Goal: Task Accomplishment & Management: Manage account settings

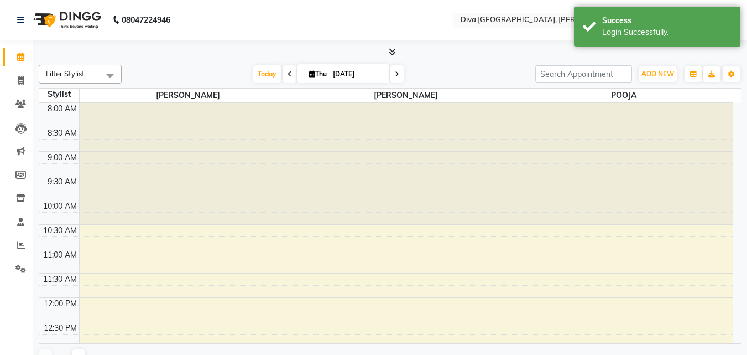
select select "en"
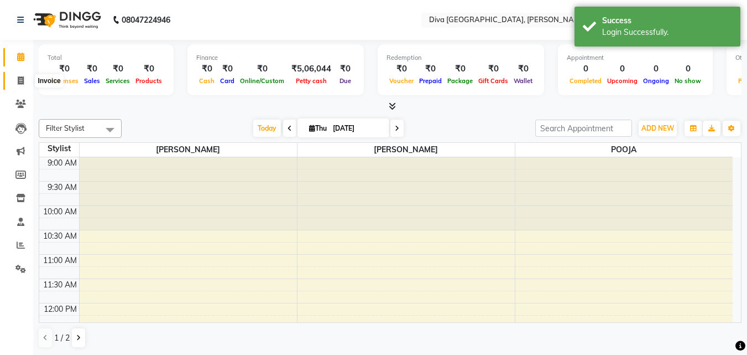
click at [21, 81] on icon at bounding box center [21, 80] width 6 height 8
select select "service"
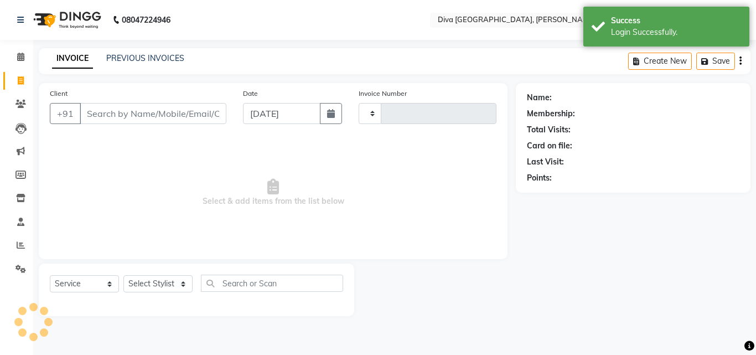
type input "1937"
select select "671"
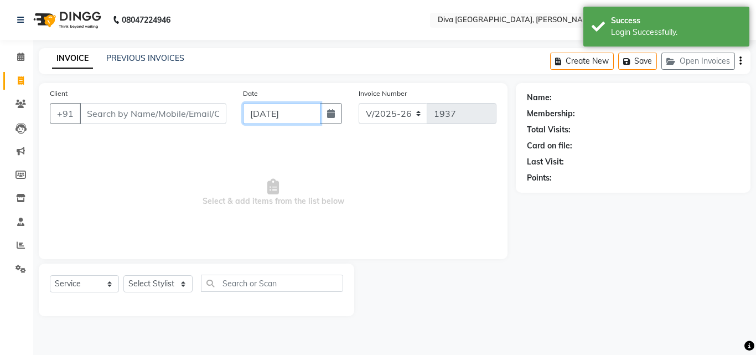
click at [258, 115] on input "[DATE]" at bounding box center [281, 113] width 77 height 21
select select "9"
select select "2025"
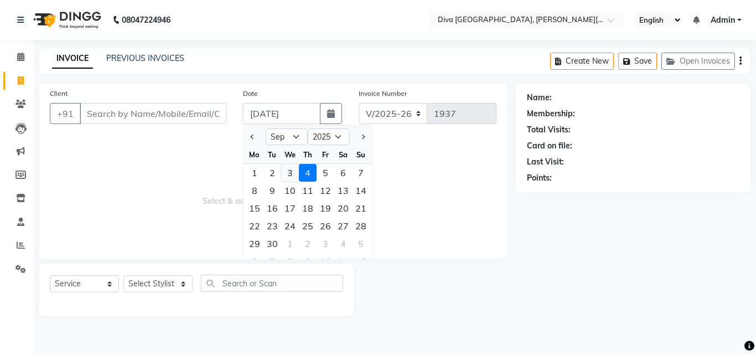
click at [288, 171] on div "3" at bounding box center [290, 173] width 18 height 18
type input "[DATE]"
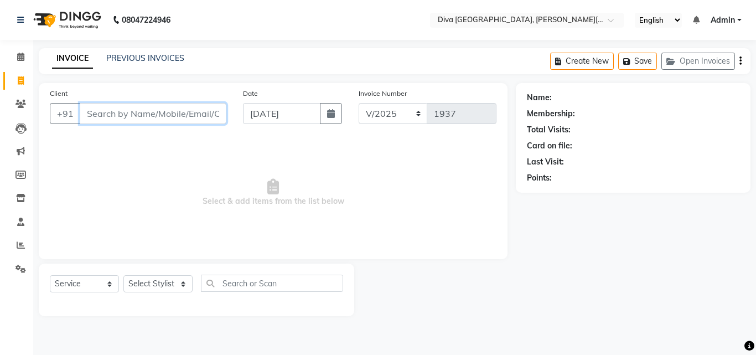
click at [86, 115] on input "Client" at bounding box center [153, 113] width 147 height 21
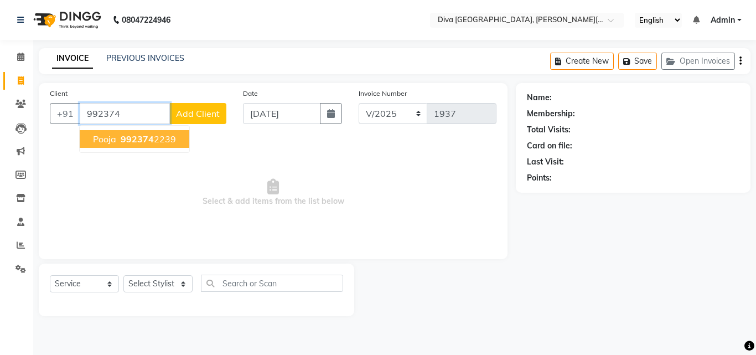
click at [93, 136] on span "pooja" at bounding box center [104, 138] width 23 height 11
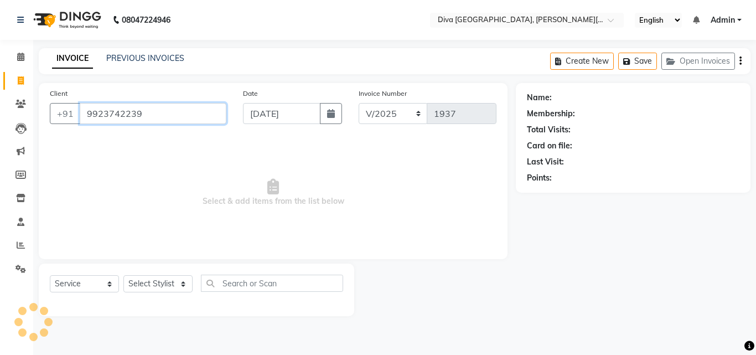
type input "9923742239"
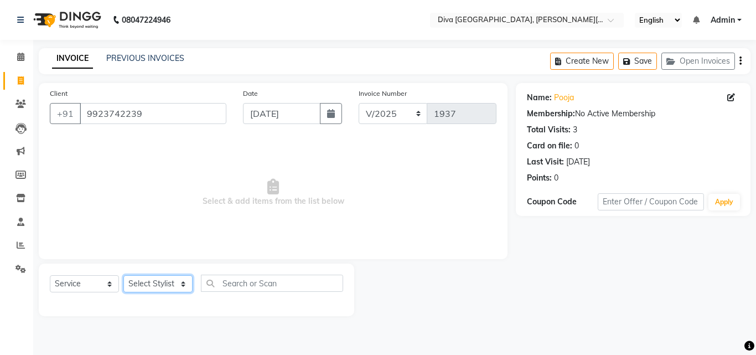
click at [142, 287] on select "Select Stylist Deepa Mam POOJA [PERSON_NAME]" at bounding box center [157, 283] width 69 height 17
select select "9999"
click at [123, 275] on select "Select Stylist Deepa Mam POOJA [PERSON_NAME]" at bounding box center [157, 283] width 69 height 17
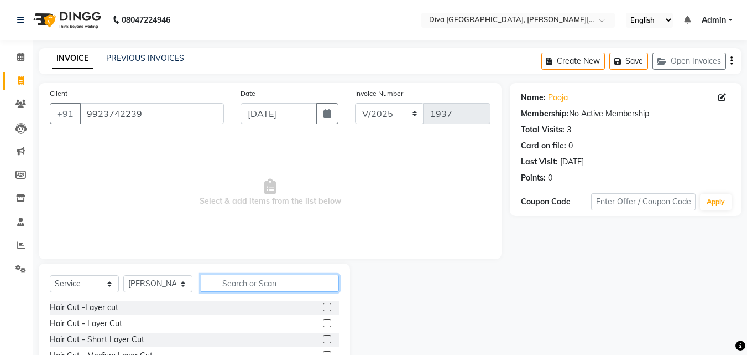
click at [237, 281] on input "text" at bounding box center [270, 282] width 138 height 17
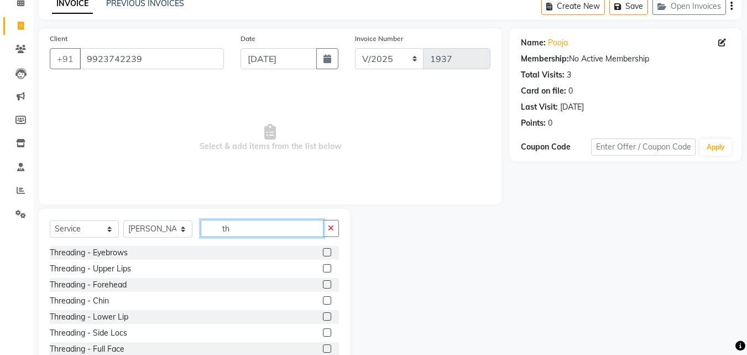
scroll to position [89, 0]
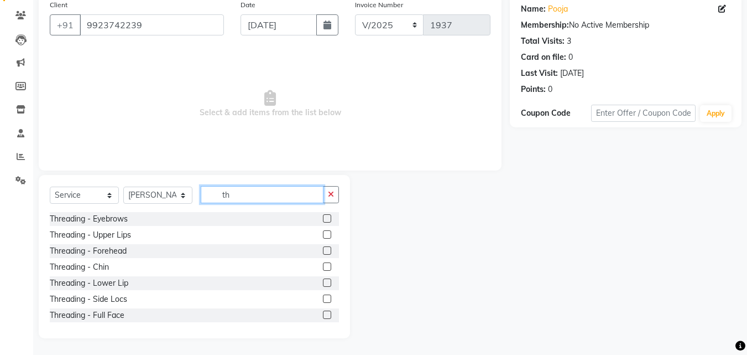
type input "th"
click at [323, 219] on label at bounding box center [327, 218] width 8 height 8
click at [323, 219] on input "checkbox" at bounding box center [326, 218] width 7 height 7
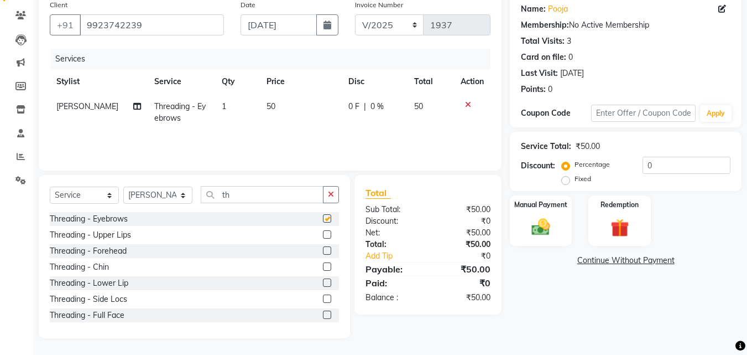
checkbox input "false"
click at [323, 248] on label at bounding box center [327, 250] width 8 height 8
click at [323, 248] on input "checkbox" at bounding box center [326, 250] width 7 height 7
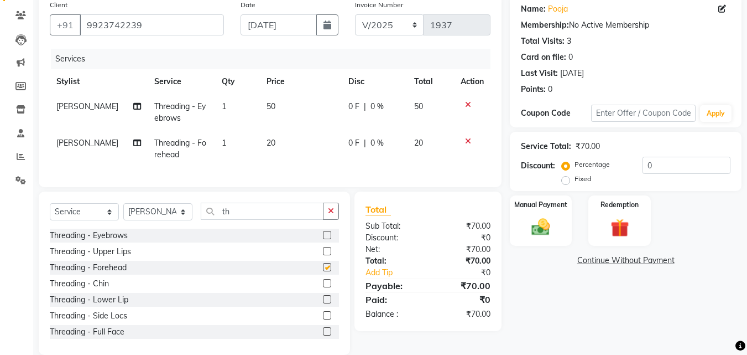
checkbox input "false"
click at [330, 215] on icon "button" at bounding box center [331, 211] width 6 height 8
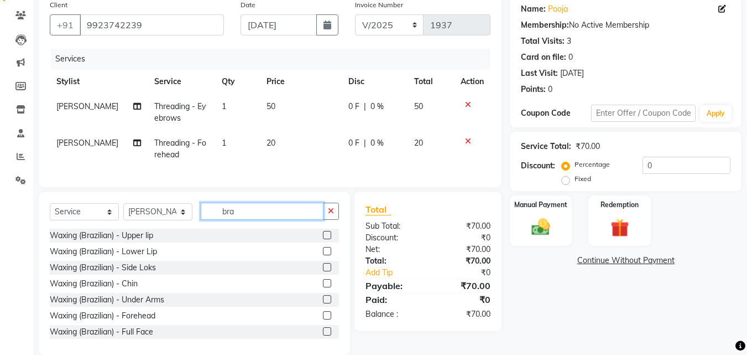
type input "bra"
click at [323, 239] on label at bounding box center [327, 235] width 8 height 8
click at [323, 239] on input "checkbox" at bounding box center [326, 235] width 7 height 7
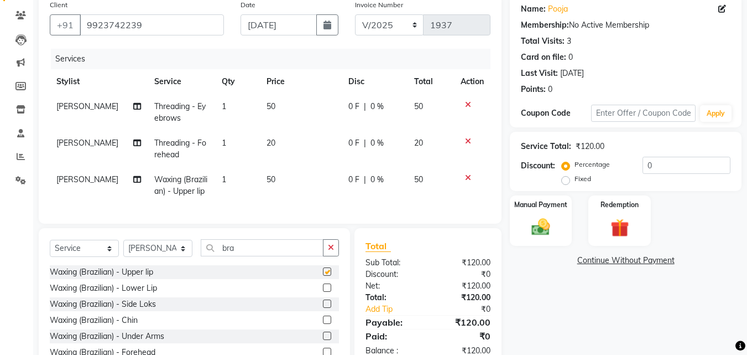
checkbox input "false"
click at [323, 324] on label at bounding box center [327, 319] width 8 height 8
click at [323, 324] on input "checkbox" at bounding box center [326, 319] width 7 height 7
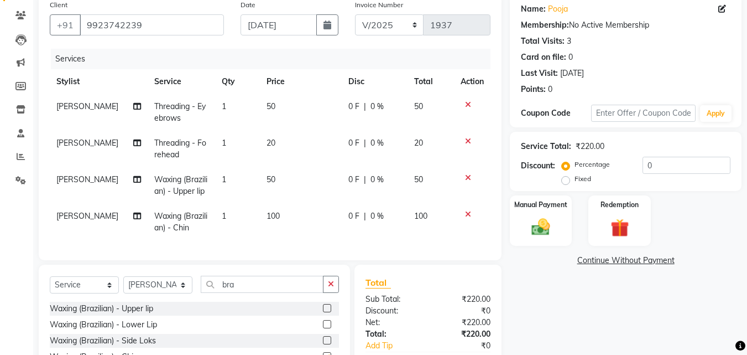
checkbox input "false"
click at [267, 221] on td "100" at bounding box center [301, 222] width 82 height 37
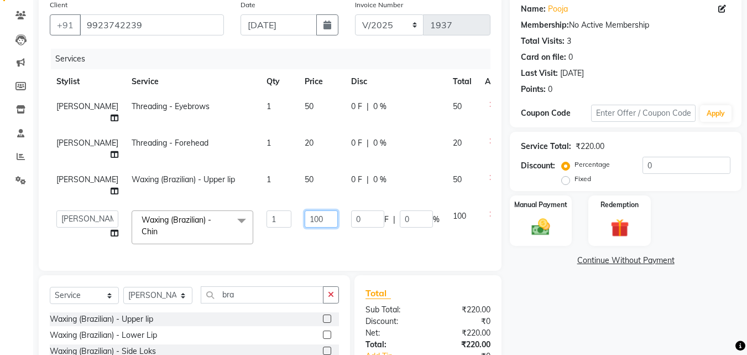
click at [305, 220] on input "100" at bounding box center [321, 218] width 33 height 17
type input "50"
drag, startPoint x: 286, startPoint y: 220, endPoint x: 628, endPoint y: 320, distance: 356.3
click at [628, 320] on div "Client [PHONE_NUMBER] Date [DATE] Invoice Number V/2025 V/[PHONE_NUMBER] Servic…" at bounding box center [390, 216] width 720 height 444
click at [628, 320] on div "Name: Pooja Membership: No Active Membership Total Visits: 3 Card on file: 0 La…" at bounding box center [630, 216] width 240 height 444
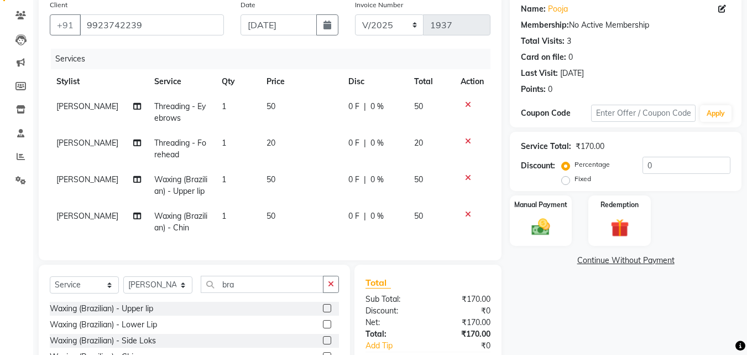
scroll to position [186, 0]
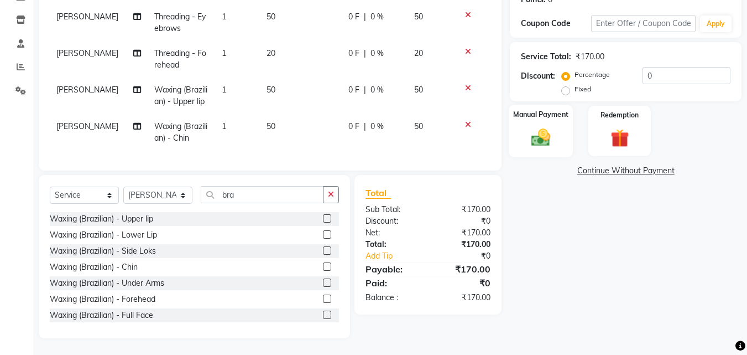
click at [528, 139] on img at bounding box center [541, 137] width 31 height 22
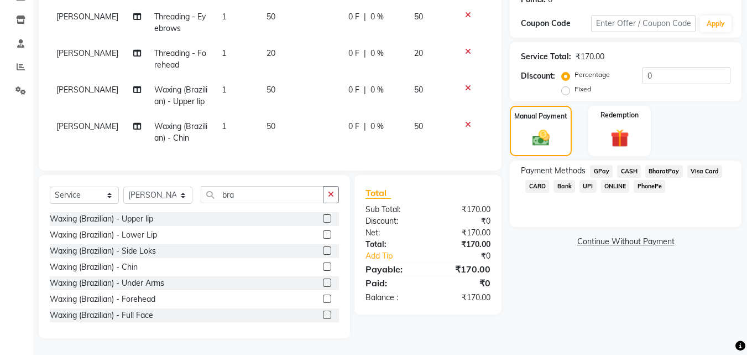
click at [597, 165] on span "GPay" at bounding box center [601, 171] width 23 height 13
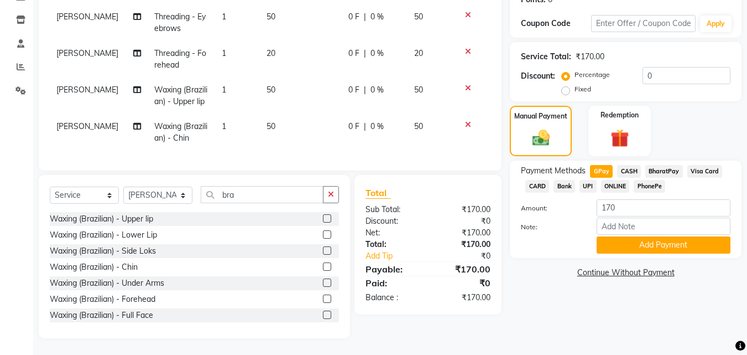
click at [636, 247] on div "Payment Methods GPay CASH BharatPay Visa Card CARD Bank UPI ONLINE PhonePe Amou…" at bounding box center [626, 208] width 232 height 97
click at [649, 239] on button "Add Payment" at bounding box center [664, 244] width 134 height 17
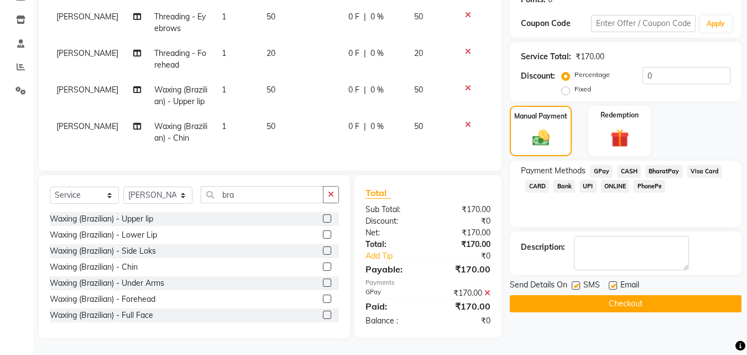
click at [649, 295] on button "Checkout" at bounding box center [626, 303] width 232 height 17
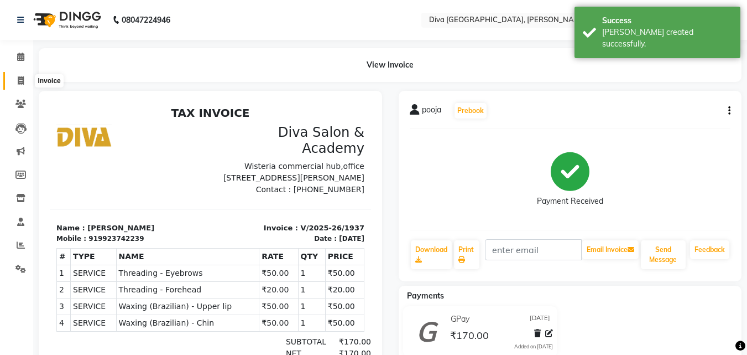
click at [19, 81] on icon at bounding box center [21, 80] width 6 height 8
select select "service"
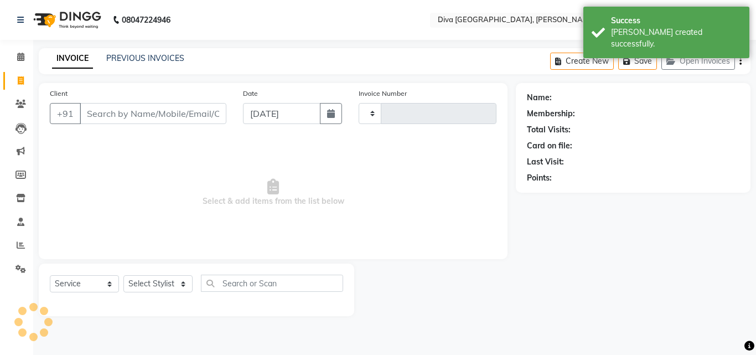
type input "1938"
select select "671"
click at [261, 112] on input "[DATE]" at bounding box center [281, 113] width 77 height 21
select select "9"
select select "2025"
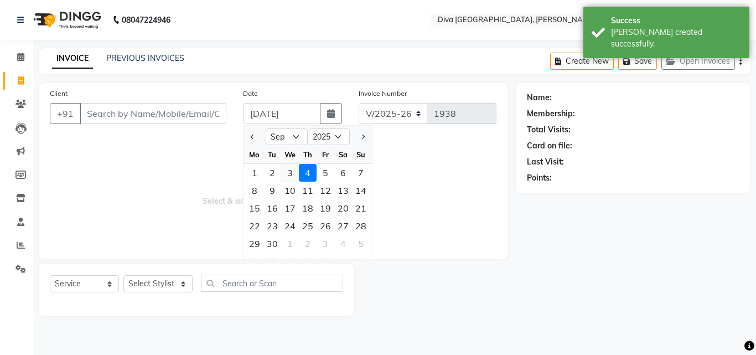
click at [289, 175] on div "3" at bounding box center [290, 173] width 18 height 18
type input "[DATE]"
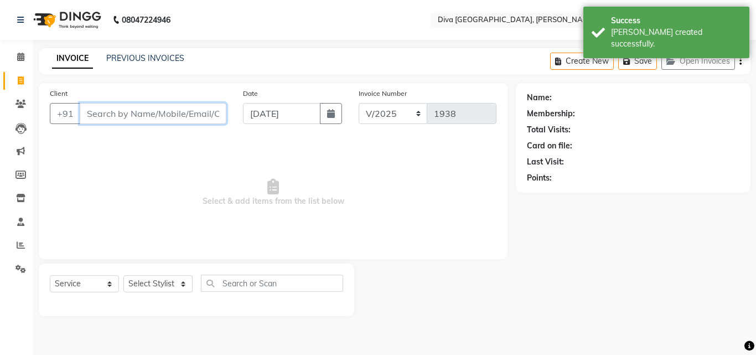
click at [112, 122] on input "Client" at bounding box center [153, 113] width 147 height 21
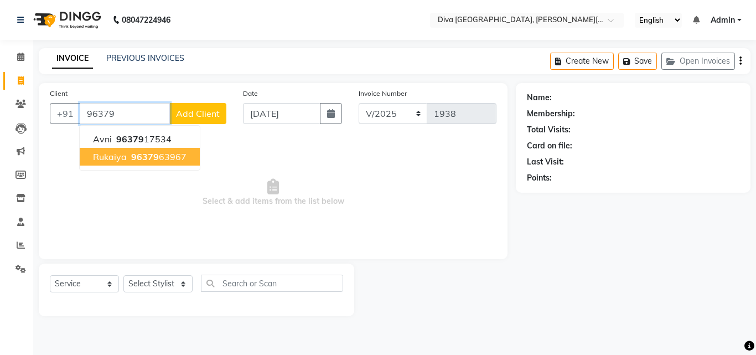
click at [123, 155] on span "Rukaiya" at bounding box center [110, 156] width 34 height 11
type input "9637963967"
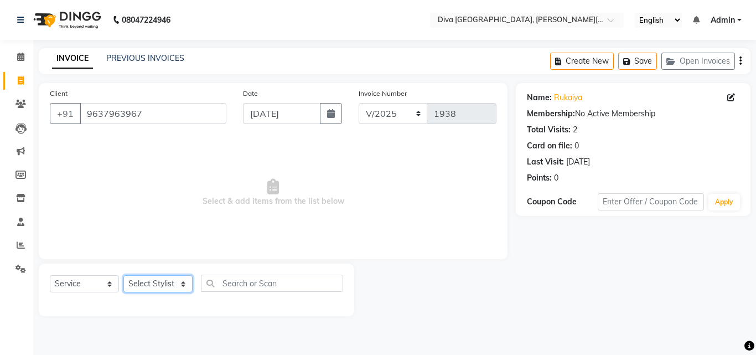
click at [150, 280] on select "Select Stylist Deepa Mam POOJA [PERSON_NAME]" at bounding box center [157, 283] width 69 height 17
select select "25942"
click at [123, 275] on select "Select Stylist Deepa Mam POOJA [PERSON_NAME]" at bounding box center [157, 283] width 69 height 17
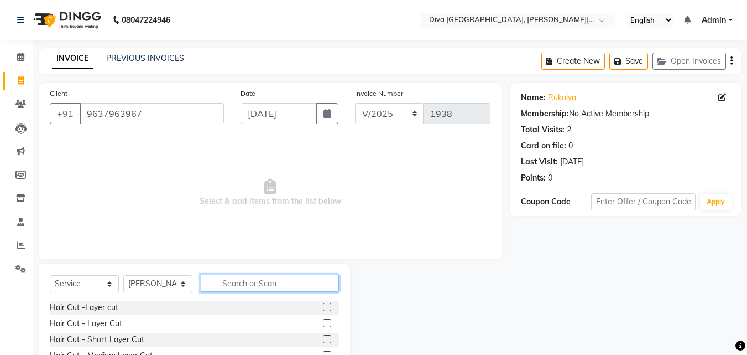
click at [219, 284] on input "text" at bounding box center [270, 282] width 138 height 17
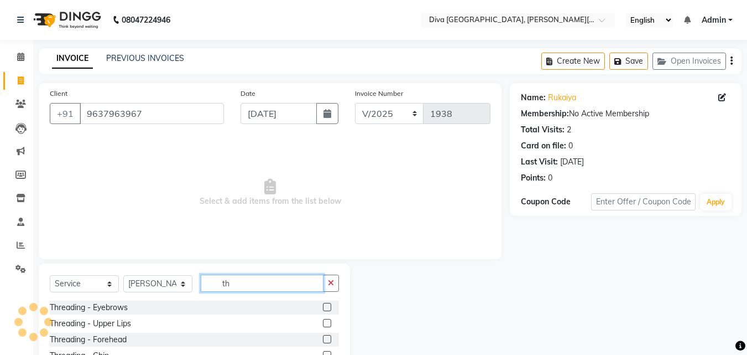
type input "th"
click at [323, 304] on label at bounding box center [327, 307] width 8 height 8
click at [323, 304] on input "checkbox" at bounding box center [326, 307] width 7 height 7
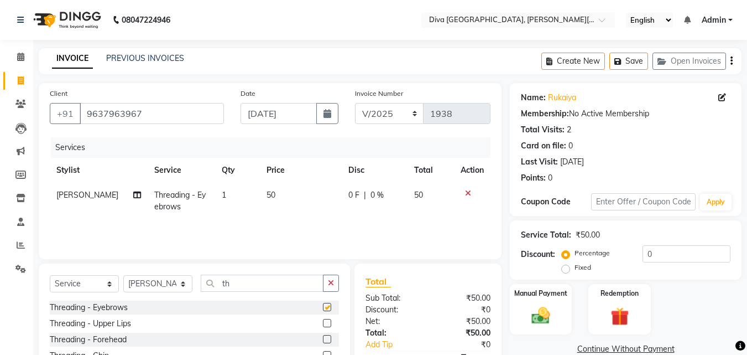
checkbox input "false"
click at [323, 339] on label at bounding box center [327, 339] width 8 height 8
click at [323, 339] on input "checkbox" at bounding box center [326, 339] width 7 height 7
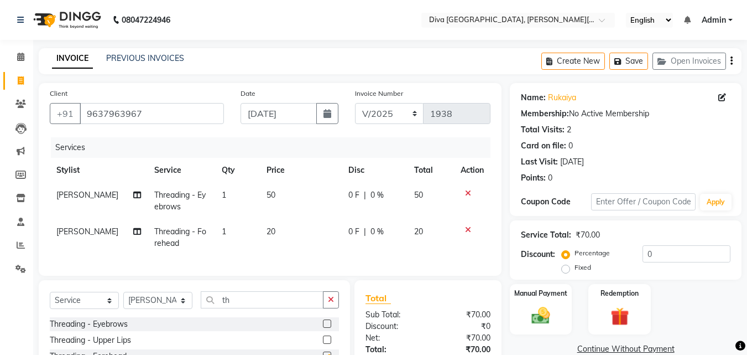
checkbox input "false"
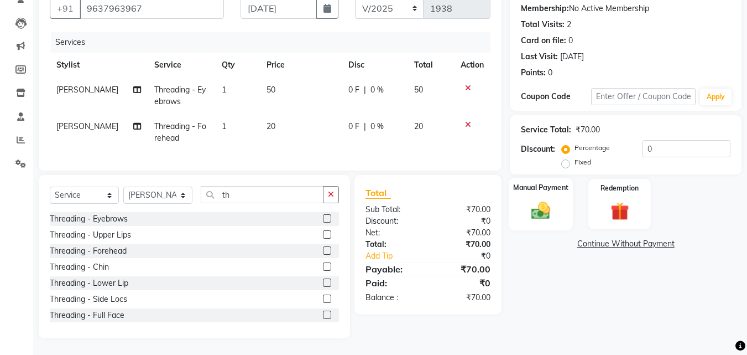
click at [558, 217] on div "Manual Payment" at bounding box center [541, 204] width 65 height 53
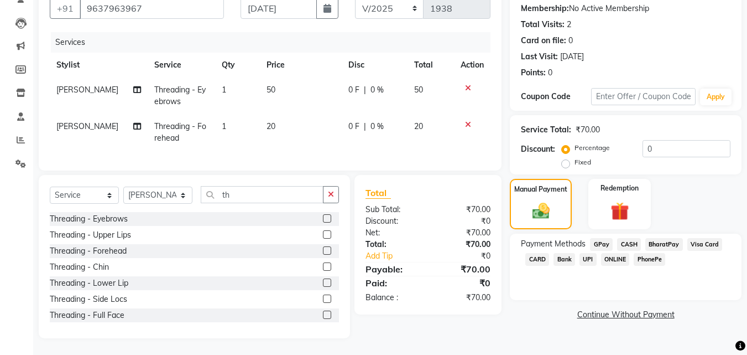
click at [597, 238] on span "GPay" at bounding box center [601, 244] width 23 height 13
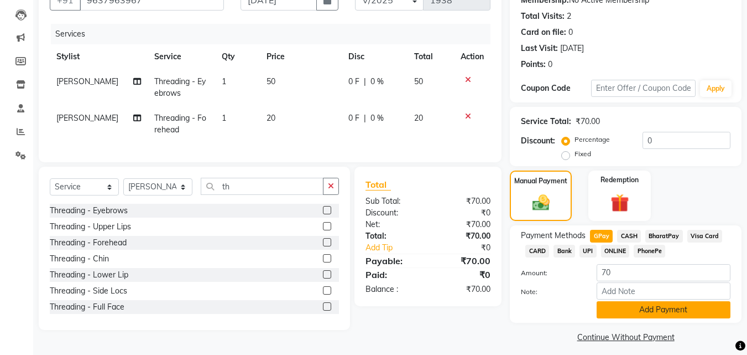
click at [645, 310] on button "Add Payment" at bounding box center [664, 309] width 134 height 17
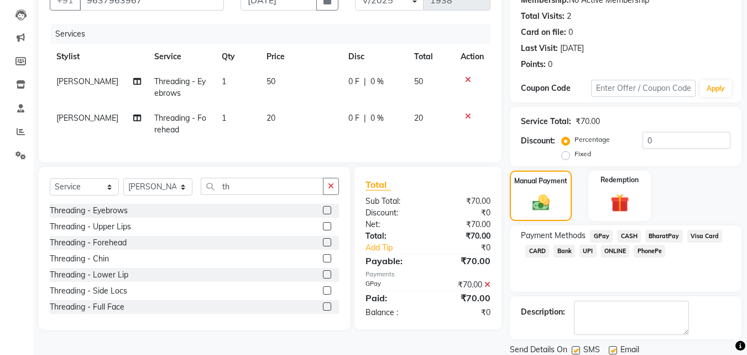
scroll to position [152, 0]
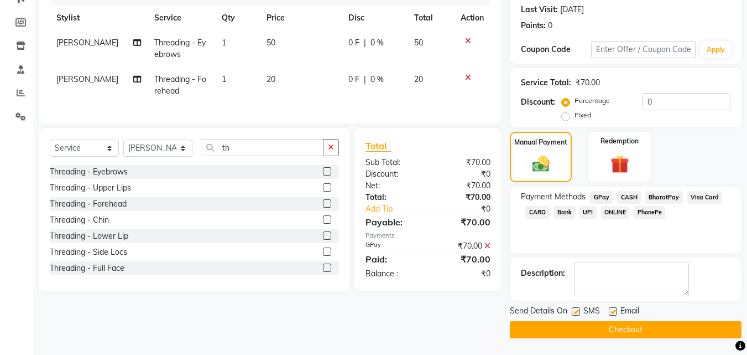
click at [694, 334] on button "Checkout" at bounding box center [626, 329] width 232 height 17
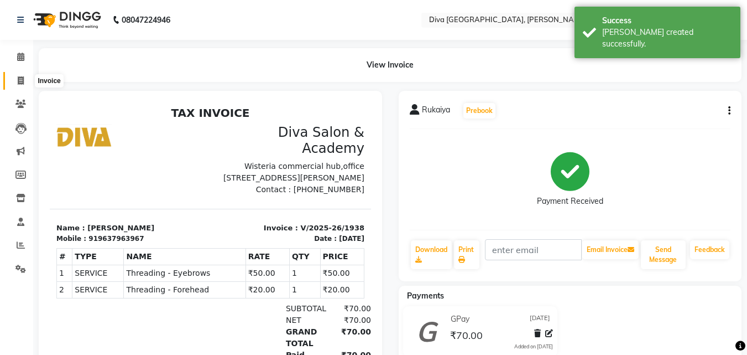
click at [18, 82] on icon at bounding box center [21, 80] width 6 height 8
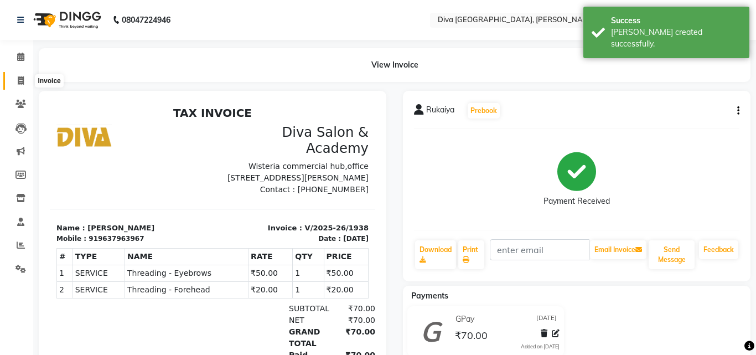
select select "service"
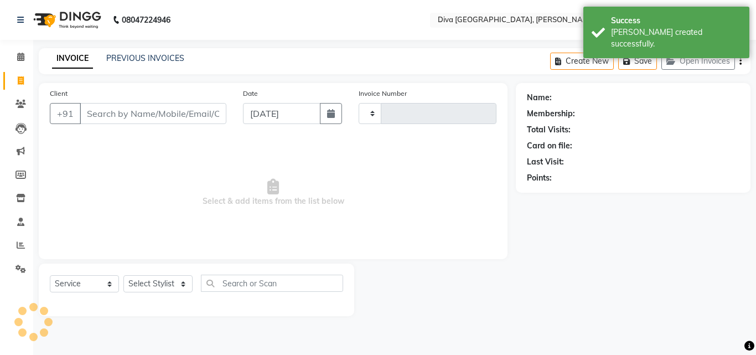
type input "1939"
select select "671"
click at [259, 117] on input "[DATE]" at bounding box center [281, 113] width 77 height 21
select select "9"
select select "2025"
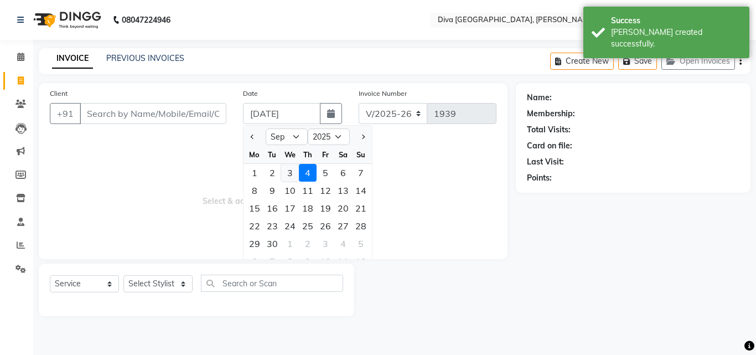
click at [292, 174] on div "3" at bounding box center [290, 173] width 18 height 18
type input "[DATE]"
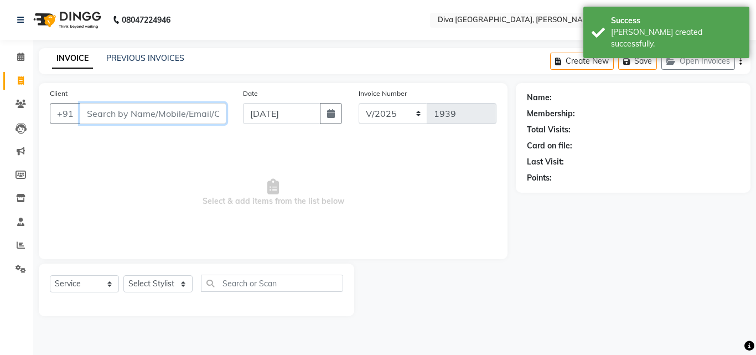
click at [115, 120] on input "Client" at bounding box center [153, 113] width 147 height 21
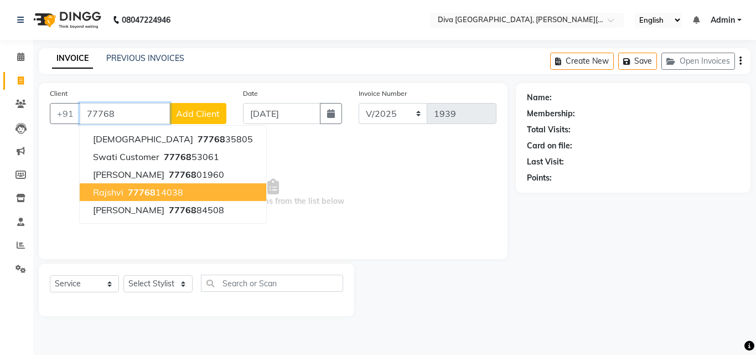
click at [155, 193] on ngb-highlight "77768 14038" at bounding box center [155, 191] width 58 height 11
type input "7776814038"
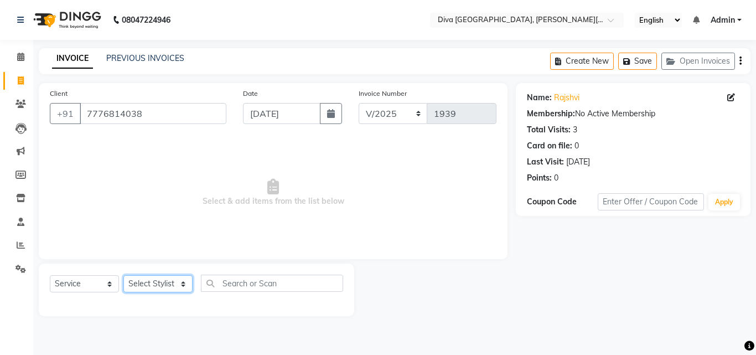
click at [160, 281] on select "Select Stylist Deepa Mam POOJA [PERSON_NAME]" at bounding box center [157, 283] width 69 height 17
select select "25942"
click at [123, 275] on select "Select Stylist Deepa Mam POOJA [PERSON_NAME]" at bounding box center [157, 283] width 69 height 17
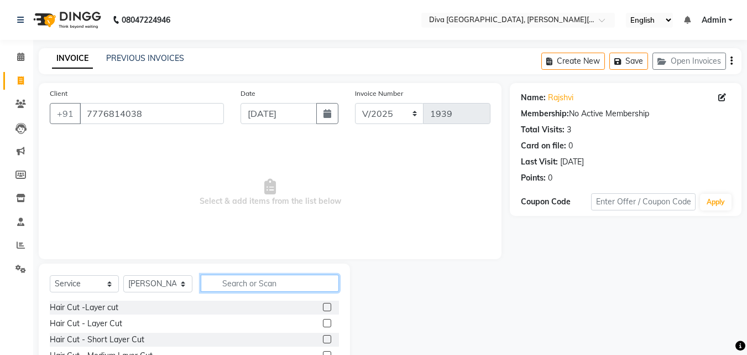
click at [219, 283] on input "text" at bounding box center [270, 282] width 138 height 17
type input "th"
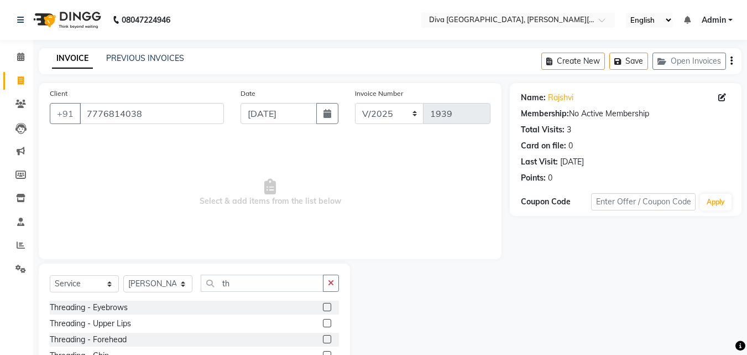
click at [323, 304] on label at bounding box center [327, 307] width 8 height 8
click at [323, 304] on input "checkbox" at bounding box center [326, 307] width 7 height 7
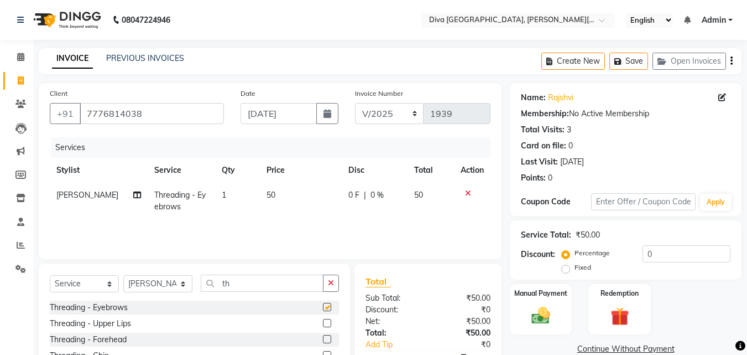
checkbox input "false"
click at [323, 339] on label at bounding box center [327, 339] width 8 height 8
click at [323, 339] on input "checkbox" at bounding box center [326, 339] width 7 height 7
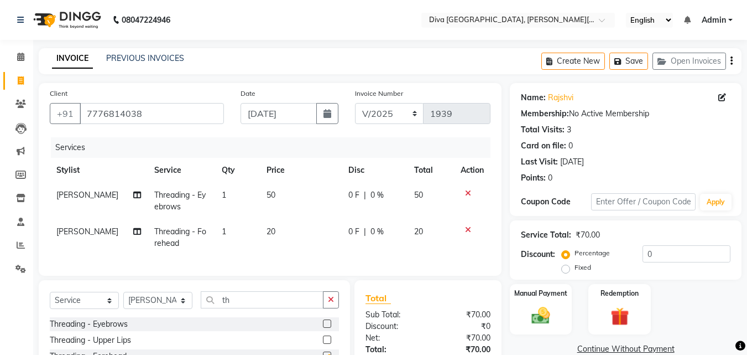
checkbox input "false"
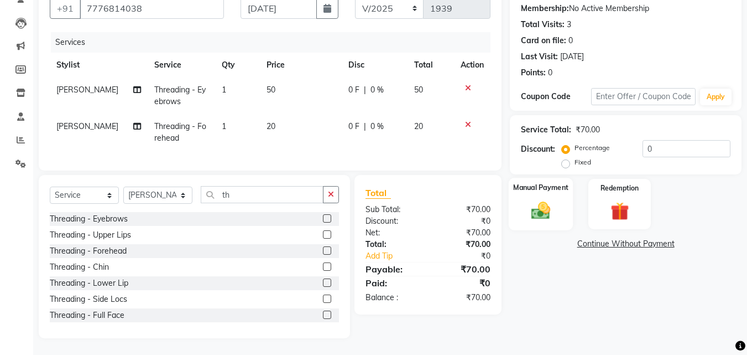
click at [555, 215] on div "Manual Payment" at bounding box center [541, 204] width 65 height 53
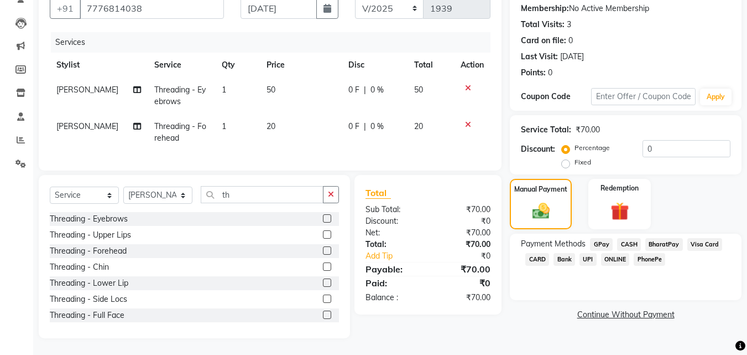
click at [596, 238] on span "GPay" at bounding box center [601, 244] width 23 height 13
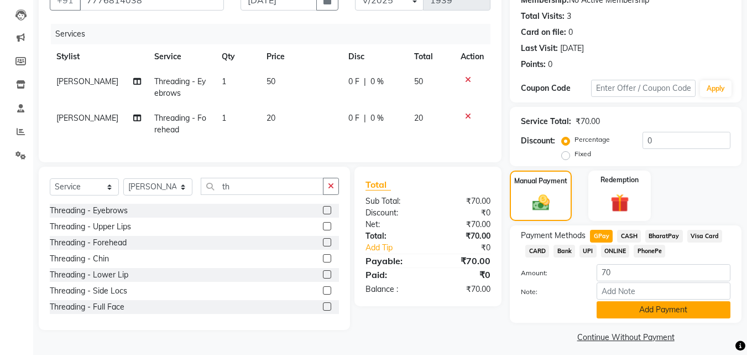
click at [625, 310] on button "Add Payment" at bounding box center [664, 309] width 134 height 17
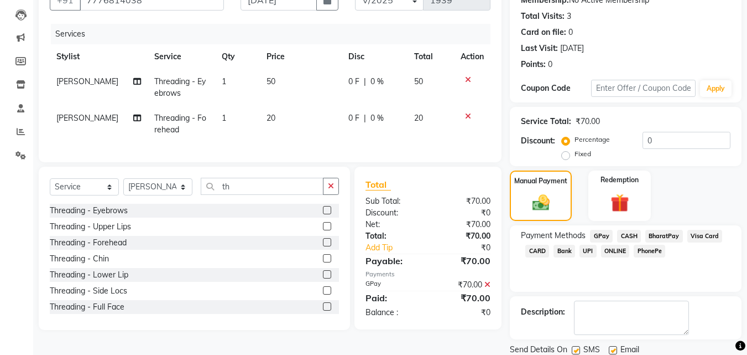
scroll to position [152, 0]
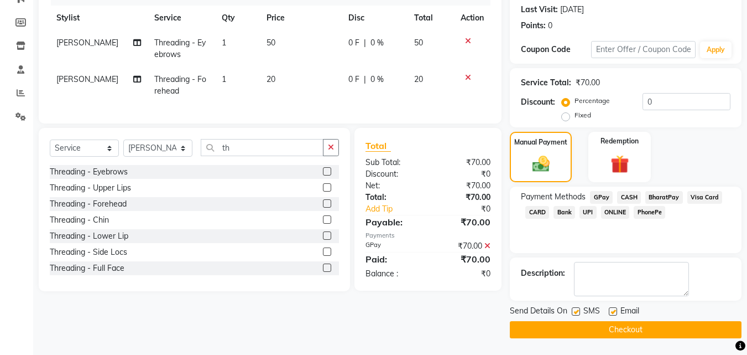
click at [698, 331] on button "Checkout" at bounding box center [626, 329] width 232 height 17
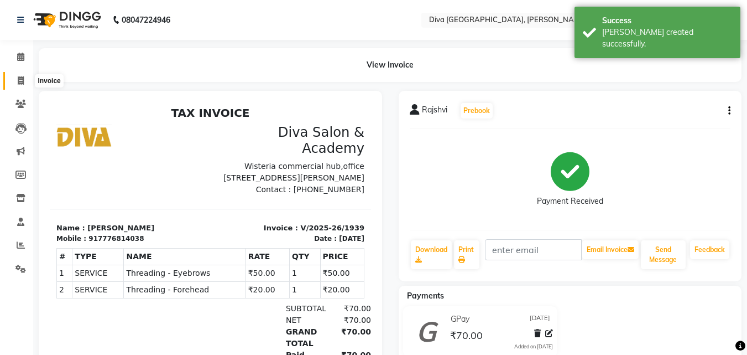
click at [20, 78] on icon at bounding box center [21, 80] width 6 height 8
select select "service"
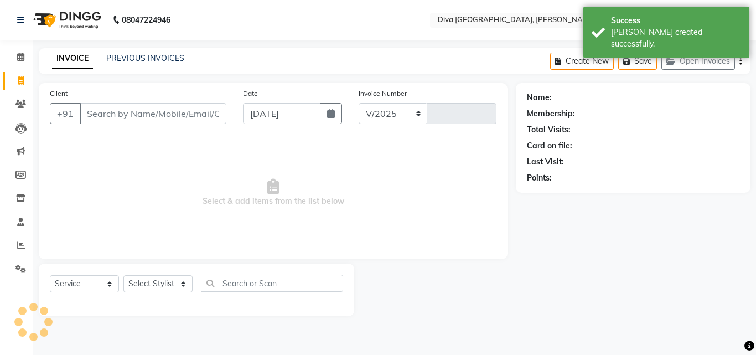
select select "671"
type input "1940"
click at [253, 120] on input "[DATE]" at bounding box center [281, 113] width 77 height 21
select select "9"
select select "2025"
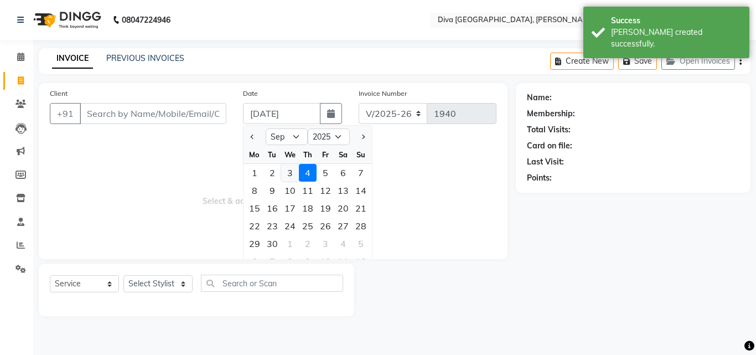
click at [289, 172] on div "3" at bounding box center [290, 173] width 18 height 18
type input "[DATE]"
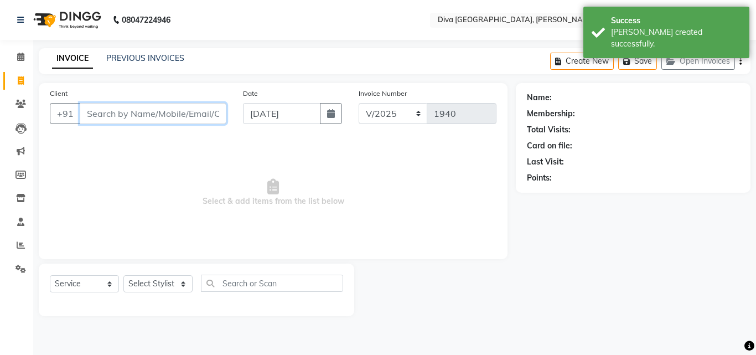
click at [140, 119] on input "Client" at bounding box center [153, 113] width 147 height 21
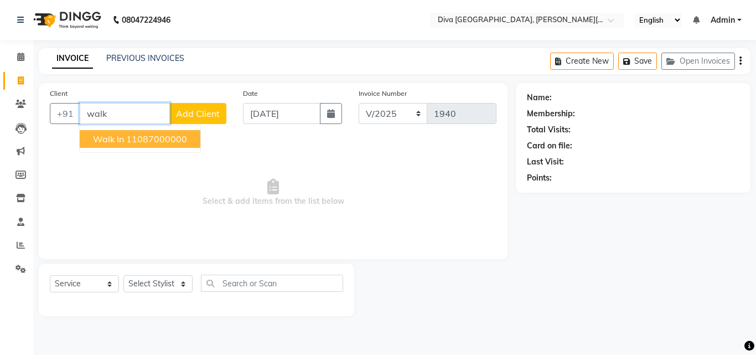
click at [145, 139] on ngb-highlight "11087000000" at bounding box center [156, 138] width 61 height 11
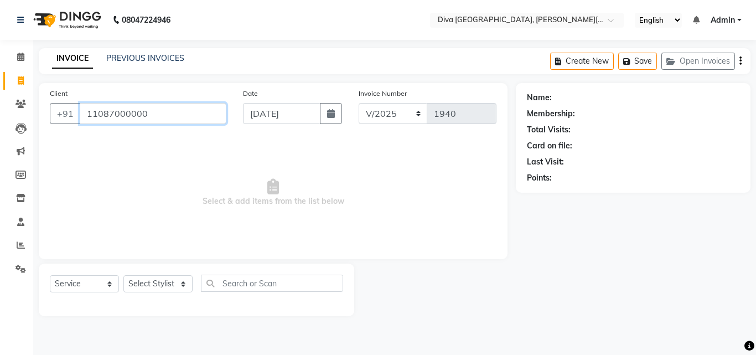
type input "11087000000"
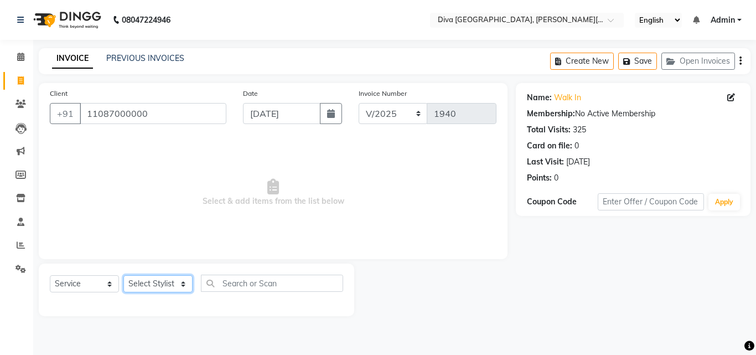
click at [143, 282] on select "Select Stylist Deepa Mam POOJA [PERSON_NAME]" at bounding box center [157, 283] width 69 height 17
select select "25942"
click at [123, 275] on select "Select Stylist Deepa Mam POOJA [PERSON_NAME]" at bounding box center [157, 283] width 69 height 17
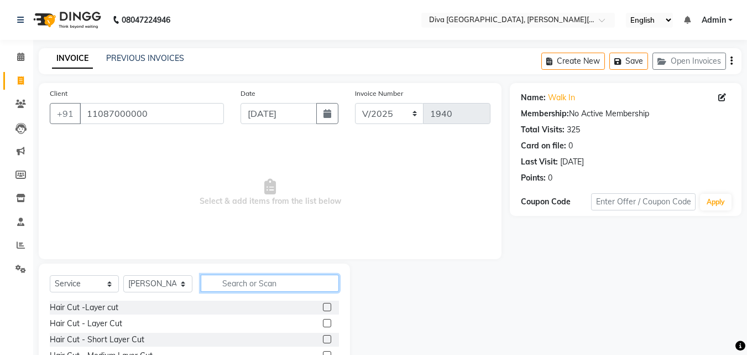
click at [229, 279] on input "text" at bounding box center [270, 282] width 138 height 17
type input "th"
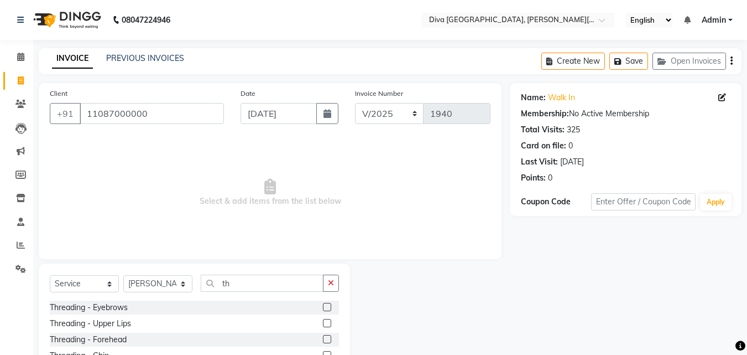
click at [323, 306] on label at bounding box center [327, 307] width 8 height 8
click at [323, 306] on input "checkbox" at bounding box center [326, 307] width 7 height 7
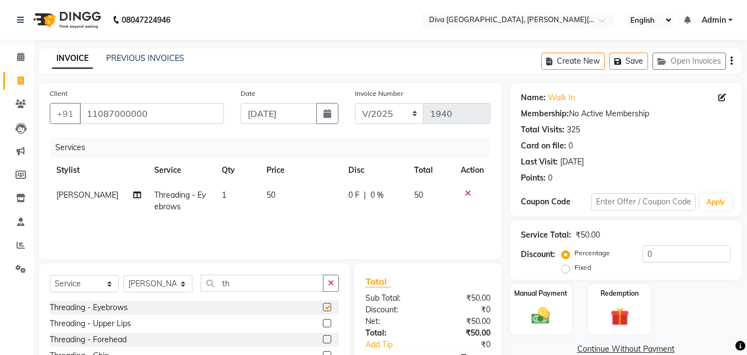
checkbox input "false"
click at [323, 322] on label at bounding box center [327, 323] width 8 height 8
click at [323, 322] on input "checkbox" at bounding box center [326, 323] width 7 height 7
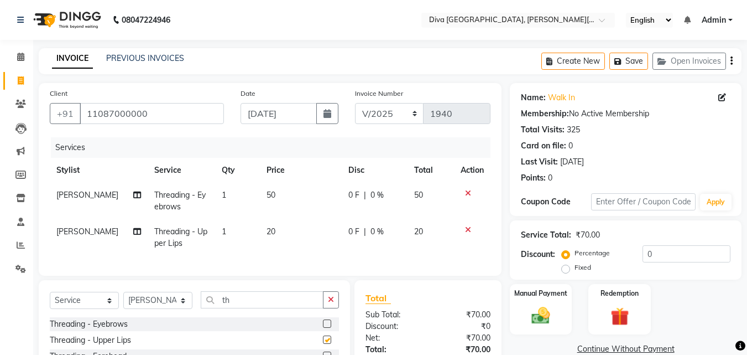
checkbox input "false"
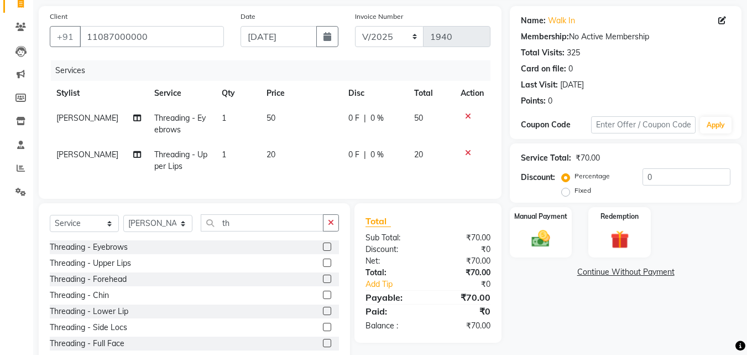
scroll to position [113, 0]
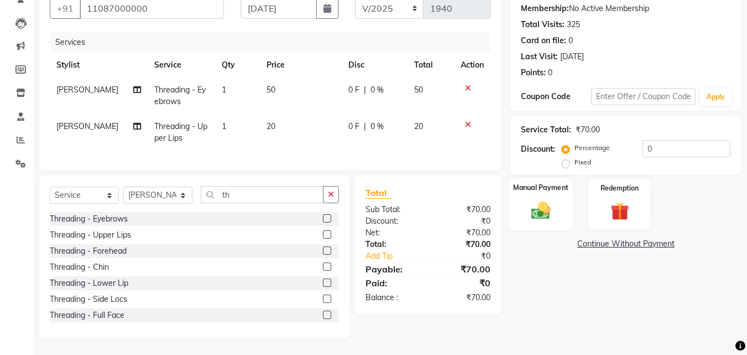
click at [541, 203] on img at bounding box center [541, 210] width 31 height 22
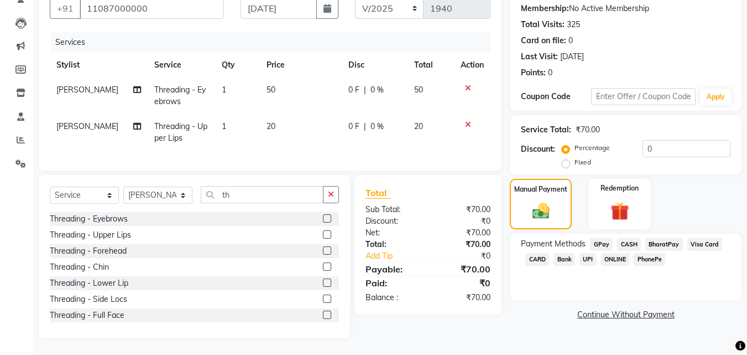
click at [630, 238] on span "CASH" at bounding box center [629, 244] width 24 height 13
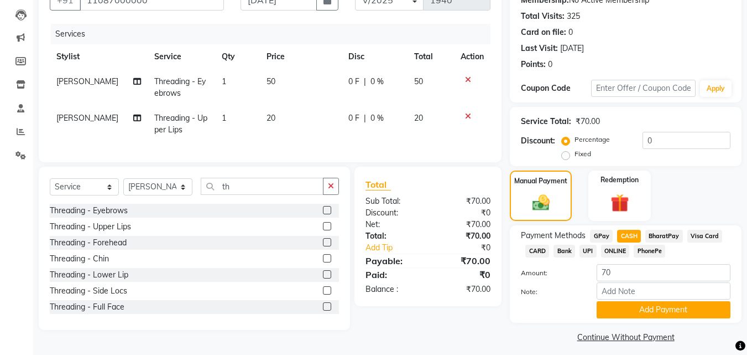
click at [643, 321] on div "Payment Methods GPay CASH BharatPay Visa Card CARD Bank UPI ONLINE PhonePe Amou…" at bounding box center [626, 273] width 232 height 97
click at [641, 311] on button "Add Payment" at bounding box center [664, 309] width 134 height 17
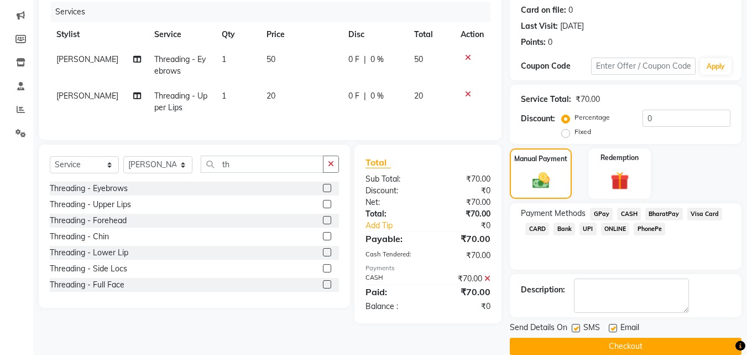
scroll to position [152, 0]
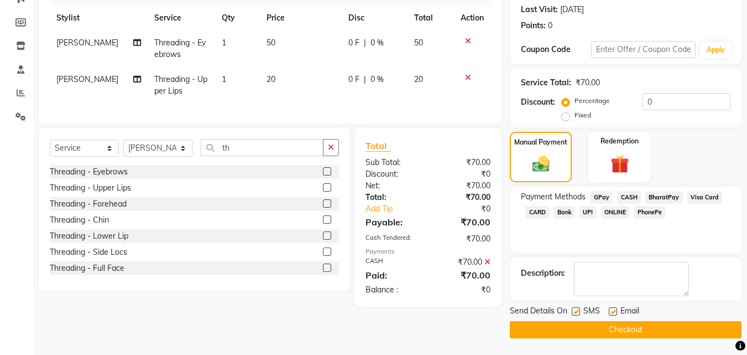
click at [720, 336] on button "Checkout" at bounding box center [626, 329] width 232 height 17
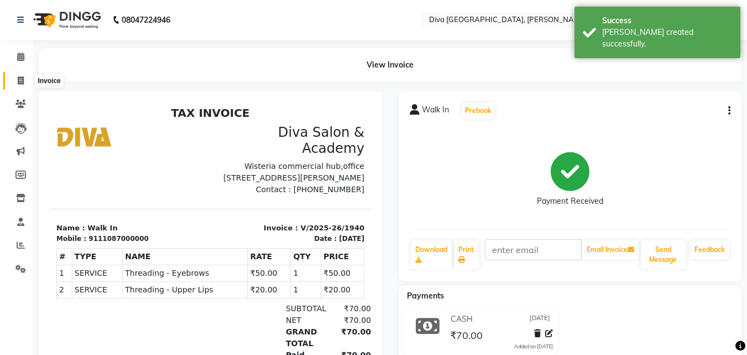
click at [25, 79] on span at bounding box center [20, 81] width 19 height 13
select select "service"
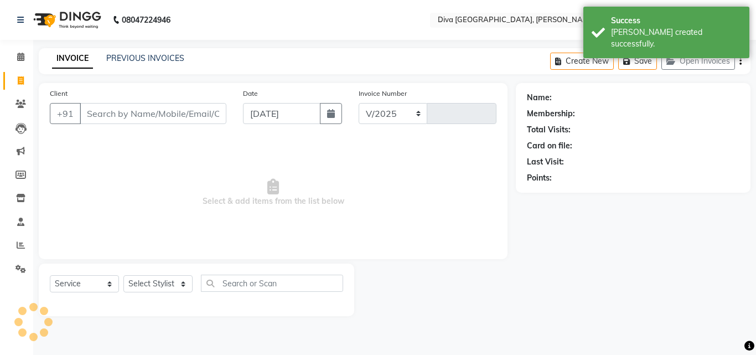
select select "671"
type input "1941"
click at [259, 112] on input "[DATE]" at bounding box center [281, 113] width 77 height 21
select select "9"
select select "2025"
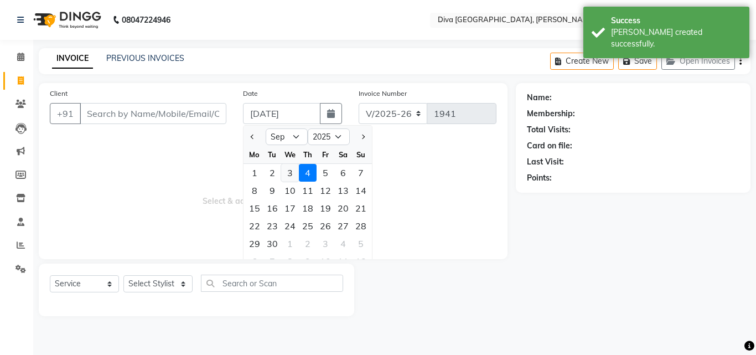
click at [290, 177] on div "3" at bounding box center [290, 173] width 18 height 18
type input "[DATE]"
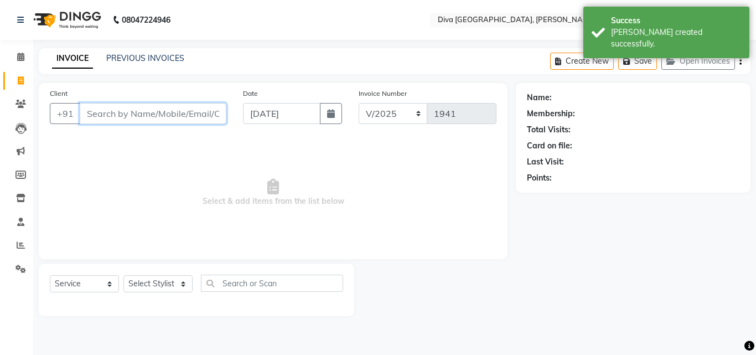
click at [123, 121] on input "Client" at bounding box center [153, 113] width 147 height 21
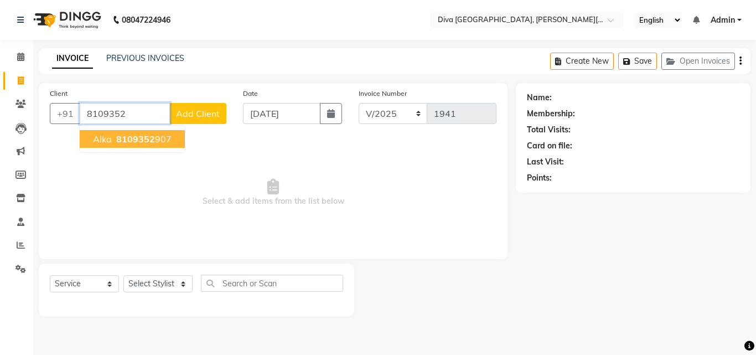
click at [138, 141] on span "8109352" at bounding box center [135, 138] width 39 height 11
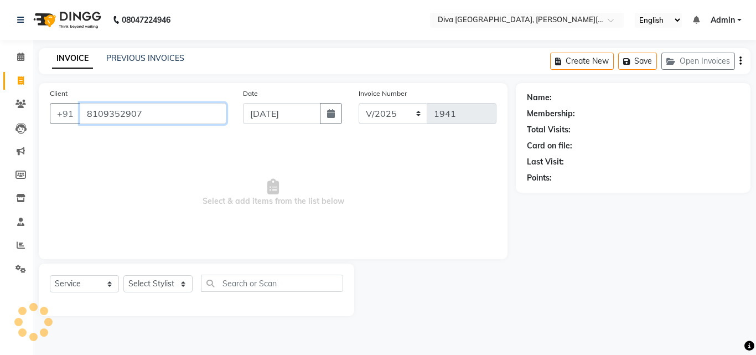
type input "8109352907"
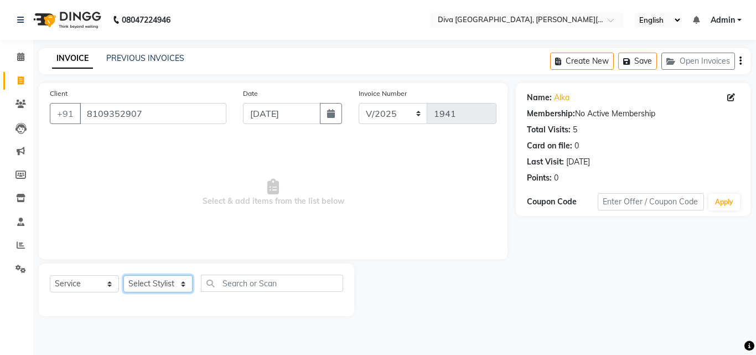
click at [150, 283] on select "Select Stylist Deepa Mam POOJA [PERSON_NAME]" at bounding box center [157, 283] width 69 height 17
select select "25942"
click at [123, 275] on select "Select Stylist Deepa Mam POOJA [PERSON_NAME]" at bounding box center [157, 283] width 69 height 17
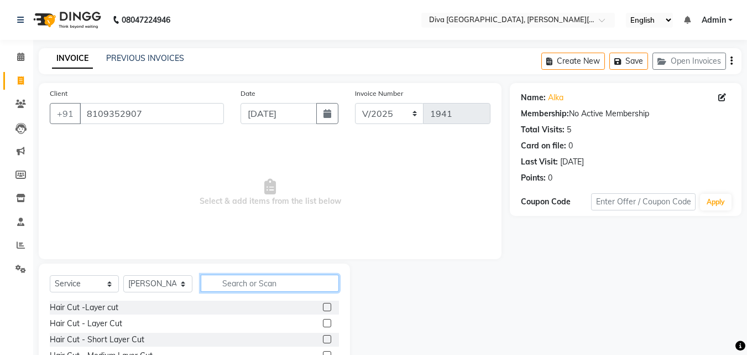
click at [222, 279] on input "text" at bounding box center [270, 282] width 138 height 17
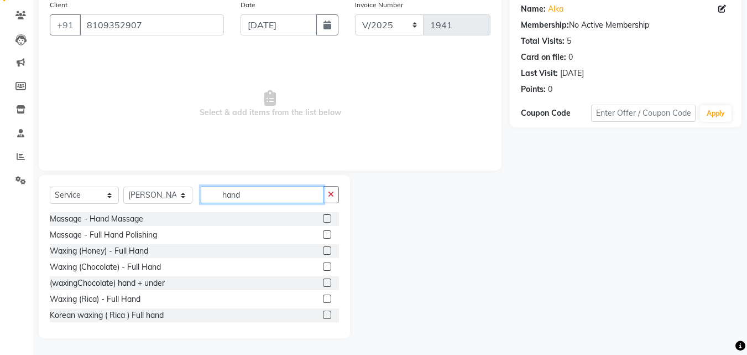
scroll to position [34, 0]
type input "hand"
click at [323, 311] on label at bounding box center [327, 313] width 8 height 8
click at [323, 311] on input "checkbox" at bounding box center [326, 313] width 7 height 7
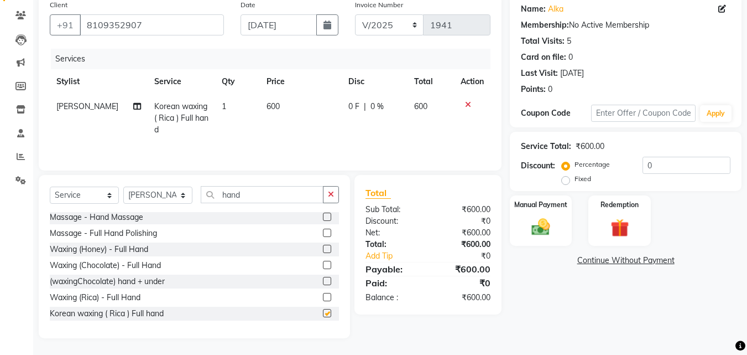
checkbox input "false"
click at [468, 101] on icon at bounding box center [468, 105] width 6 height 8
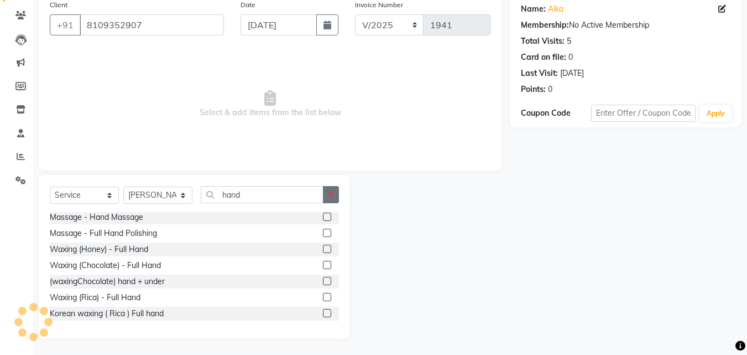
click at [332, 193] on icon "button" at bounding box center [331, 194] width 6 height 8
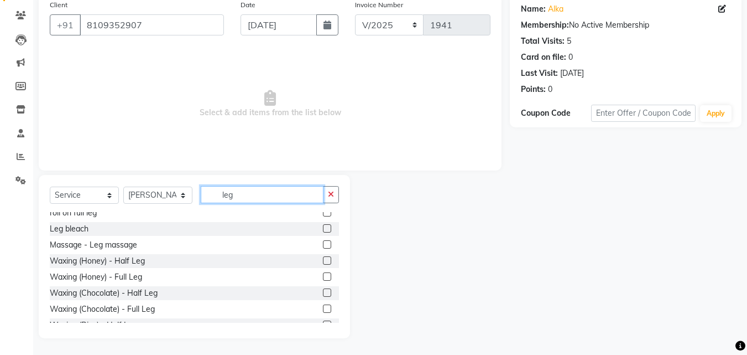
scroll to position [44, 0]
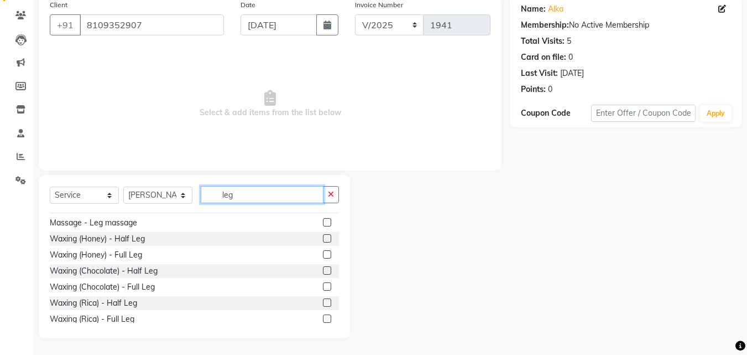
type input "leg"
click at [323, 302] on label at bounding box center [327, 302] width 8 height 8
click at [323, 302] on input "checkbox" at bounding box center [326, 302] width 7 height 7
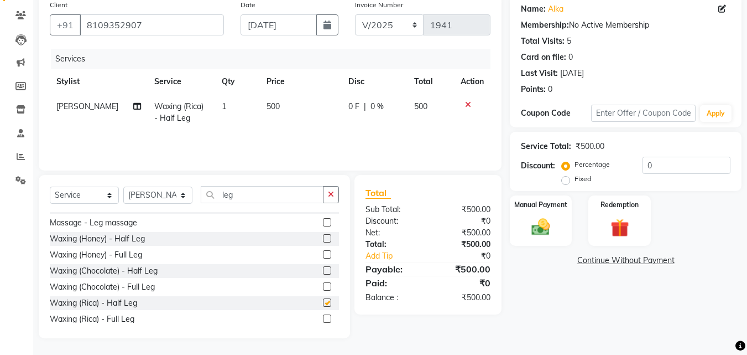
checkbox input "false"
click at [553, 226] on img at bounding box center [541, 227] width 31 height 22
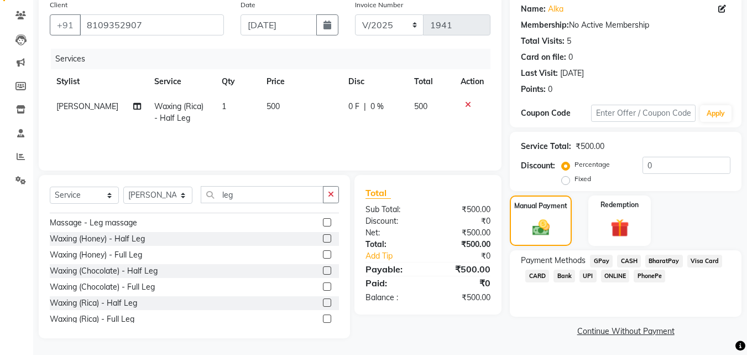
click at [602, 258] on span "GPay" at bounding box center [601, 260] width 23 height 13
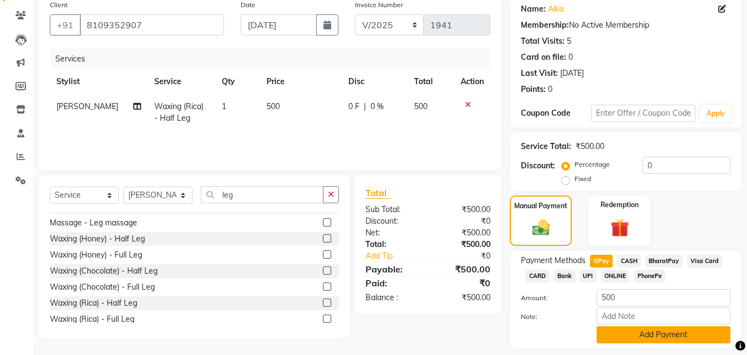
click at [618, 334] on button "Add Payment" at bounding box center [664, 334] width 134 height 17
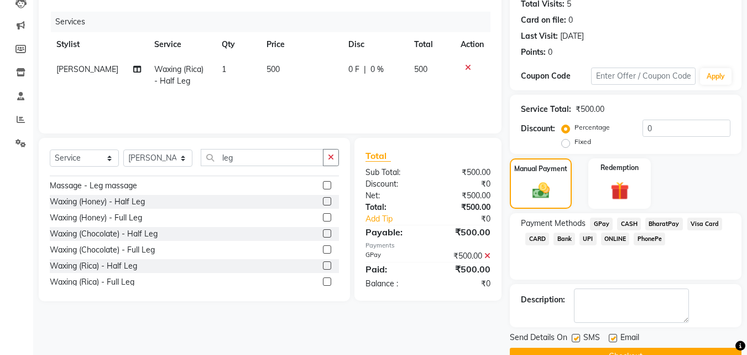
scroll to position [152, 0]
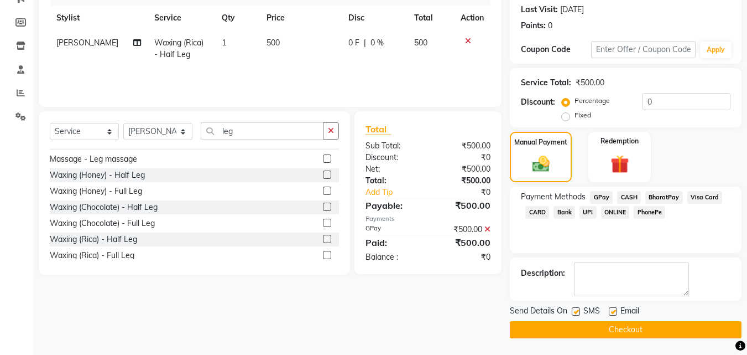
click at [703, 331] on button "Checkout" at bounding box center [626, 329] width 232 height 17
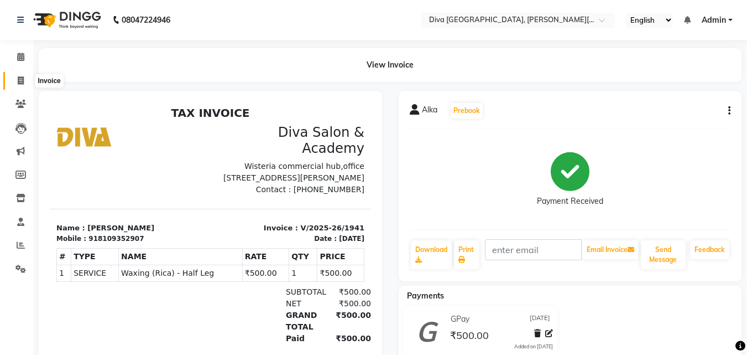
click at [22, 80] on icon at bounding box center [21, 80] width 6 height 8
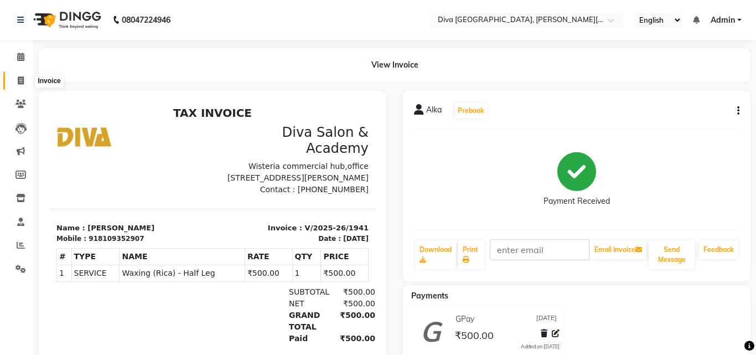
select select "service"
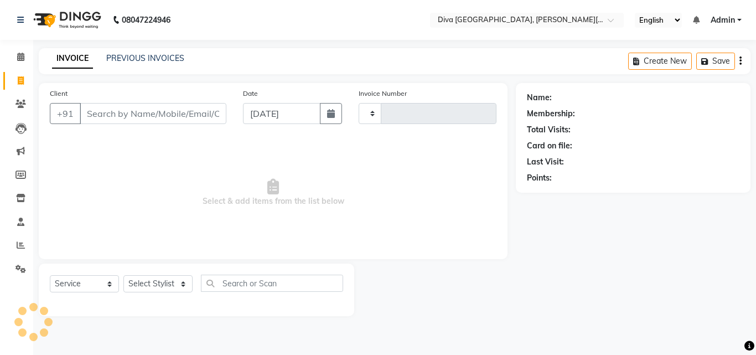
type input "1942"
select select "671"
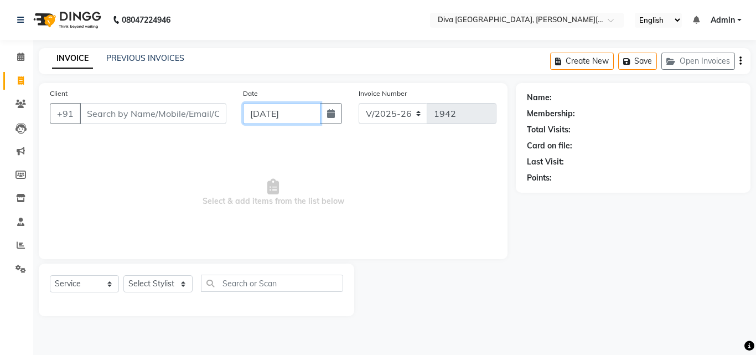
click at [263, 123] on input "[DATE]" at bounding box center [281, 113] width 77 height 21
select select "9"
select select "2025"
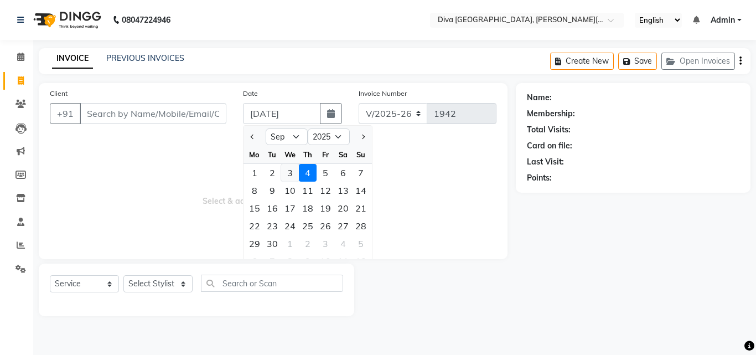
click at [287, 171] on div "3" at bounding box center [290, 173] width 18 height 18
type input "[DATE]"
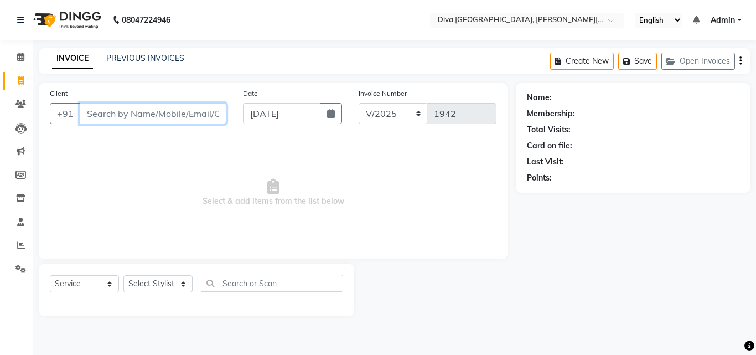
click at [88, 117] on input "Client" at bounding box center [153, 113] width 147 height 21
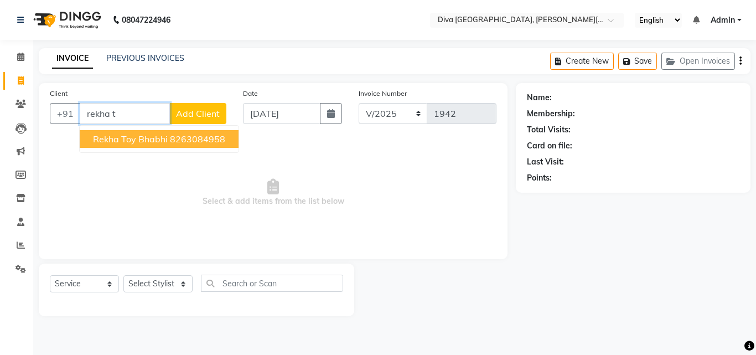
click at [95, 138] on span "Rekha Toy bhabhi" at bounding box center [130, 138] width 75 height 11
type input "8263084958"
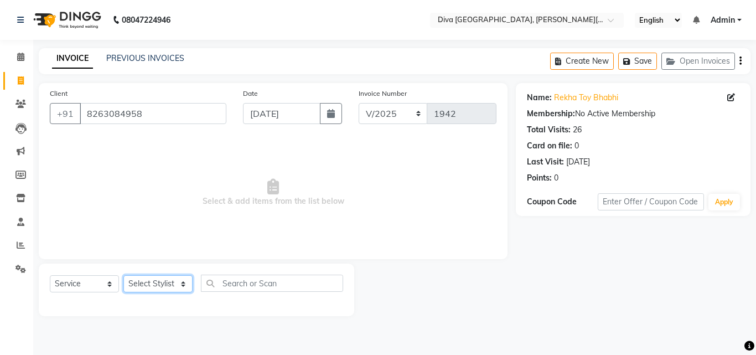
click at [133, 287] on select "Select Stylist Deepa Mam POOJA [PERSON_NAME]" at bounding box center [157, 283] width 69 height 17
click at [123, 275] on select "Select Stylist Deepa Mam POOJA [PERSON_NAME]" at bounding box center [157, 283] width 69 height 17
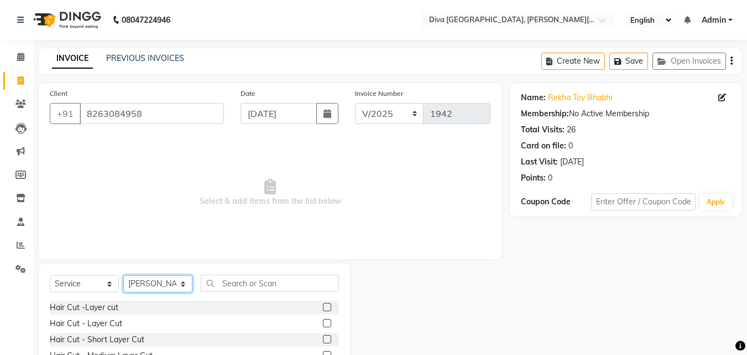
click at [146, 282] on select "Select Stylist Deepa Mam POOJA [PERSON_NAME]" at bounding box center [157, 283] width 69 height 17
select select "9999"
click at [123, 275] on select "Select Stylist Deepa Mam POOJA [PERSON_NAME]" at bounding box center [157, 283] width 69 height 17
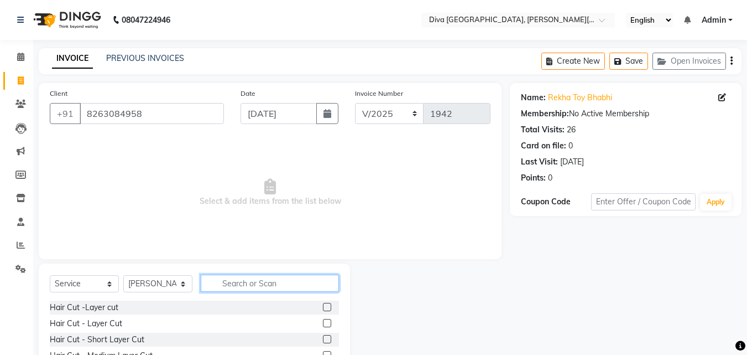
click at [226, 286] on input "text" at bounding box center [270, 282] width 138 height 17
type input "th"
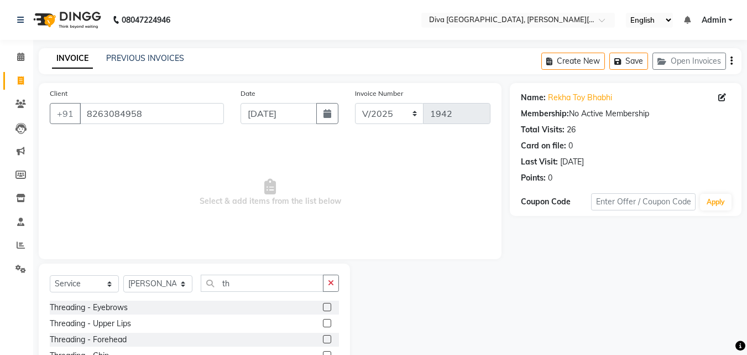
click at [323, 306] on label at bounding box center [327, 307] width 8 height 8
click at [323, 306] on input "checkbox" at bounding box center [326, 307] width 7 height 7
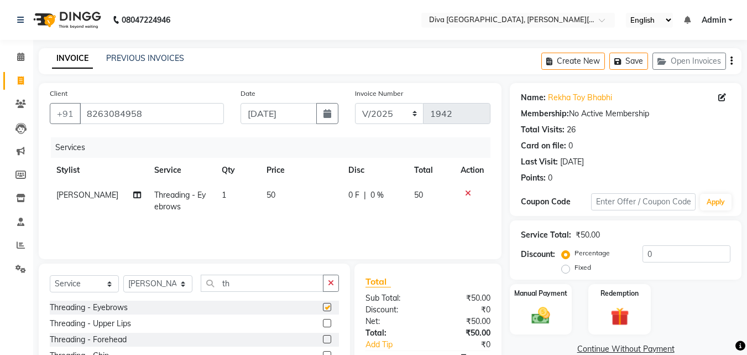
checkbox input "false"
click at [323, 339] on label at bounding box center [327, 339] width 8 height 8
click at [323, 339] on input "checkbox" at bounding box center [326, 339] width 7 height 7
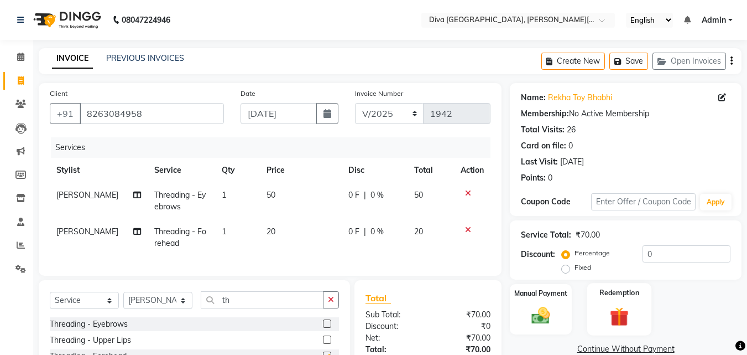
checkbox input "false"
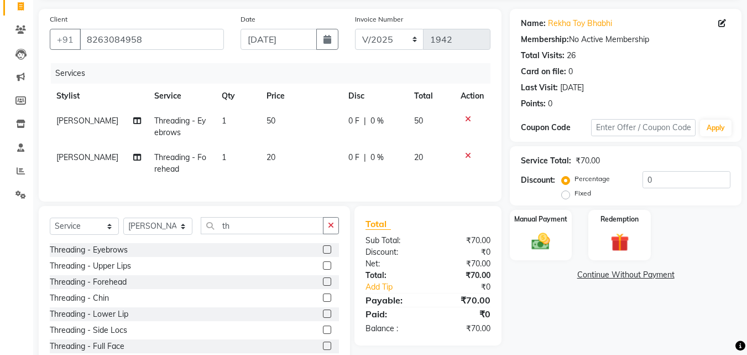
scroll to position [113, 0]
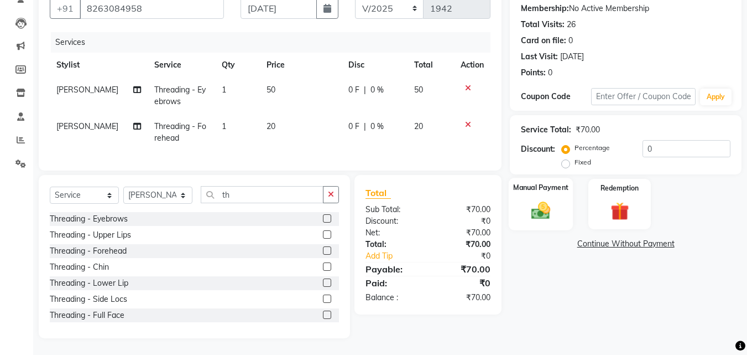
click at [526, 205] on img at bounding box center [541, 210] width 31 height 22
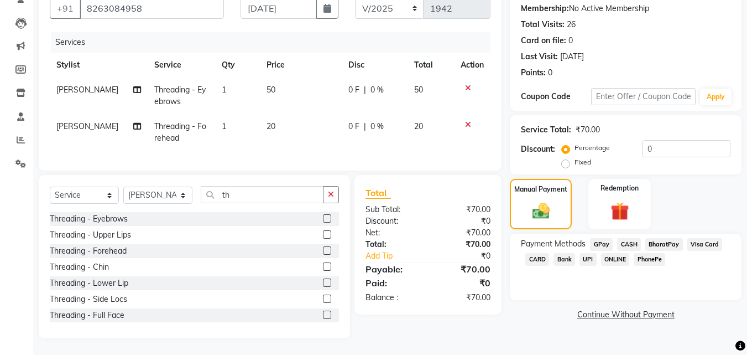
click at [602, 238] on span "GPay" at bounding box center [601, 244] width 23 height 13
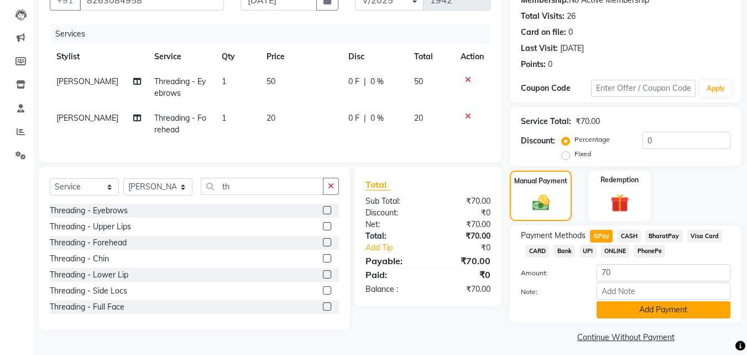
click at [627, 309] on button "Add Payment" at bounding box center [664, 309] width 134 height 17
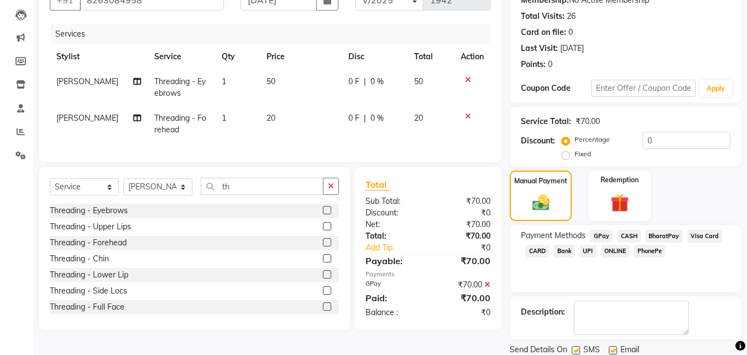
scroll to position [152, 0]
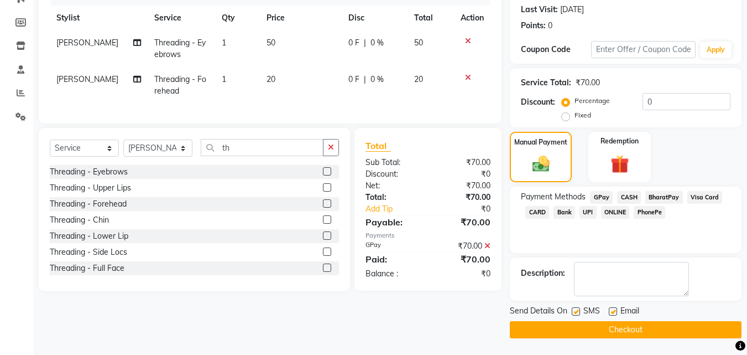
click at [723, 330] on button "Checkout" at bounding box center [626, 329] width 232 height 17
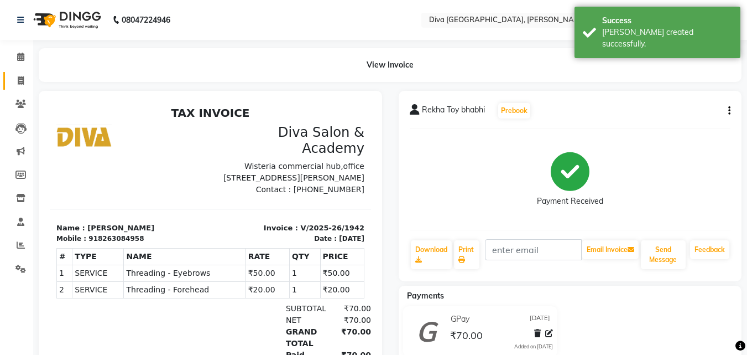
click at [23, 87] on link "Invoice" at bounding box center [16, 81] width 27 height 18
select select "service"
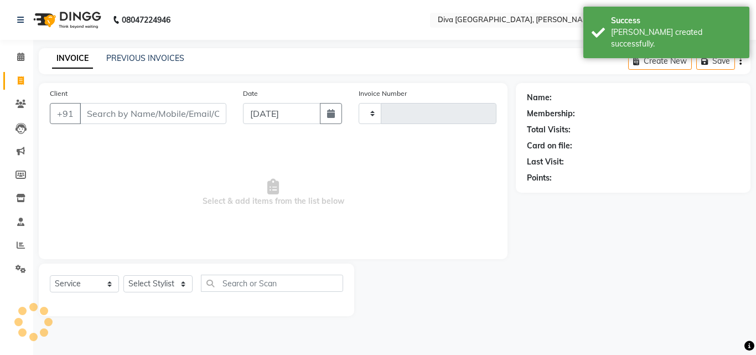
type input "1943"
select select "671"
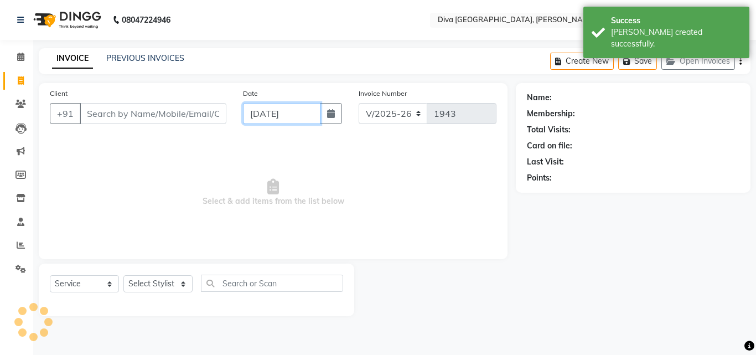
click at [253, 116] on input "[DATE]" at bounding box center [281, 113] width 77 height 21
select select "9"
select select "2025"
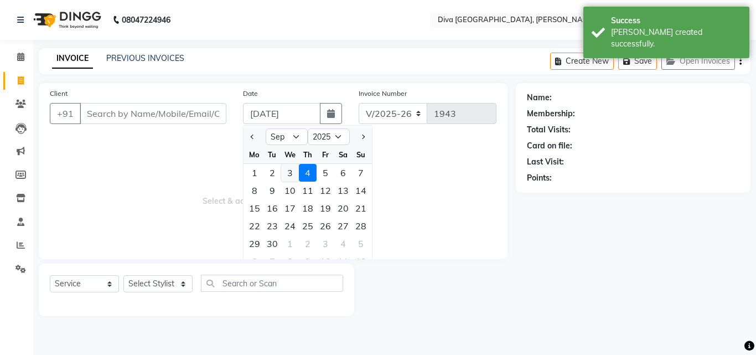
click at [289, 174] on div "3" at bounding box center [290, 173] width 18 height 18
type input "[DATE]"
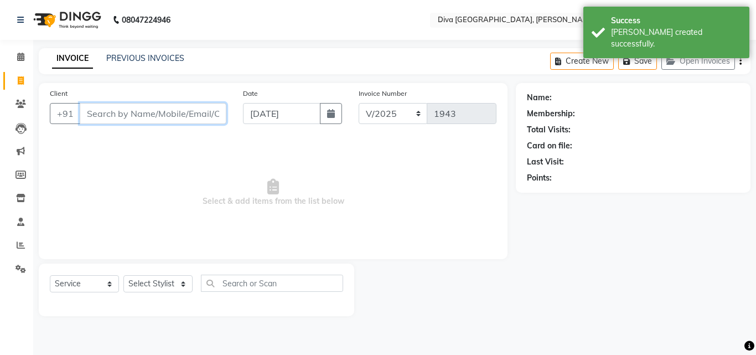
click at [95, 112] on input "Client" at bounding box center [153, 113] width 147 height 21
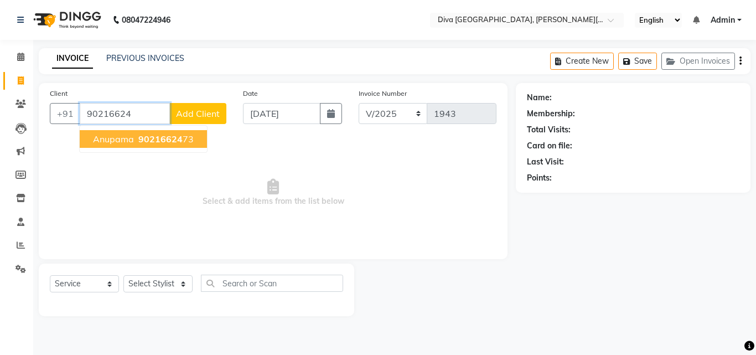
click at [107, 139] on span "Anupama" at bounding box center [113, 138] width 41 height 11
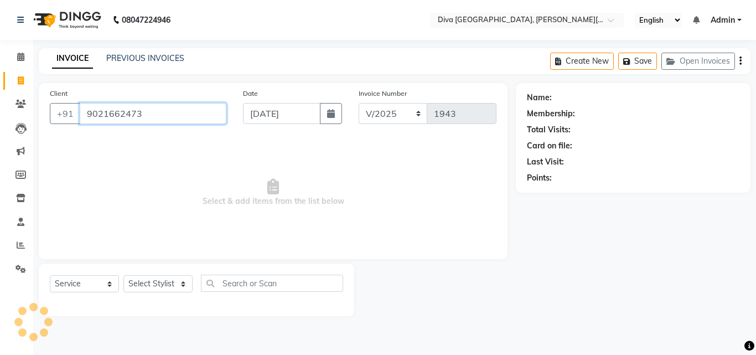
type input "9021662473"
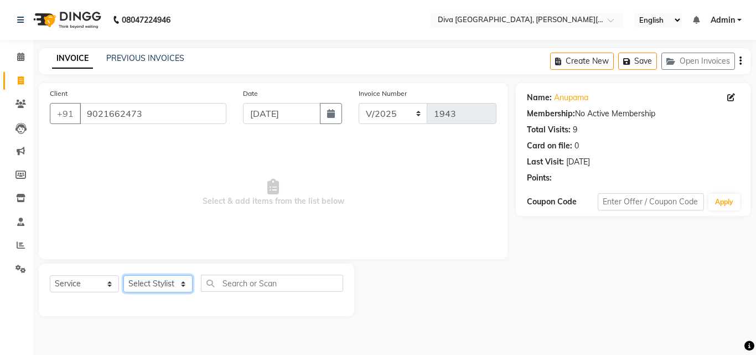
click at [143, 288] on select "Select Stylist Deepa Mam POOJA [PERSON_NAME]" at bounding box center [157, 283] width 69 height 17
select select "25942"
click at [123, 275] on select "Select Stylist Deepa Mam POOJA [PERSON_NAME]" at bounding box center [157, 283] width 69 height 17
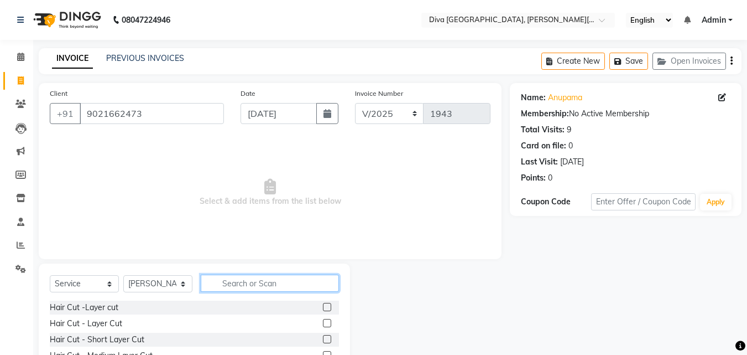
click at [226, 281] on input "text" at bounding box center [270, 282] width 138 height 17
type input "th"
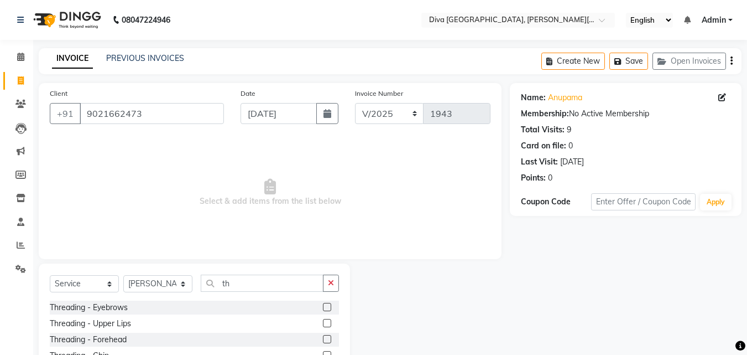
click at [323, 304] on label at bounding box center [327, 307] width 8 height 8
click at [323, 304] on input "checkbox" at bounding box center [326, 307] width 7 height 7
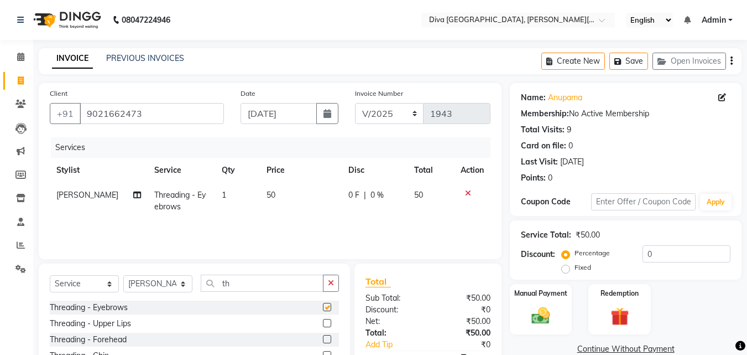
checkbox input "false"
click at [323, 320] on label at bounding box center [327, 323] width 8 height 8
click at [323, 320] on input "checkbox" at bounding box center [326, 323] width 7 height 7
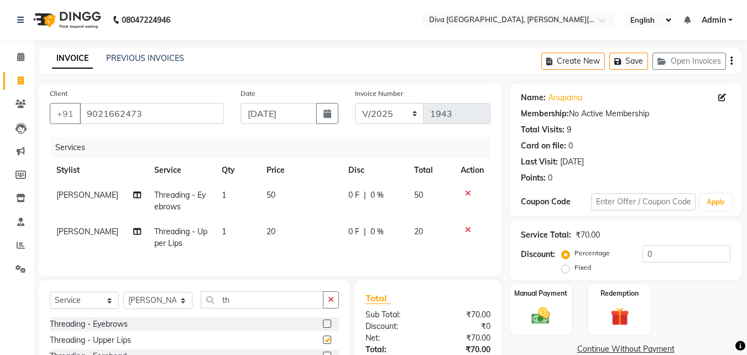
checkbox input "false"
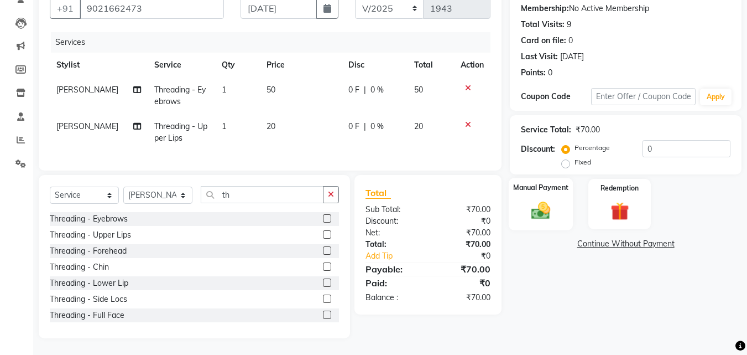
click at [549, 207] on img at bounding box center [541, 210] width 31 height 22
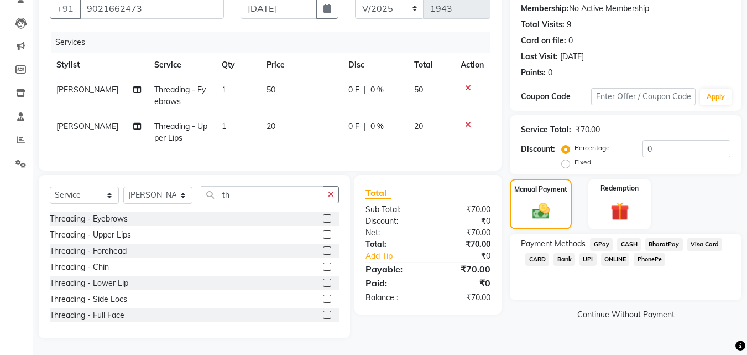
click at [601, 238] on span "GPay" at bounding box center [601, 244] width 23 height 13
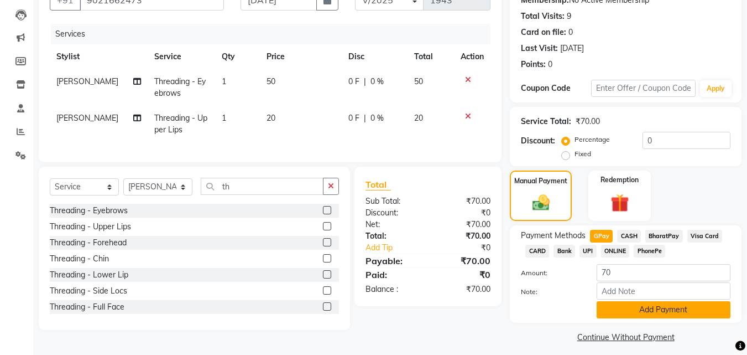
click at [646, 305] on button "Add Payment" at bounding box center [664, 309] width 134 height 17
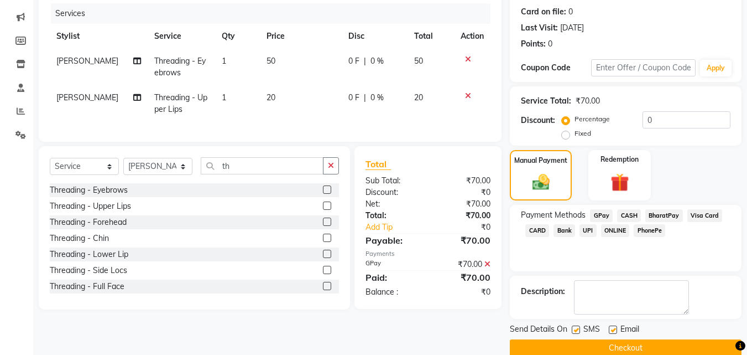
scroll to position [152, 0]
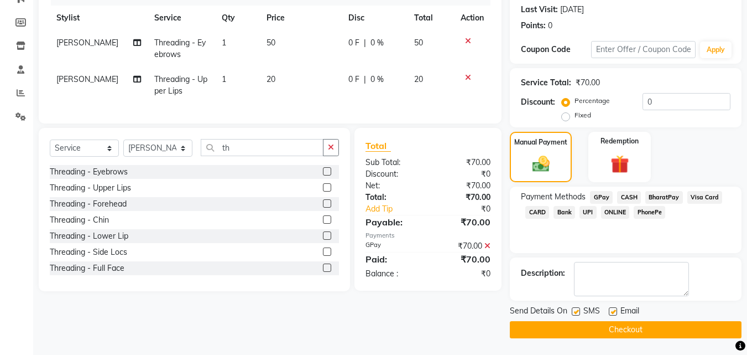
click at [689, 330] on button "Checkout" at bounding box center [626, 329] width 232 height 17
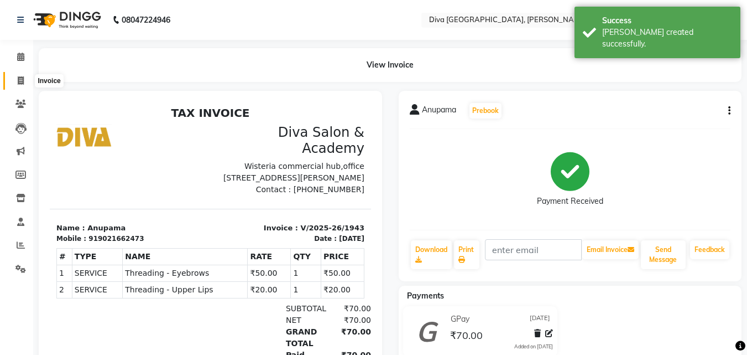
click at [22, 84] on icon at bounding box center [21, 80] width 6 height 8
select select "service"
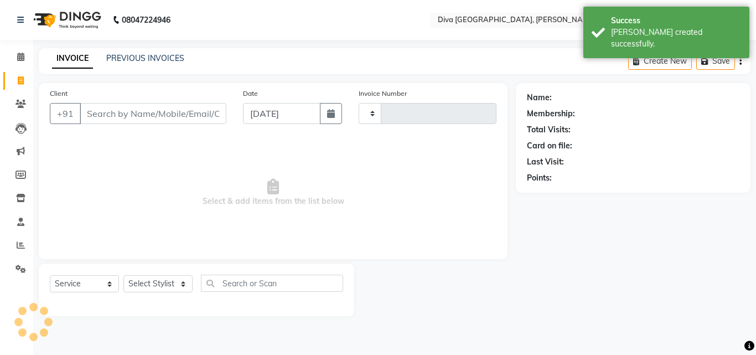
type input "1944"
select select "671"
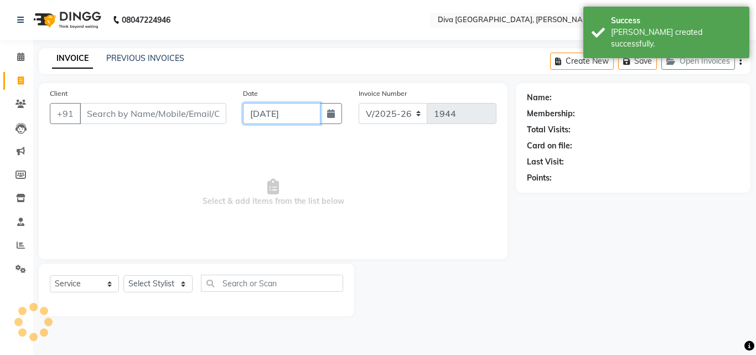
click at [259, 115] on input "[DATE]" at bounding box center [281, 113] width 77 height 21
select select "9"
select select "2025"
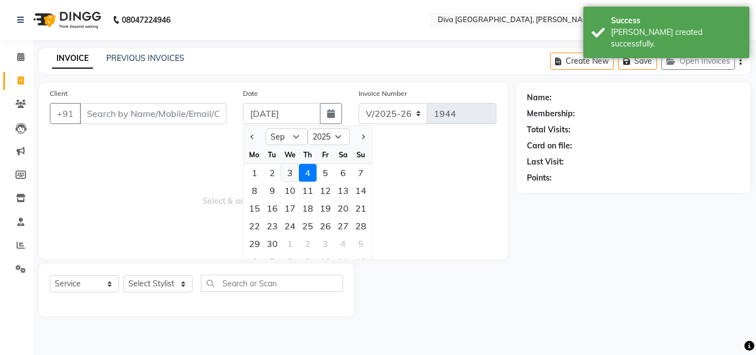
click at [292, 174] on div "3" at bounding box center [290, 173] width 18 height 18
type input "[DATE]"
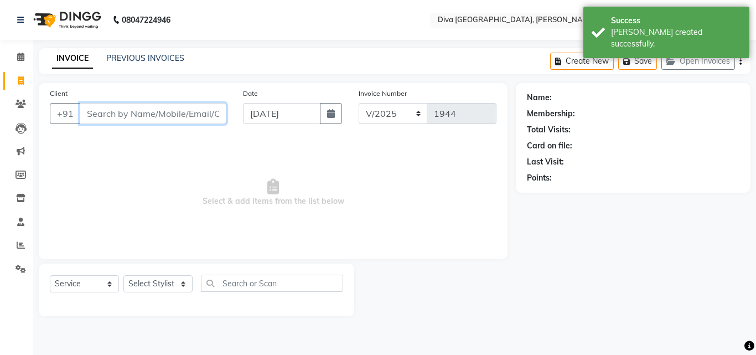
click at [114, 111] on input "Client" at bounding box center [153, 113] width 147 height 21
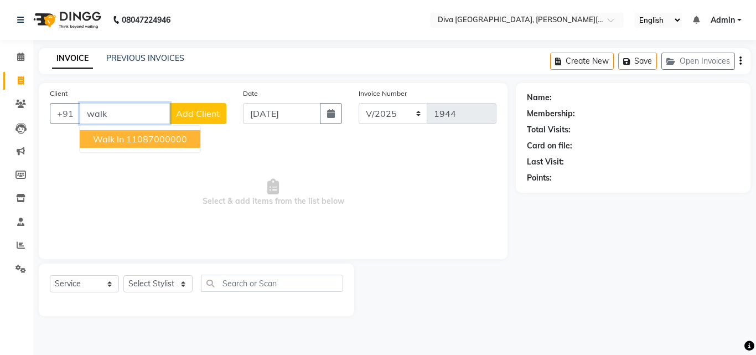
click at [127, 149] on ngb-typeahead-window "Walk In 11087000000" at bounding box center [140, 139] width 122 height 28
click at [126, 140] on ngb-highlight "11087000000" at bounding box center [156, 138] width 61 height 11
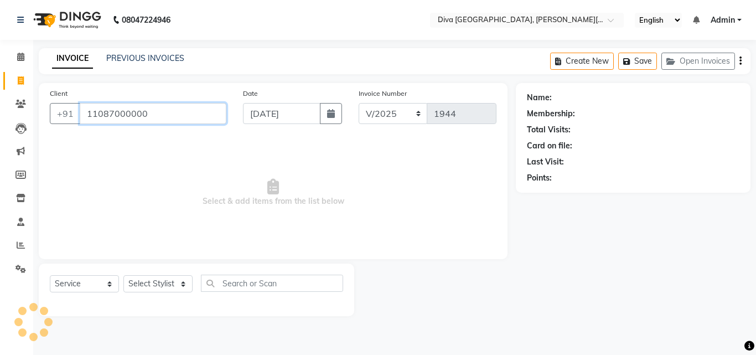
type input "11087000000"
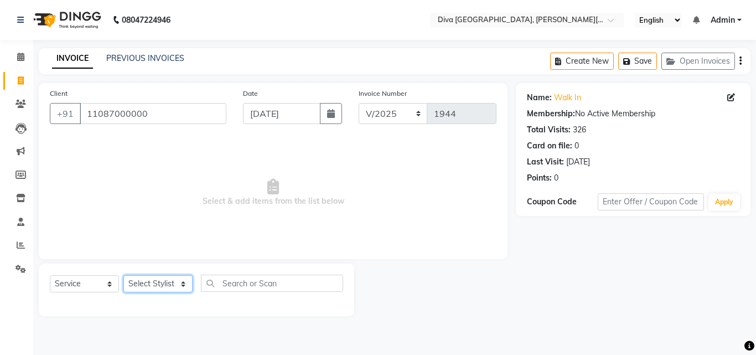
click at [147, 285] on select "Select Stylist Deepa Mam POOJA [PERSON_NAME]" at bounding box center [157, 283] width 69 height 17
select select "25942"
click at [123, 275] on select "Select Stylist Deepa Mam POOJA [PERSON_NAME]" at bounding box center [157, 283] width 69 height 17
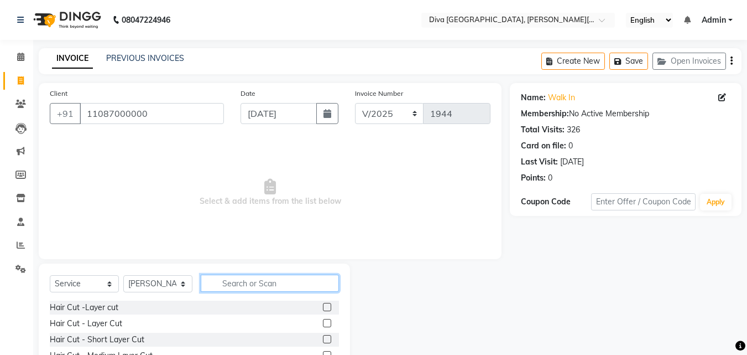
click at [219, 281] on input "text" at bounding box center [270, 282] width 138 height 17
type input "th"
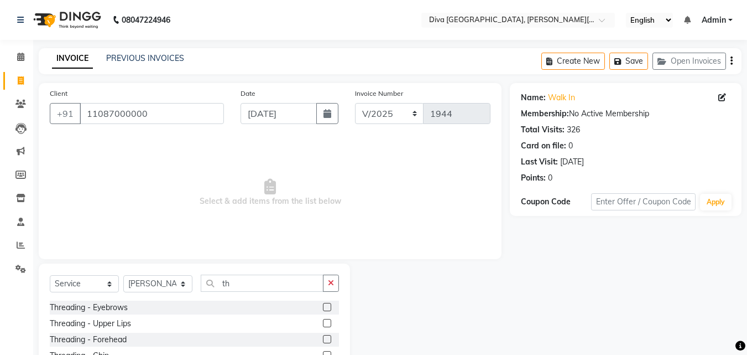
click at [323, 305] on label at bounding box center [327, 307] width 8 height 8
click at [323, 305] on input "checkbox" at bounding box center [326, 307] width 7 height 7
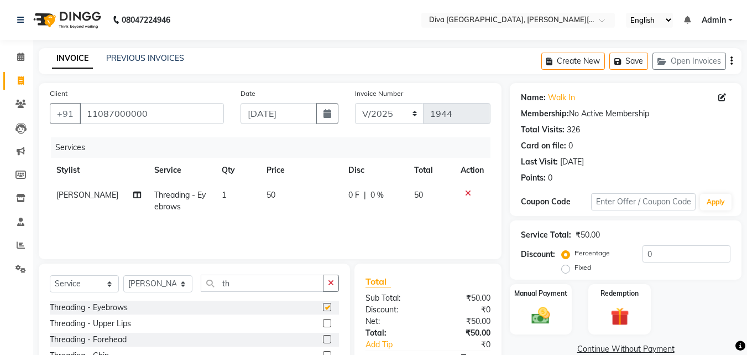
checkbox input "false"
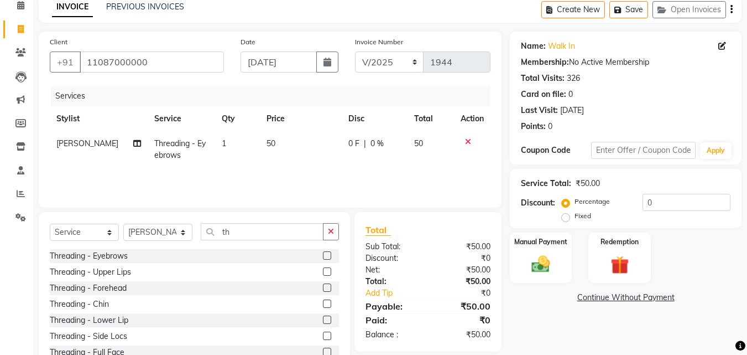
scroll to position [89, 0]
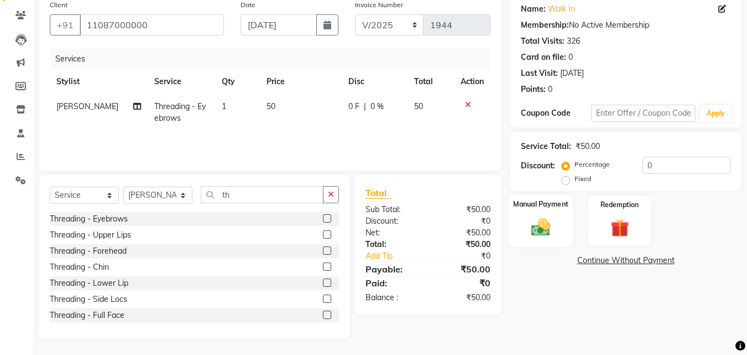
click at [564, 231] on div "Manual Payment" at bounding box center [541, 220] width 65 height 53
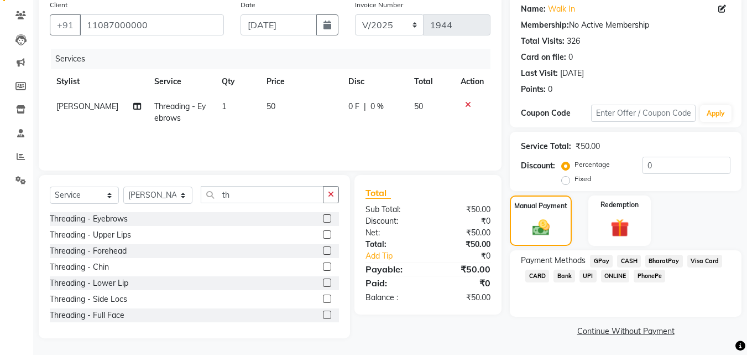
click at [602, 259] on span "GPay" at bounding box center [601, 260] width 23 height 13
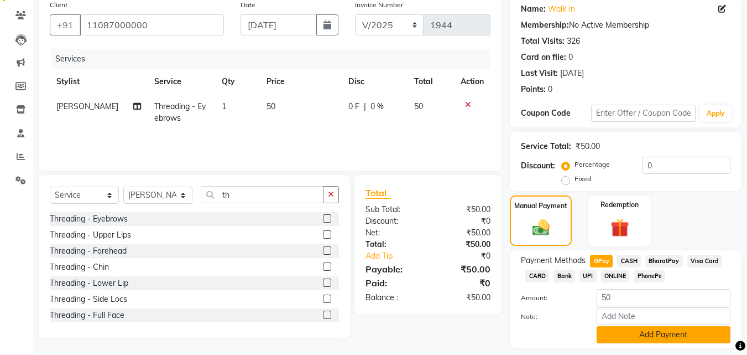
click at [642, 339] on button "Add Payment" at bounding box center [664, 334] width 134 height 17
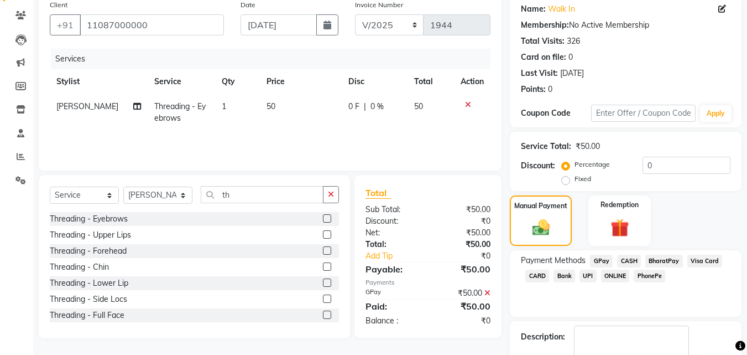
scroll to position [152, 0]
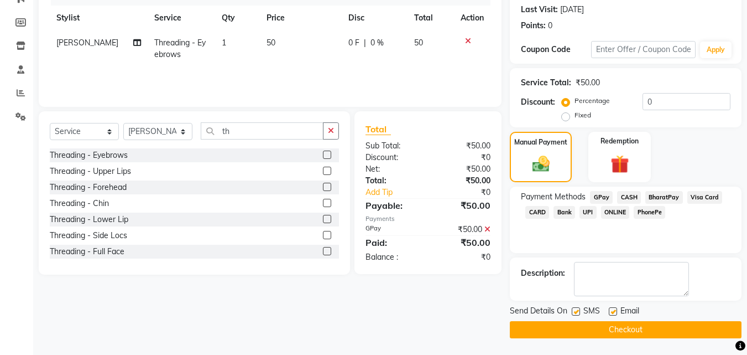
click at [687, 328] on button "Checkout" at bounding box center [626, 329] width 232 height 17
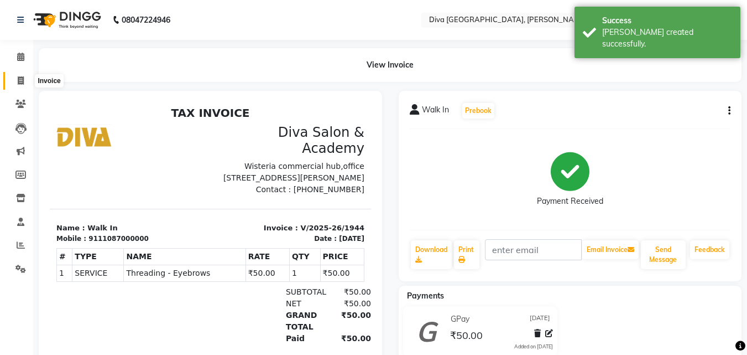
click at [20, 81] on icon at bounding box center [21, 80] width 6 height 8
select select "service"
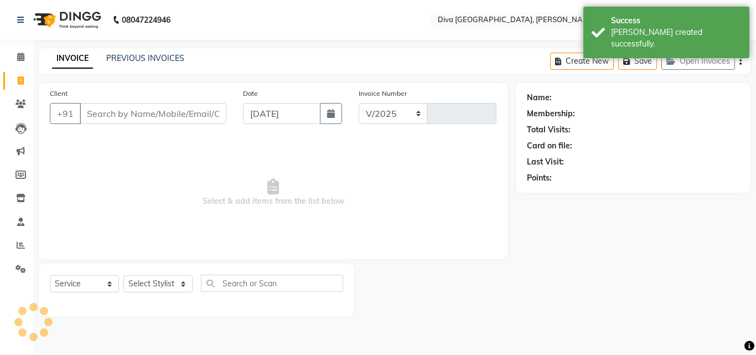
select select "671"
type input "1945"
click at [256, 118] on input "[DATE]" at bounding box center [281, 113] width 77 height 21
select select "9"
select select "2025"
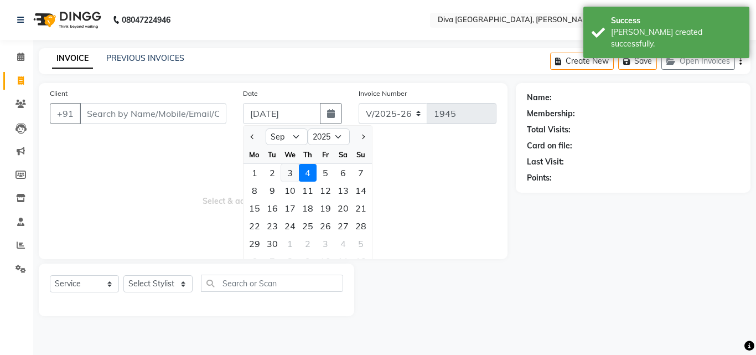
click at [290, 176] on div "3" at bounding box center [290, 173] width 18 height 18
type input "[DATE]"
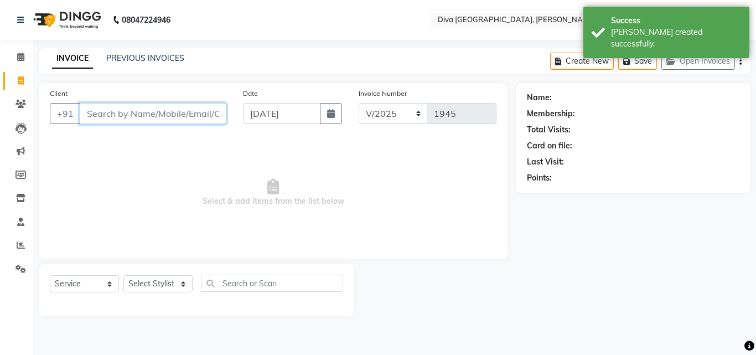
click at [88, 109] on input "Client" at bounding box center [153, 113] width 147 height 21
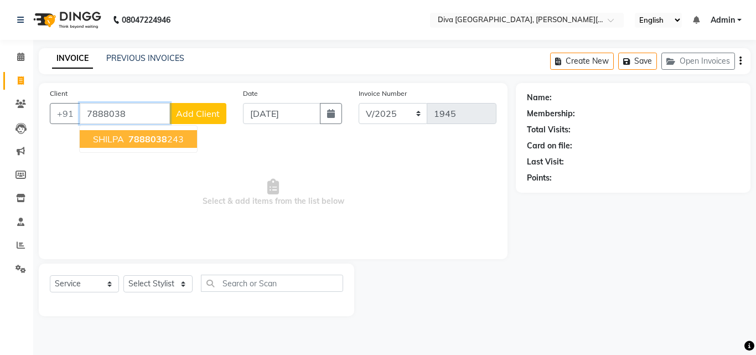
click at [101, 138] on span "SHILPA" at bounding box center [108, 138] width 31 height 11
type input "7888038243"
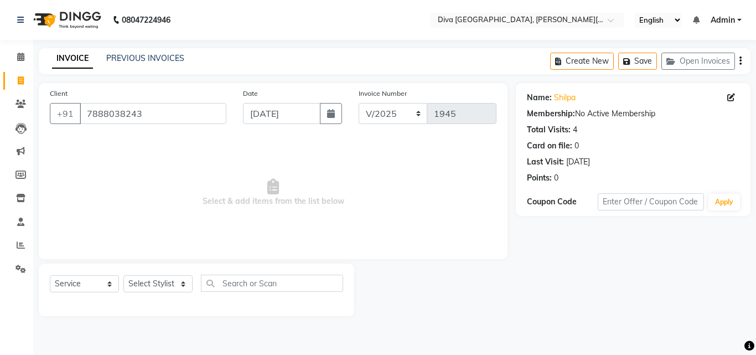
click at [147, 293] on div "Select Service Product Membership Package Voucher Prepaid Gift Card Select Styl…" at bounding box center [196, 287] width 293 height 26
click at [144, 288] on select "Select Stylist Deepa Mam POOJA [PERSON_NAME]" at bounding box center [157, 283] width 69 height 17
select select "25942"
click at [123, 275] on select "Select Stylist Deepa Mam POOJA [PERSON_NAME]" at bounding box center [157, 283] width 69 height 17
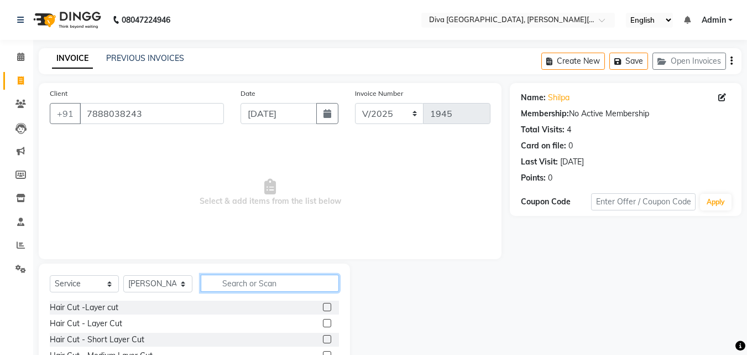
click at [227, 288] on input "text" at bounding box center [270, 282] width 138 height 17
type input "th"
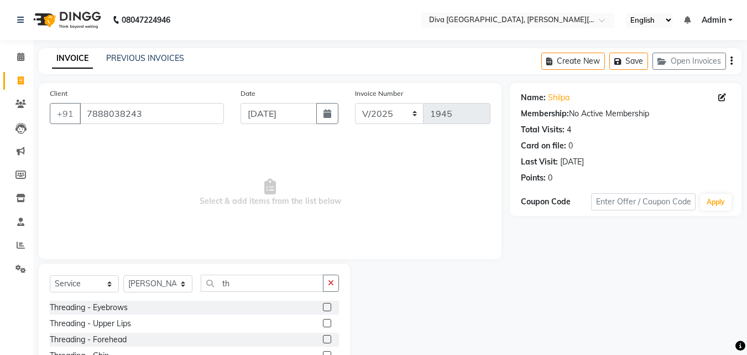
click at [323, 305] on label at bounding box center [327, 307] width 8 height 8
click at [323, 305] on input "checkbox" at bounding box center [326, 307] width 7 height 7
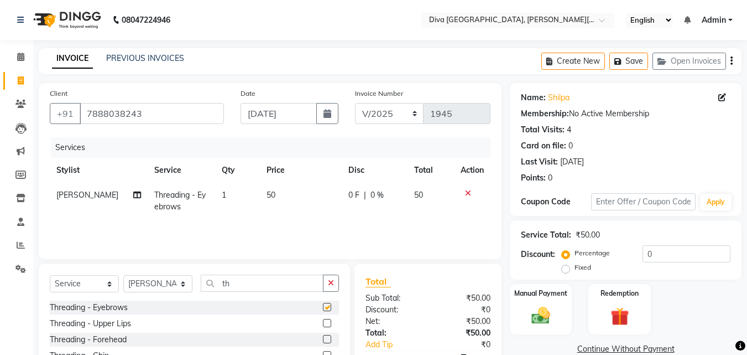
checkbox input "false"
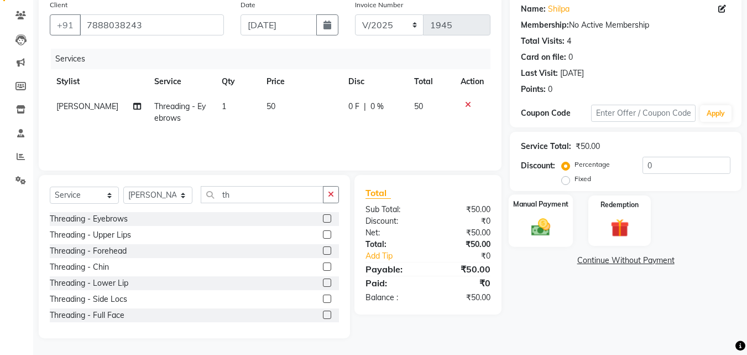
click at [544, 224] on img at bounding box center [541, 227] width 31 height 22
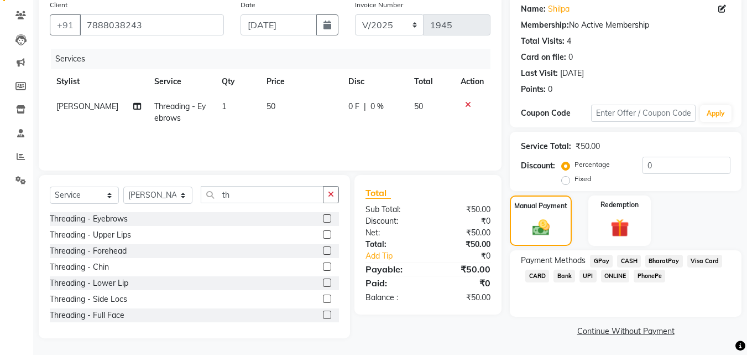
click at [631, 259] on span "CASH" at bounding box center [629, 260] width 24 height 13
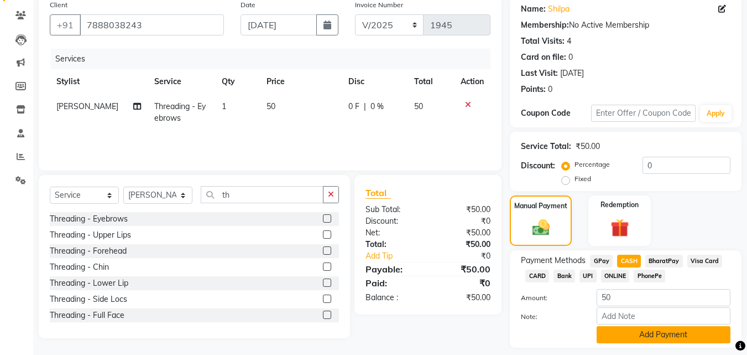
click at [677, 331] on button "Add Payment" at bounding box center [664, 334] width 134 height 17
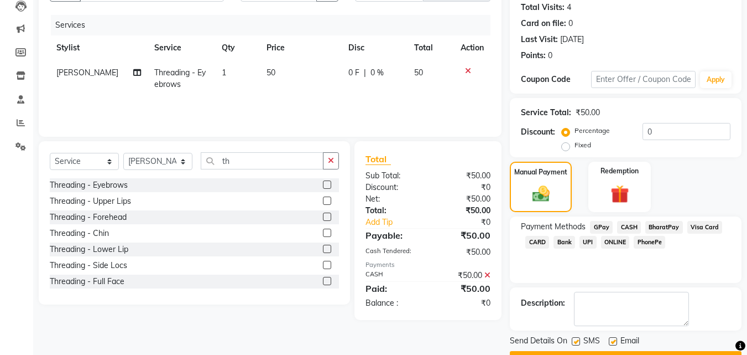
scroll to position [152, 0]
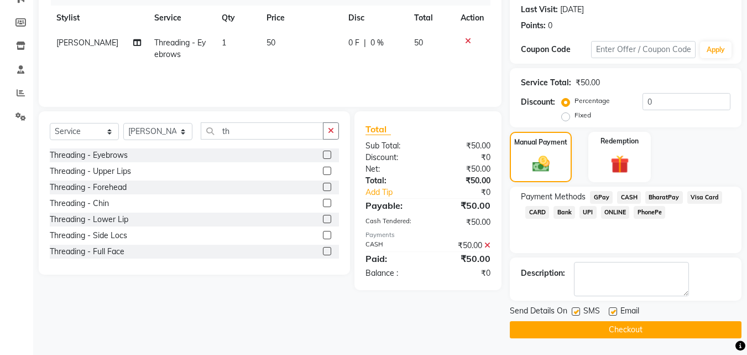
click at [682, 329] on button "Checkout" at bounding box center [626, 329] width 232 height 17
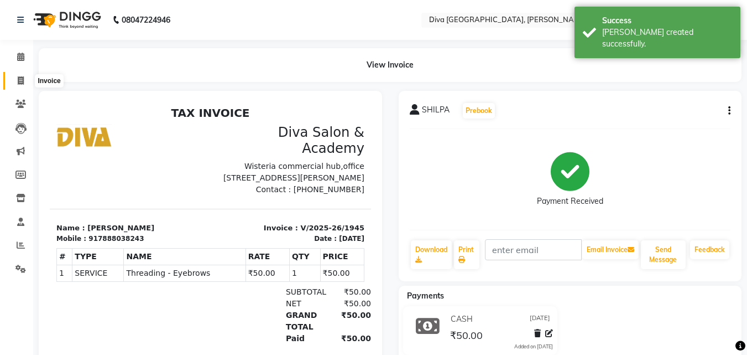
click at [20, 76] on icon at bounding box center [21, 80] width 6 height 8
select select "service"
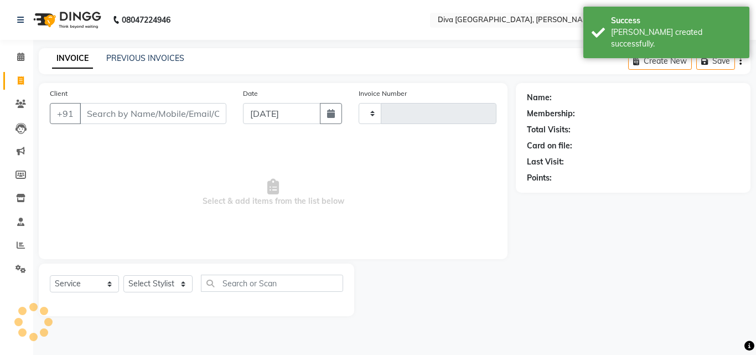
type input "1946"
select select "671"
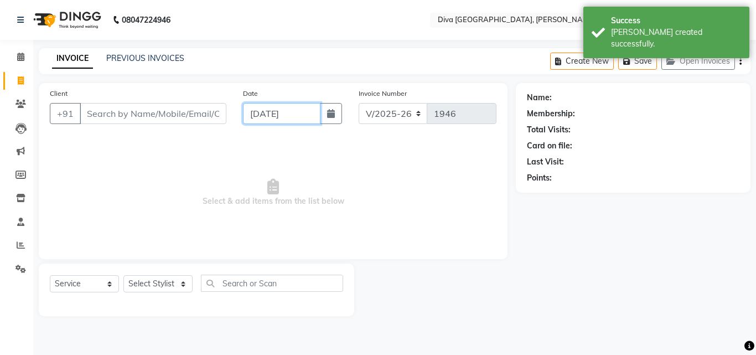
click at [258, 116] on input "[DATE]" at bounding box center [281, 113] width 77 height 21
select select "9"
select select "2025"
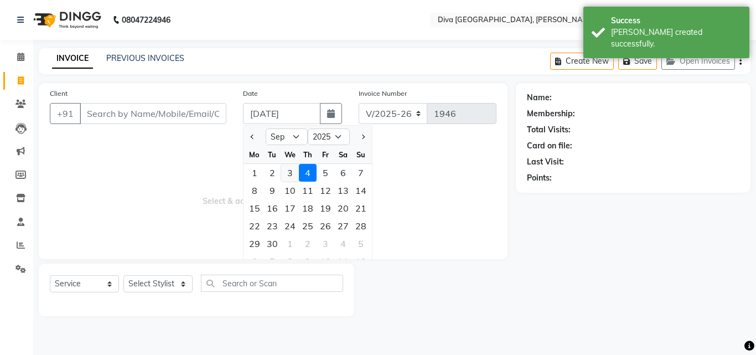
click at [290, 173] on div "3" at bounding box center [290, 173] width 18 height 18
type input "[DATE]"
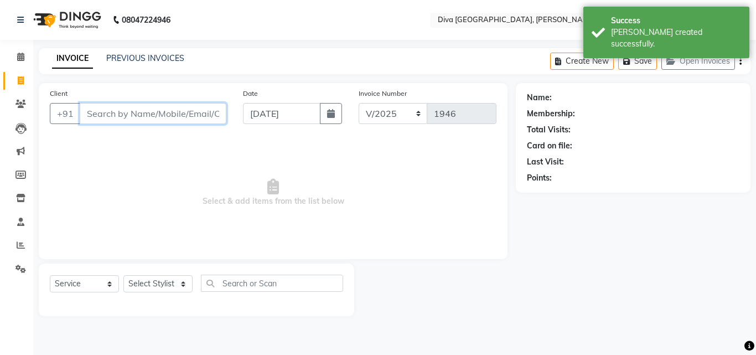
click at [116, 112] on input "Client" at bounding box center [153, 113] width 147 height 21
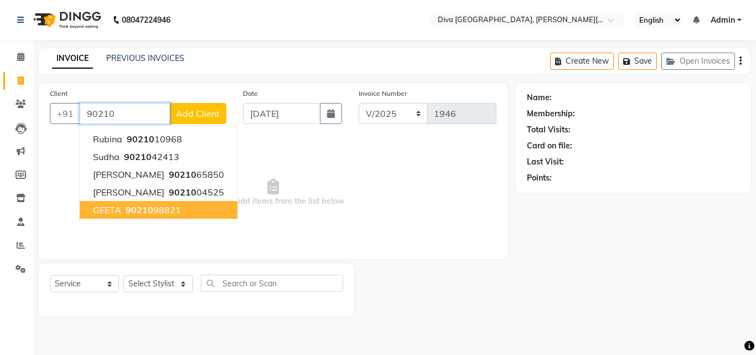
click at [144, 207] on span "90210" at bounding box center [140, 209] width 28 height 11
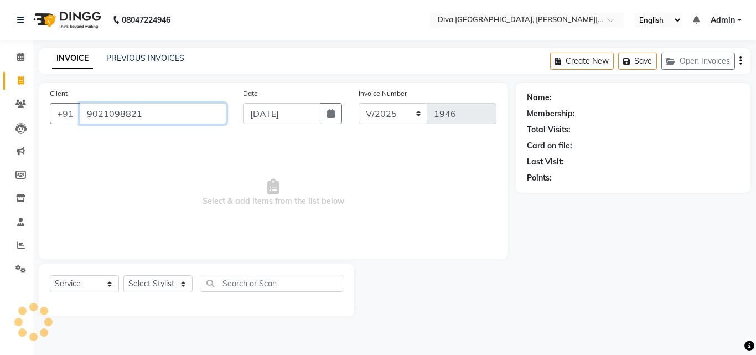
type input "9021098821"
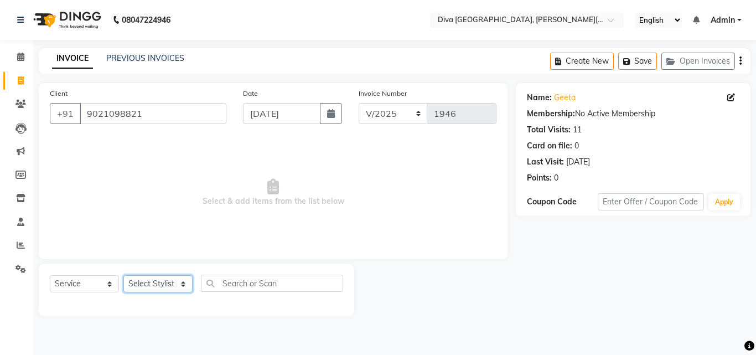
click at [149, 287] on select "Select Stylist Deepa Mam POOJA [PERSON_NAME]" at bounding box center [157, 283] width 69 height 17
select select "25942"
click at [123, 275] on select "Select Stylist Deepa Mam POOJA [PERSON_NAME]" at bounding box center [157, 283] width 69 height 17
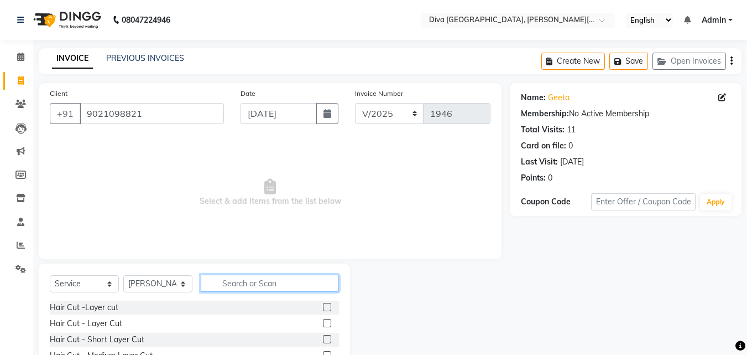
click at [232, 285] on input "text" at bounding box center [270, 282] width 138 height 17
type input "th"
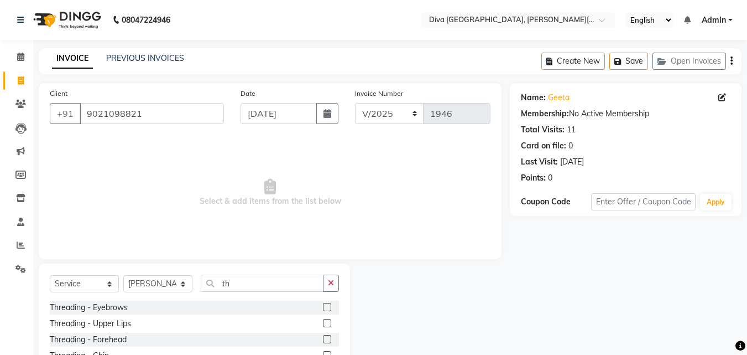
click at [323, 308] on label at bounding box center [327, 307] width 8 height 8
click at [323, 308] on input "checkbox" at bounding box center [326, 307] width 7 height 7
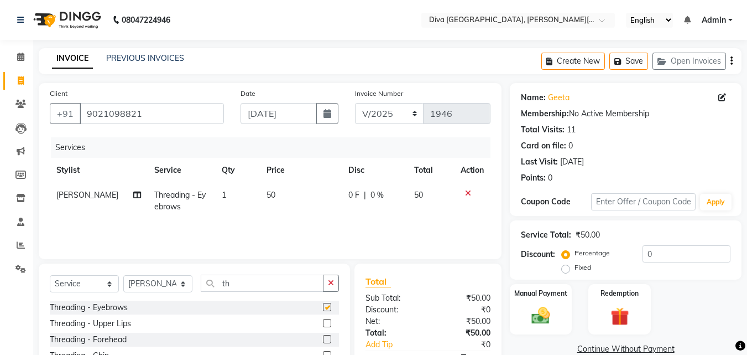
checkbox input "false"
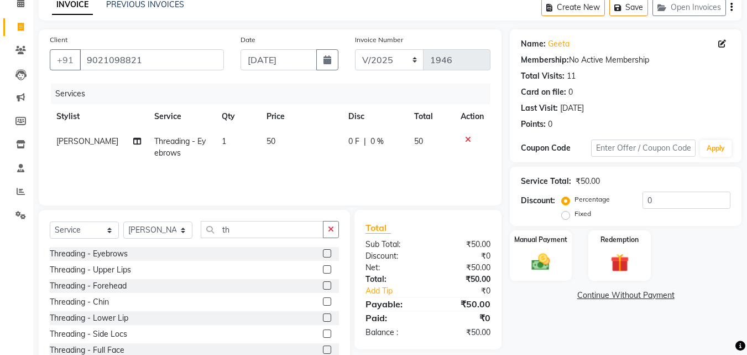
scroll to position [87, 0]
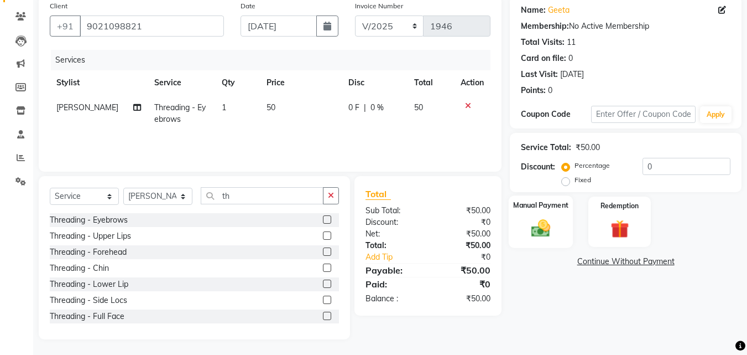
click at [558, 247] on div "Manual Payment" at bounding box center [541, 221] width 65 height 53
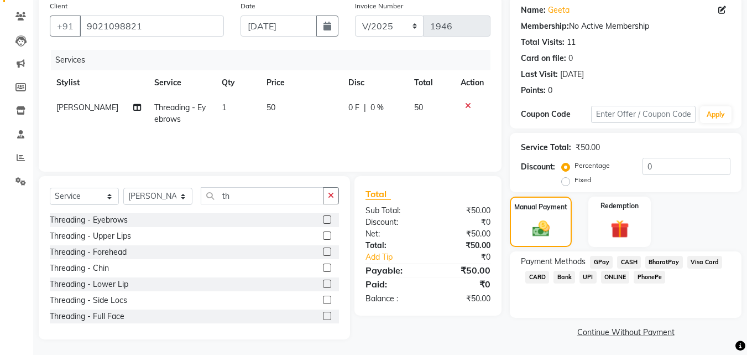
click at [624, 261] on span "CASH" at bounding box center [629, 262] width 24 height 13
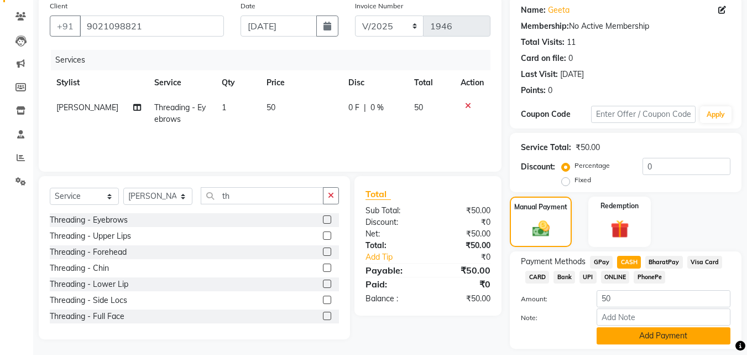
click at [648, 335] on button "Add Payment" at bounding box center [664, 335] width 134 height 17
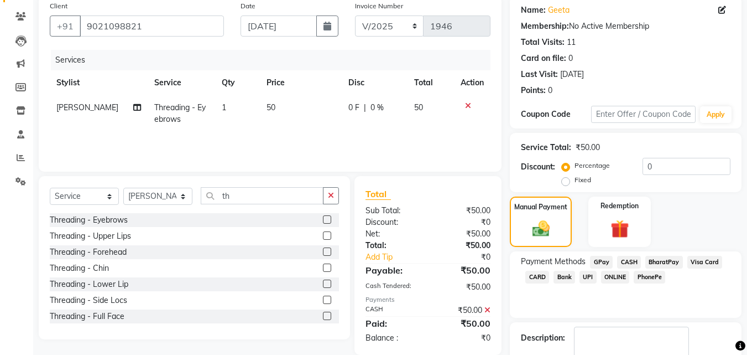
scroll to position [152, 0]
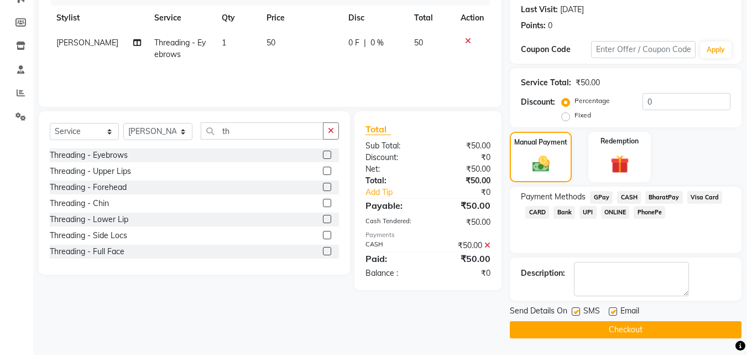
click at [707, 329] on button "Checkout" at bounding box center [626, 329] width 232 height 17
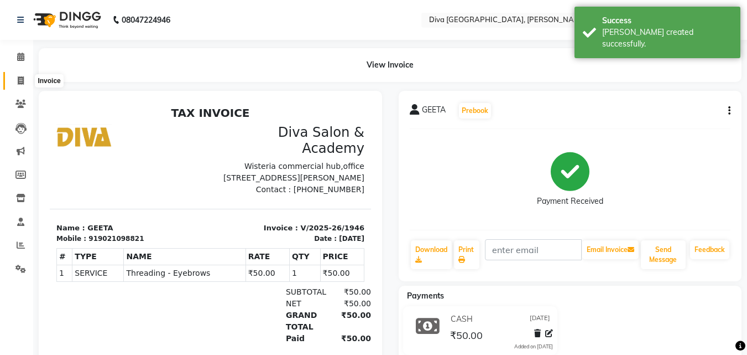
click at [24, 80] on span at bounding box center [20, 81] width 19 height 13
select select "service"
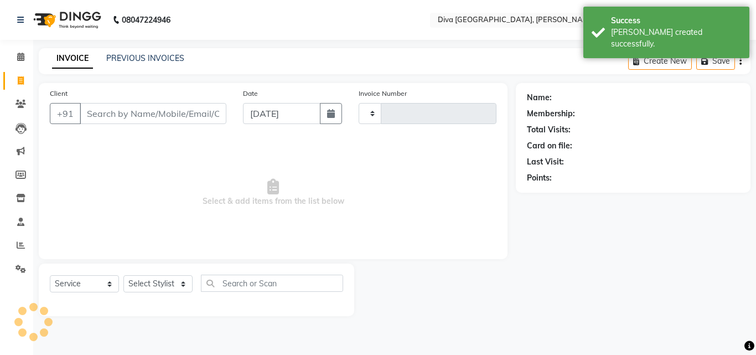
type input "1947"
select select "671"
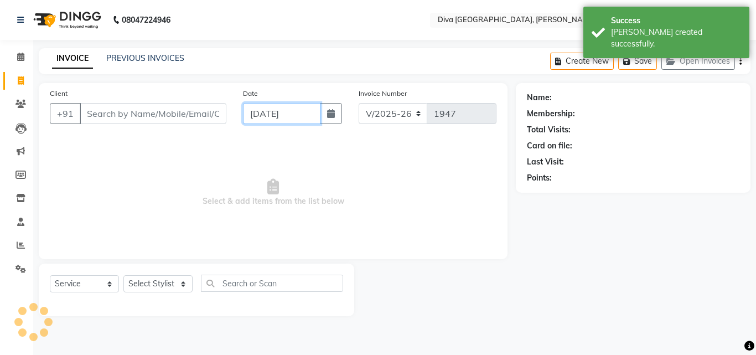
click at [265, 115] on input "[DATE]" at bounding box center [281, 113] width 77 height 21
select select "9"
select select "2025"
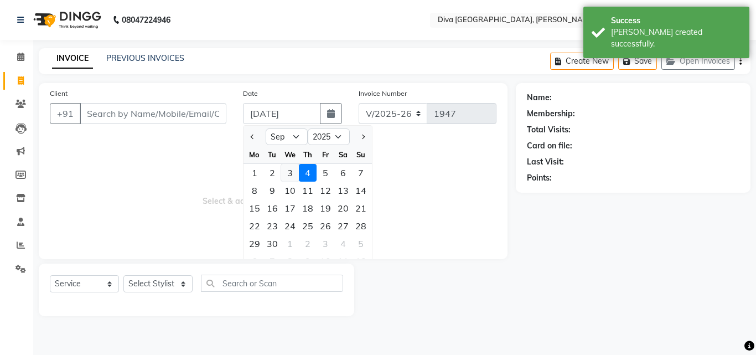
click at [289, 175] on div "3" at bounding box center [290, 173] width 18 height 18
type input "[DATE]"
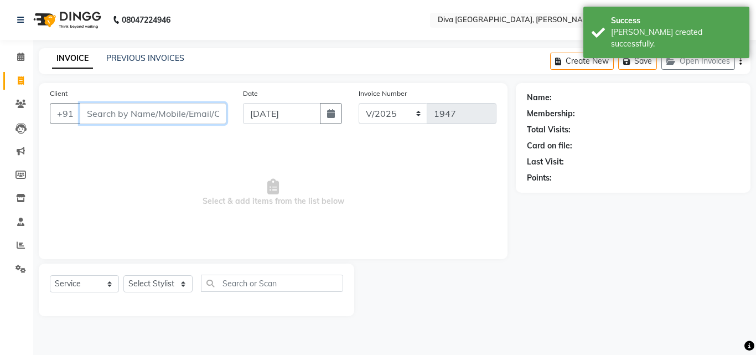
click at [106, 117] on input "Client" at bounding box center [153, 113] width 147 height 21
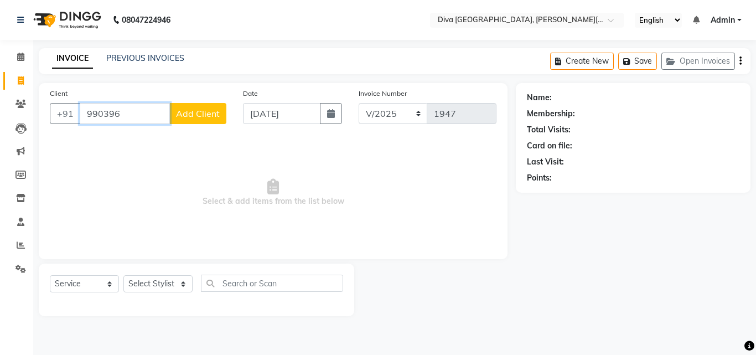
click at [101, 115] on input "990396" at bounding box center [125, 113] width 90 height 21
click at [124, 139] on span "9904396" at bounding box center [141, 138] width 39 height 11
type input "9904396586"
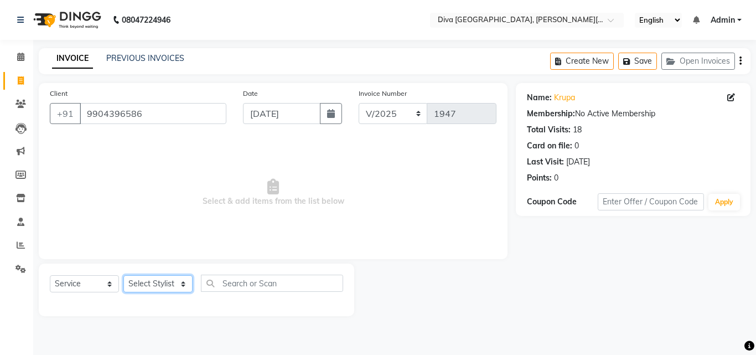
click at [134, 289] on select "Select Stylist Deepa Mam POOJA [PERSON_NAME]" at bounding box center [157, 283] width 69 height 17
select select "25942"
click at [123, 275] on select "Select Stylist Deepa Mam POOJA [PERSON_NAME]" at bounding box center [157, 283] width 69 height 17
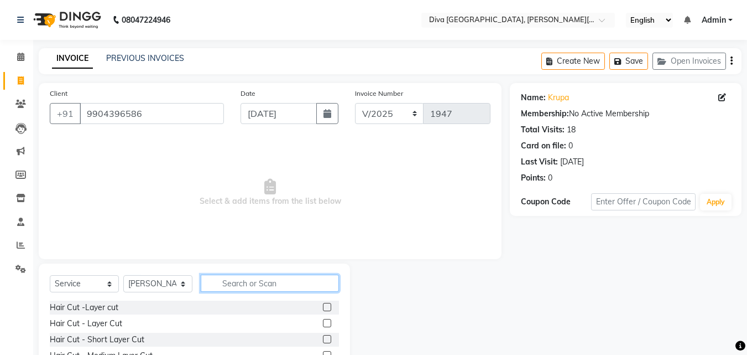
click at [226, 287] on input "text" at bounding box center [270, 282] width 138 height 17
type input "th"
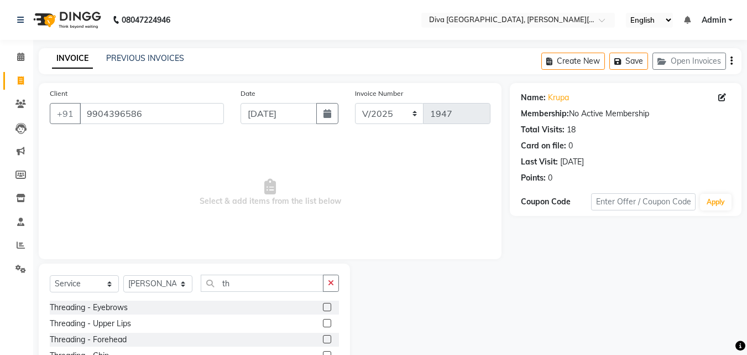
click at [323, 308] on label at bounding box center [327, 307] width 8 height 8
click at [323, 308] on input "checkbox" at bounding box center [326, 307] width 7 height 7
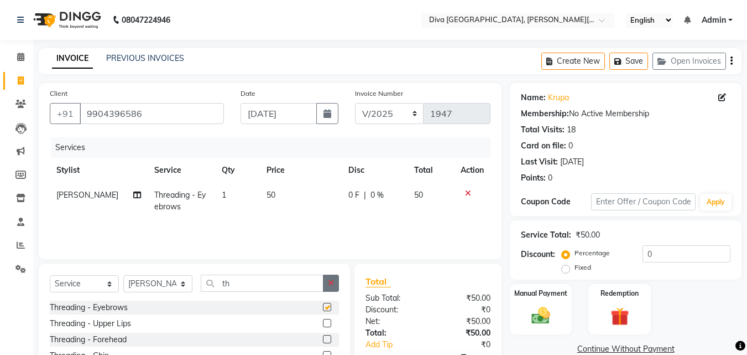
checkbox input "false"
click at [329, 287] on button "button" at bounding box center [331, 282] width 16 height 17
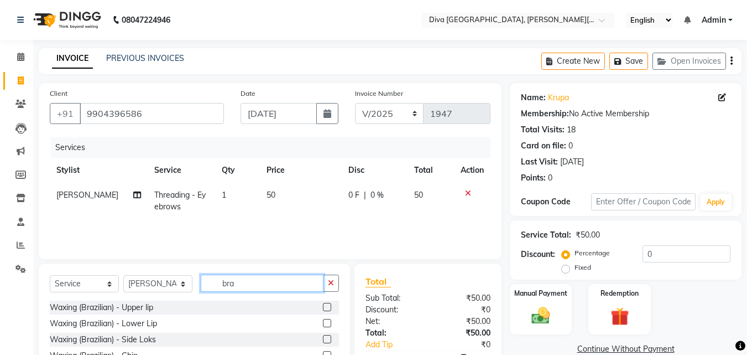
type input "bra"
click at [323, 304] on label at bounding box center [327, 307] width 8 height 8
click at [323, 304] on input "checkbox" at bounding box center [326, 307] width 7 height 7
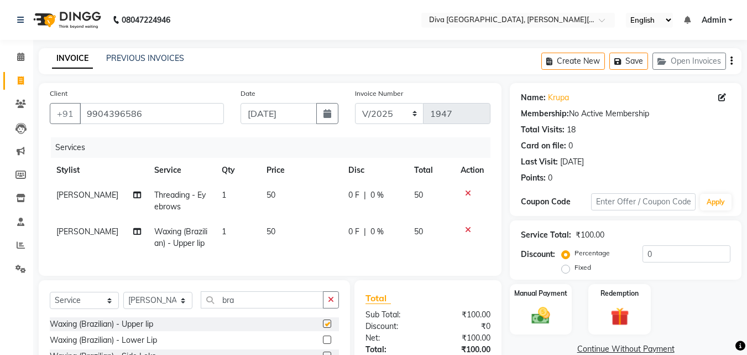
checkbox input "false"
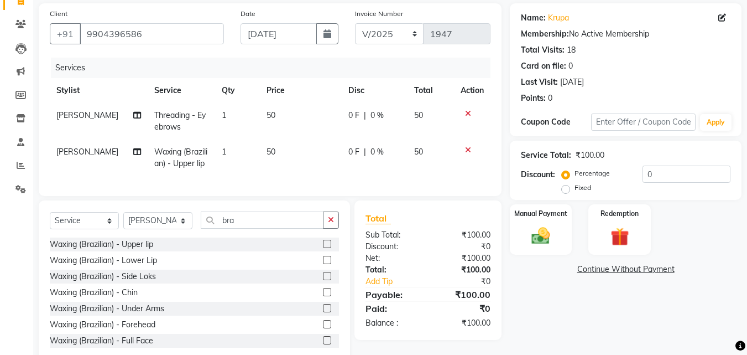
scroll to position [113, 0]
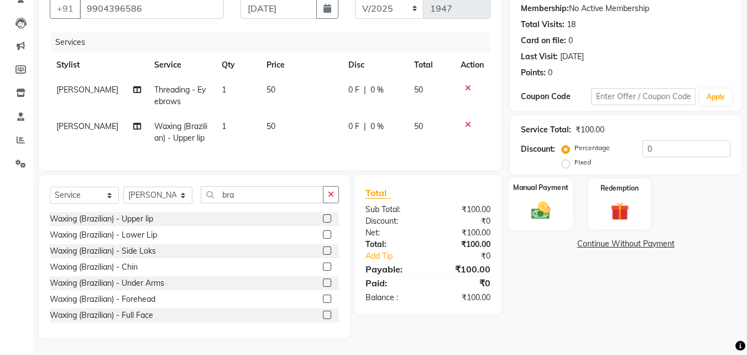
click at [554, 213] on img at bounding box center [541, 210] width 31 height 22
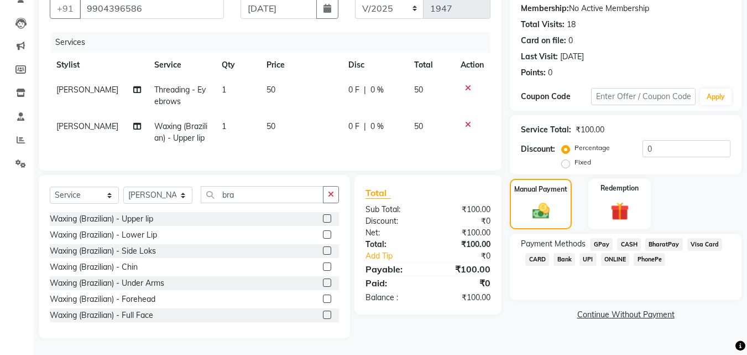
click at [598, 238] on span "GPay" at bounding box center [601, 244] width 23 height 13
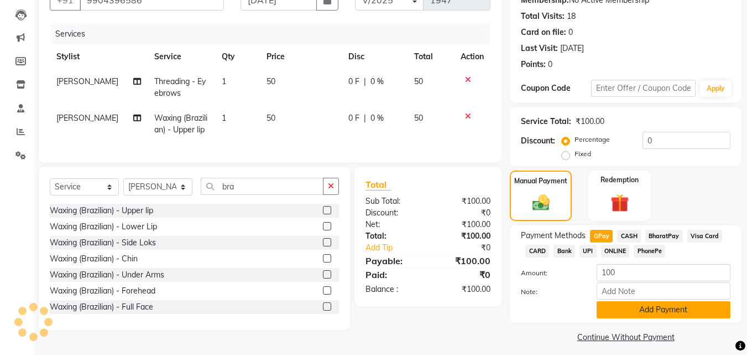
click at [617, 308] on button "Add Payment" at bounding box center [664, 309] width 134 height 17
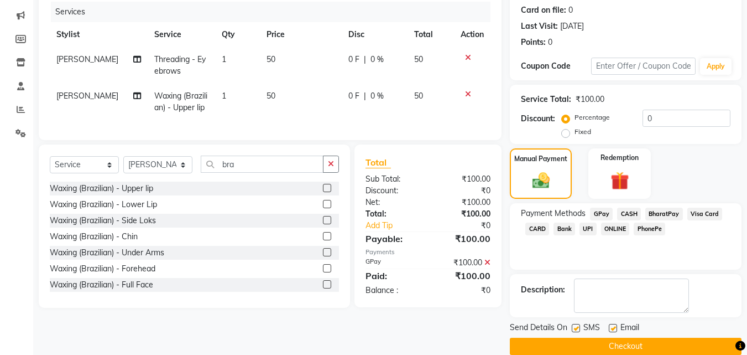
scroll to position [152, 0]
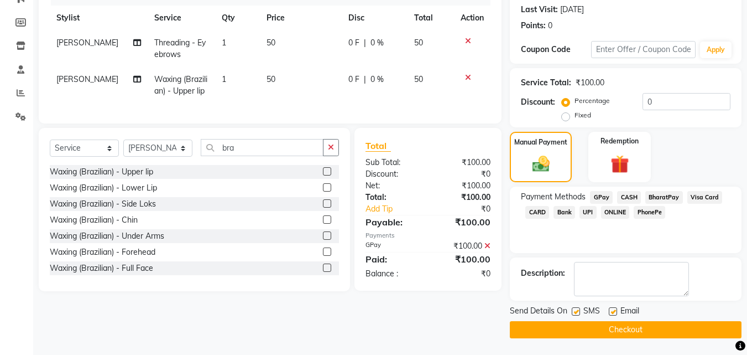
click at [713, 332] on button "Checkout" at bounding box center [626, 329] width 232 height 17
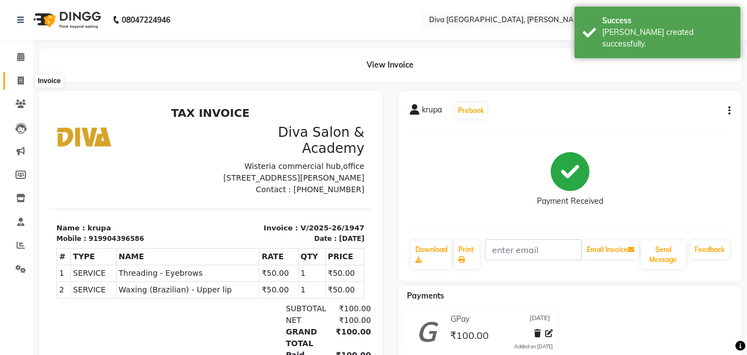
click at [26, 79] on span at bounding box center [20, 81] width 19 height 13
select select "service"
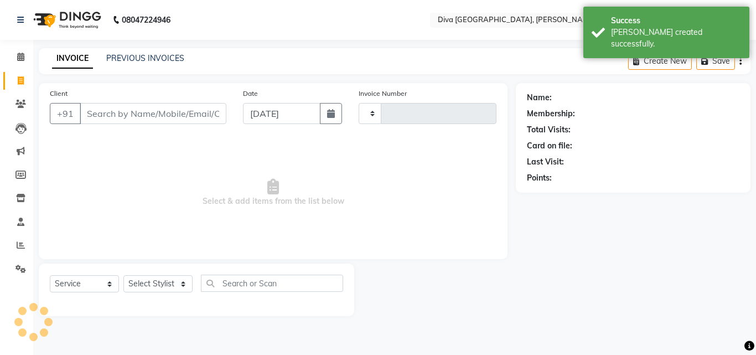
type input "1948"
select select "671"
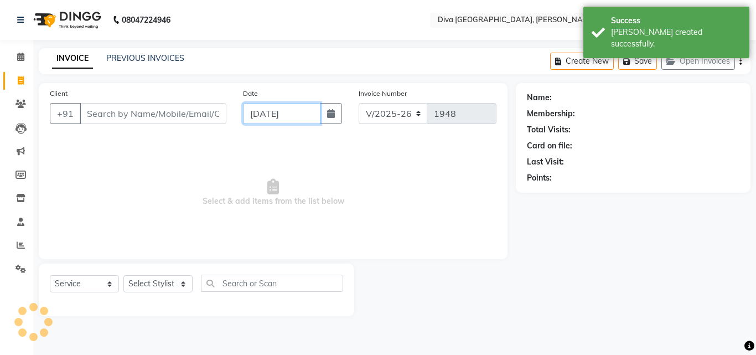
click at [253, 118] on input "[DATE]" at bounding box center [281, 113] width 77 height 21
select select "9"
select select "2025"
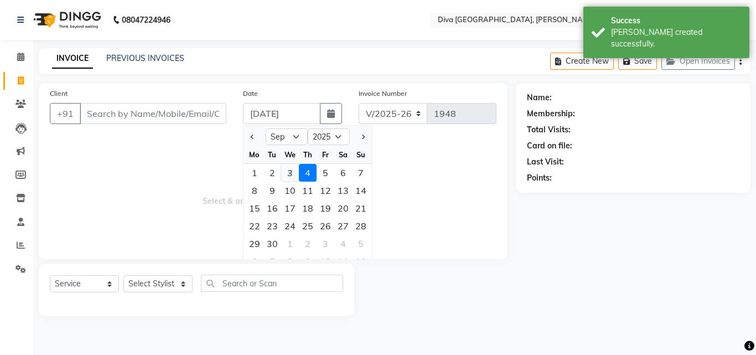
click at [293, 175] on div "3" at bounding box center [290, 173] width 18 height 18
type input "[DATE]"
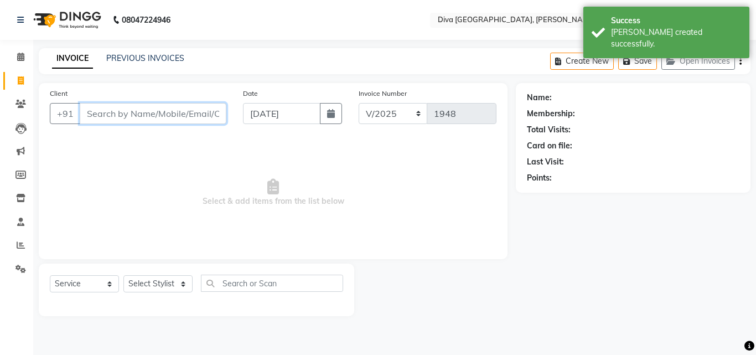
click at [102, 119] on input "Client" at bounding box center [153, 113] width 147 height 21
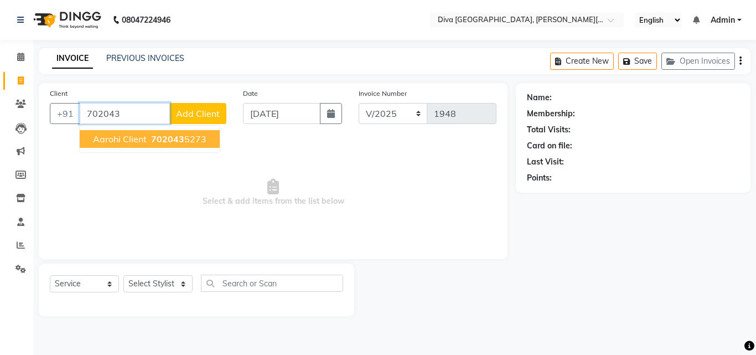
click at [132, 142] on span "Aarohi client" at bounding box center [120, 138] width 54 height 11
type input "7020435273"
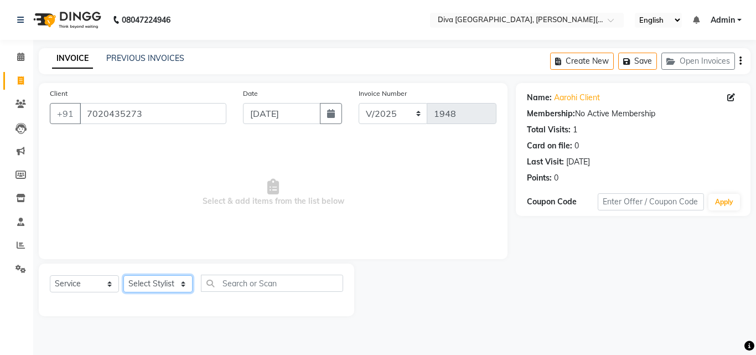
click at [153, 283] on select "Select Stylist Deepa Mam POOJA [PERSON_NAME]" at bounding box center [157, 283] width 69 height 17
select select "25942"
click at [123, 275] on select "Select Stylist Deepa Mam POOJA [PERSON_NAME]" at bounding box center [157, 283] width 69 height 17
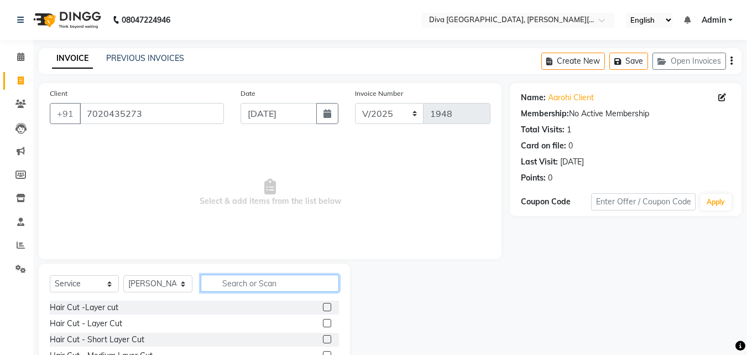
click at [219, 280] on input "text" at bounding box center [270, 282] width 138 height 17
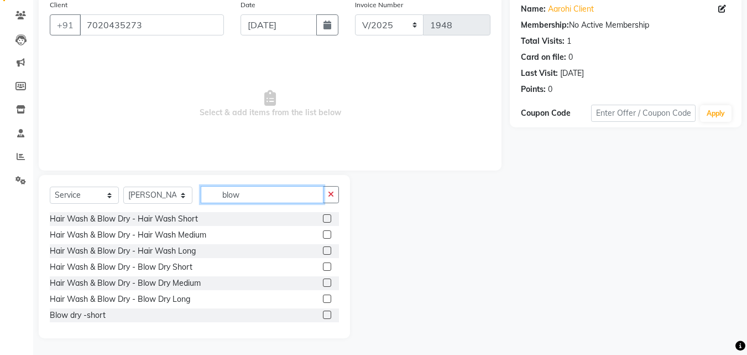
scroll to position [18, 0]
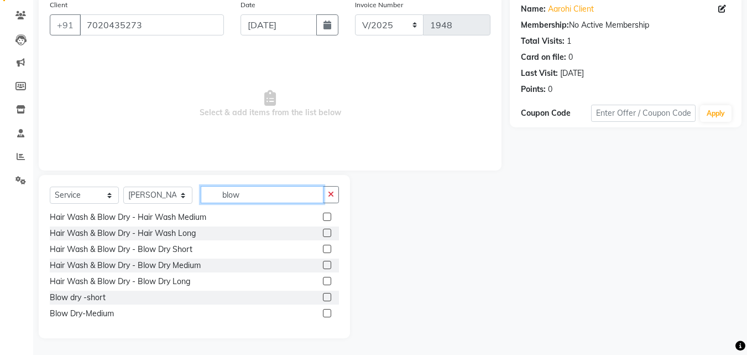
type input "blow"
click at [323, 313] on label at bounding box center [327, 313] width 8 height 8
click at [323, 313] on input "checkbox" at bounding box center [326, 313] width 7 height 7
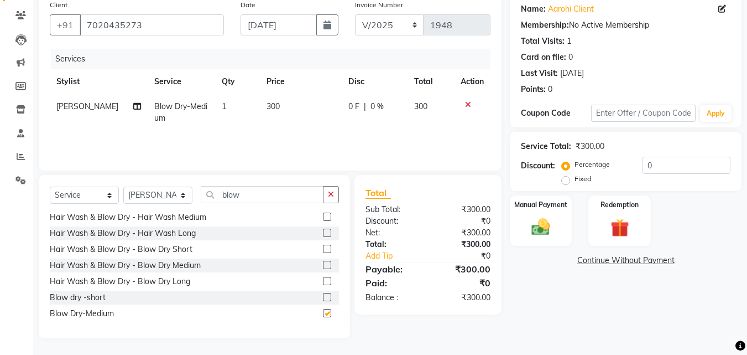
checkbox input "false"
click at [521, 232] on div "Manual Payment" at bounding box center [541, 220] width 65 height 53
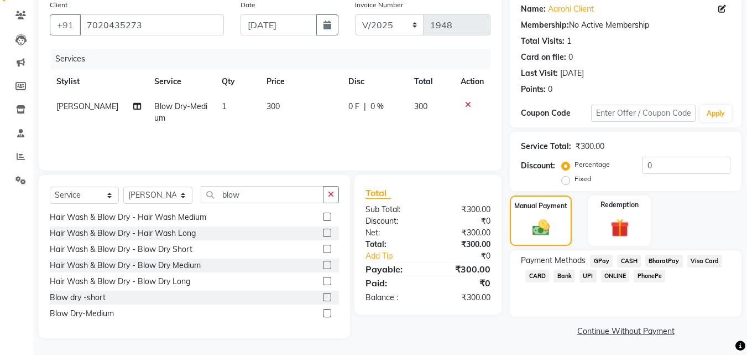
click at [595, 260] on span "GPay" at bounding box center [601, 260] width 23 height 13
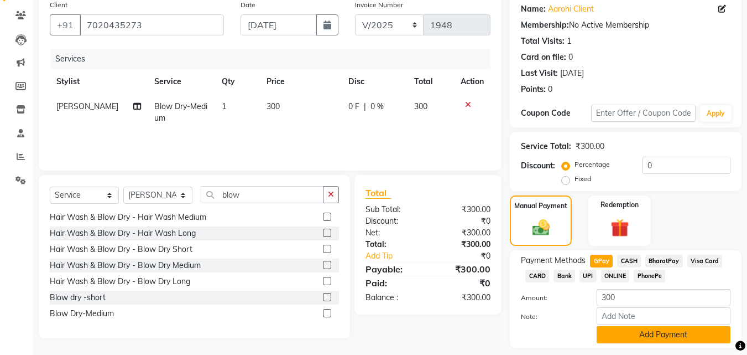
click at [650, 332] on button "Add Payment" at bounding box center [664, 334] width 134 height 17
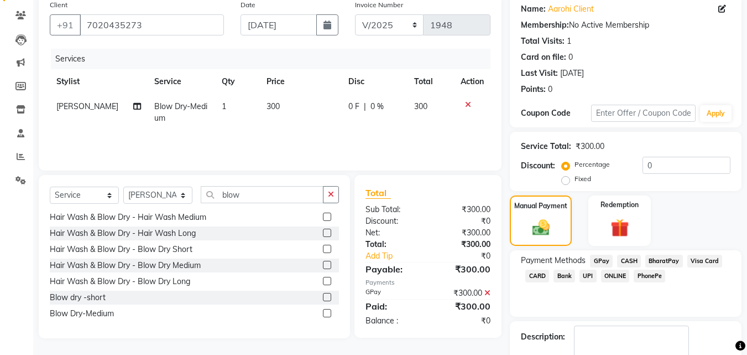
scroll to position [152, 0]
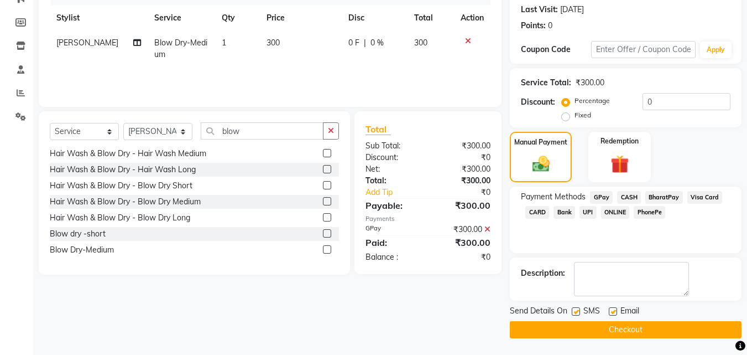
click at [704, 328] on button "Checkout" at bounding box center [626, 329] width 232 height 17
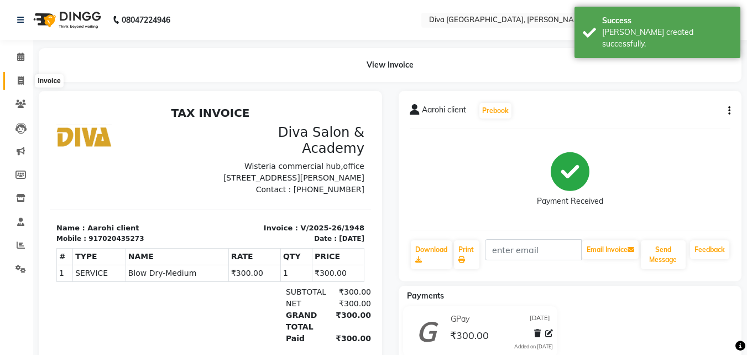
click at [17, 86] on span at bounding box center [20, 81] width 19 height 13
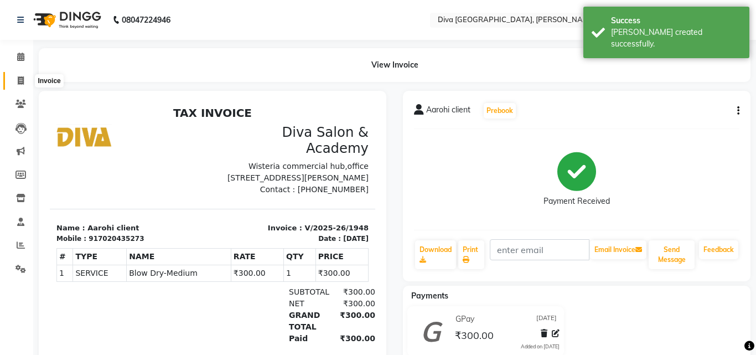
select select "service"
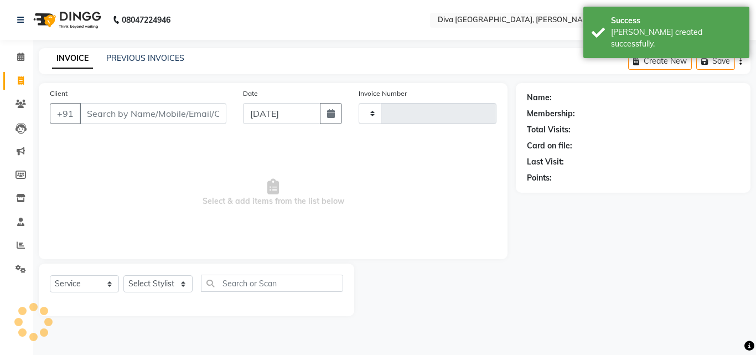
type input "1949"
select select "671"
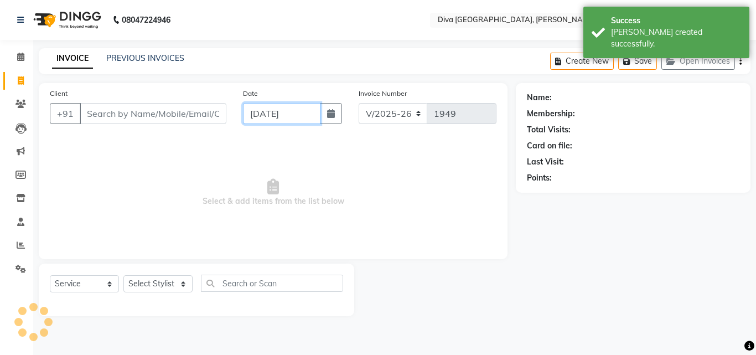
click at [257, 112] on input "[DATE]" at bounding box center [281, 113] width 77 height 21
select select "9"
select select "2025"
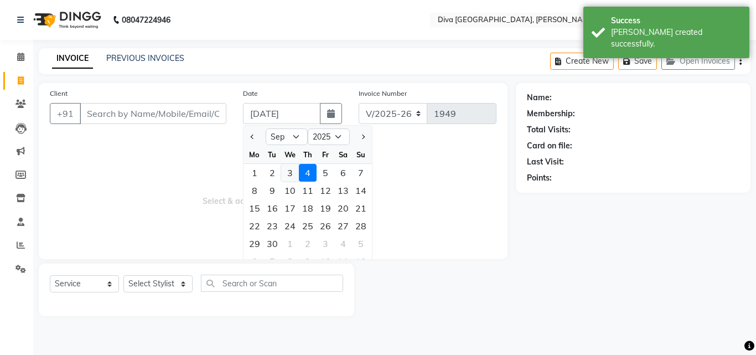
click at [287, 176] on div "3" at bounding box center [290, 173] width 18 height 18
type input "[DATE]"
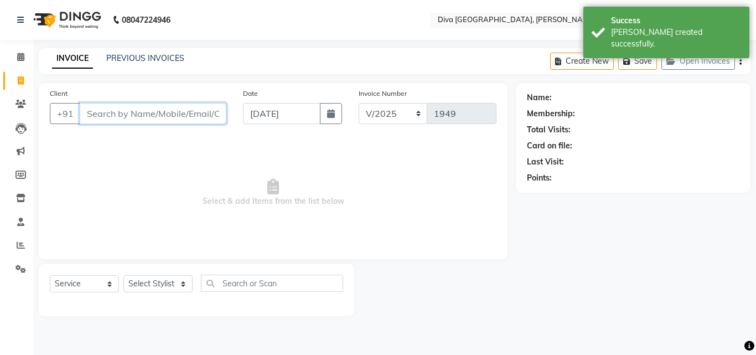
click at [116, 118] on input "Client" at bounding box center [153, 113] width 147 height 21
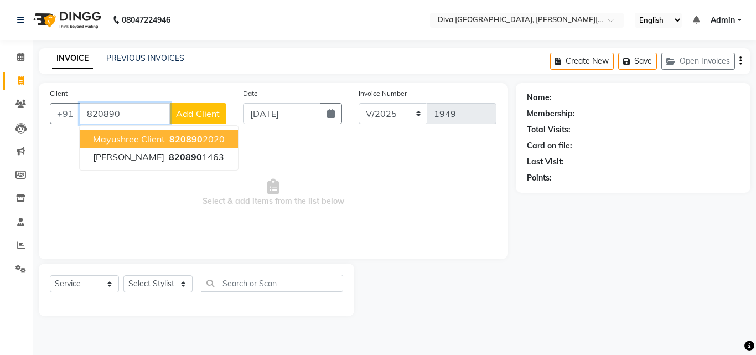
click at [135, 140] on span "Mayushree client" at bounding box center [129, 138] width 72 height 11
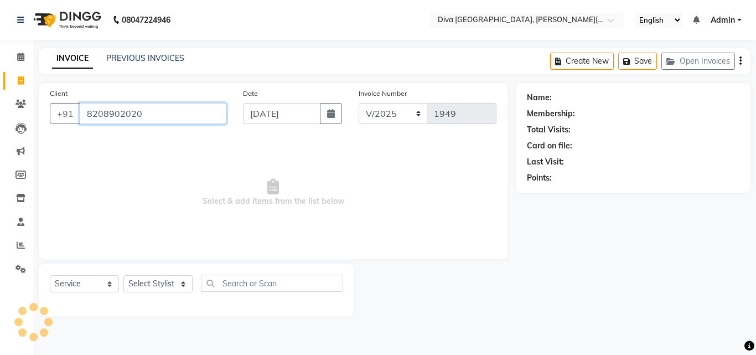
type input "8208902020"
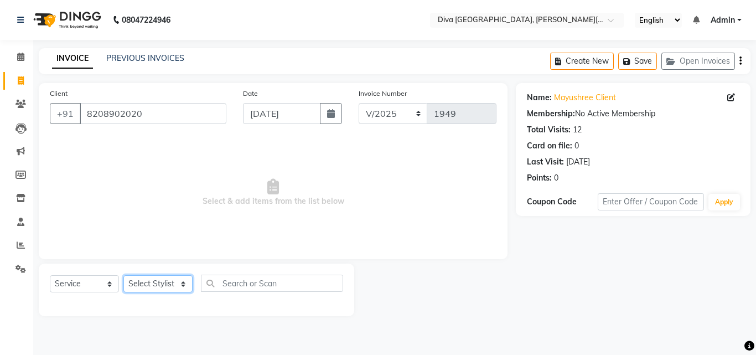
click at [143, 283] on select "Select Stylist Deepa Mam POOJA [PERSON_NAME]" at bounding box center [157, 283] width 69 height 17
select select "25942"
click at [123, 275] on select "Select Stylist Deepa Mam POOJA [PERSON_NAME]" at bounding box center [157, 283] width 69 height 17
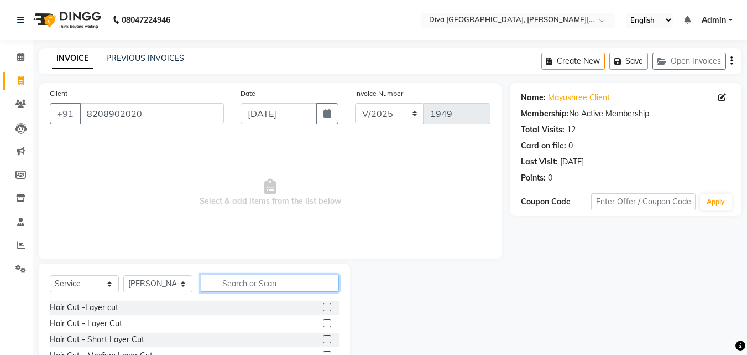
click at [222, 285] on input "text" at bounding box center [270, 282] width 138 height 17
type input "th"
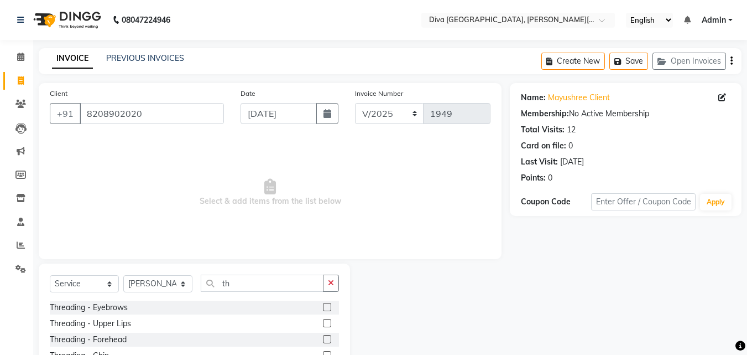
click at [323, 303] on label at bounding box center [327, 307] width 8 height 8
click at [323, 304] on input "checkbox" at bounding box center [326, 307] width 7 height 7
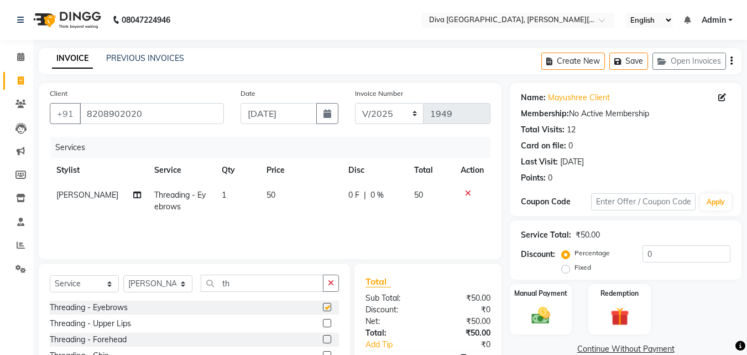
checkbox input "false"
click at [323, 322] on label at bounding box center [327, 323] width 8 height 8
click at [323, 322] on input "checkbox" at bounding box center [326, 323] width 7 height 7
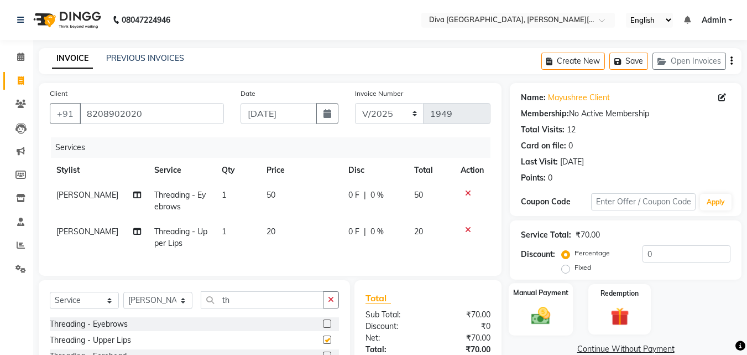
checkbox input "false"
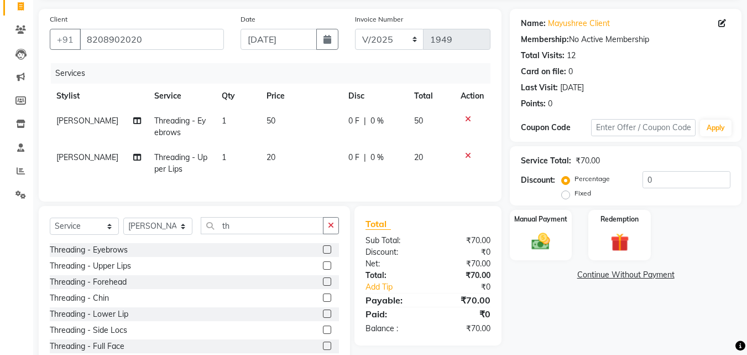
scroll to position [113, 0]
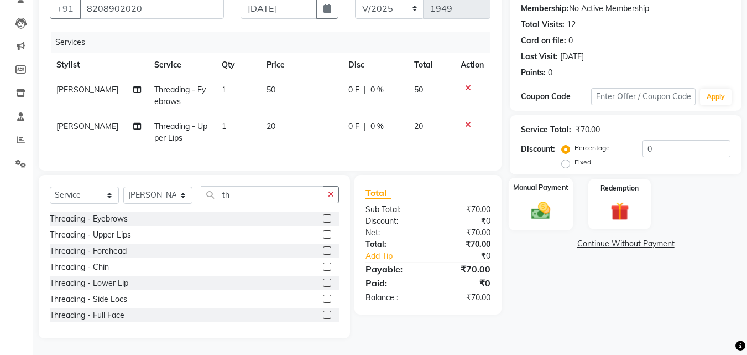
click at [520, 212] on div "Manual Payment" at bounding box center [541, 204] width 65 height 53
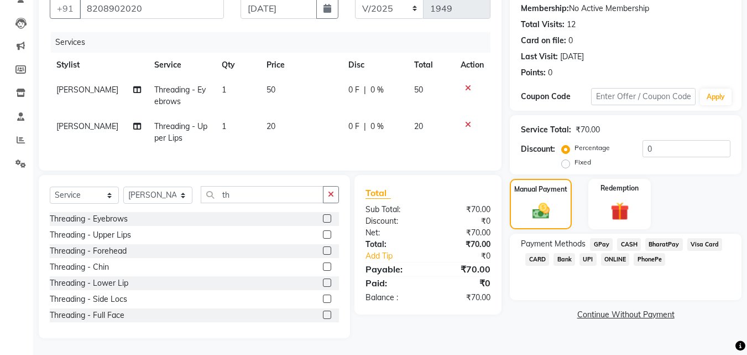
click at [603, 238] on span "GPay" at bounding box center [601, 244] width 23 height 13
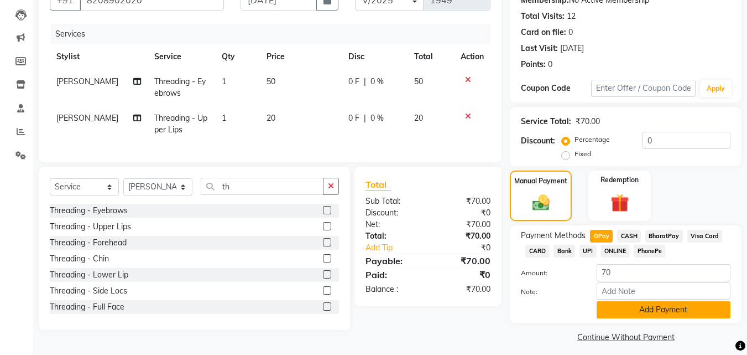
click at [630, 307] on button "Add Payment" at bounding box center [664, 309] width 134 height 17
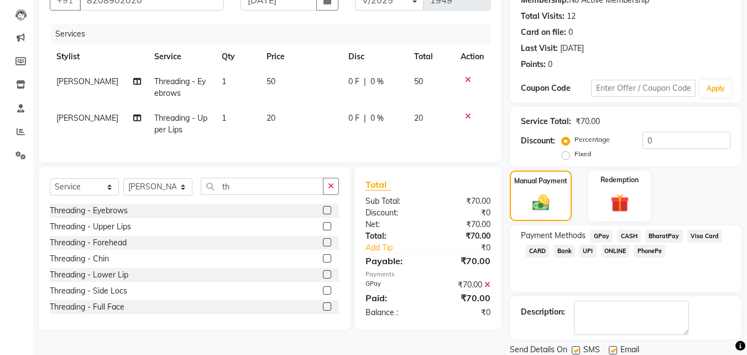
scroll to position [152, 0]
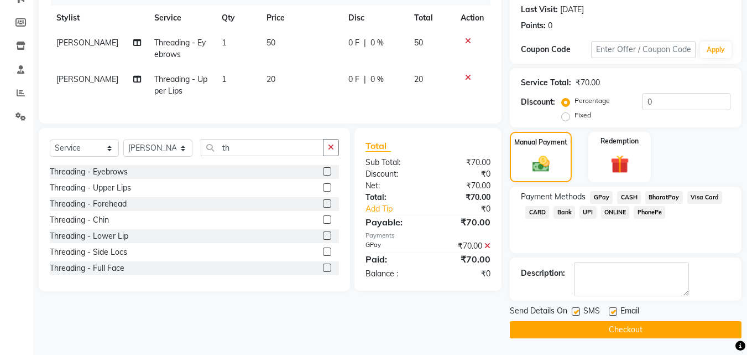
click at [702, 334] on button "Checkout" at bounding box center [626, 329] width 232 height 17
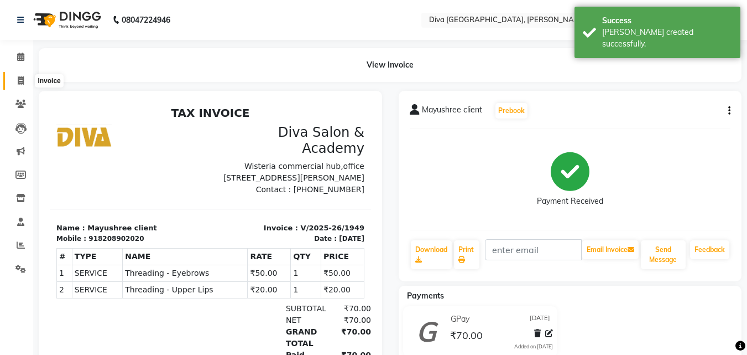
click at [21, 82] on icon at bounding box center [21, 80] width 6 height 8
select select "service"
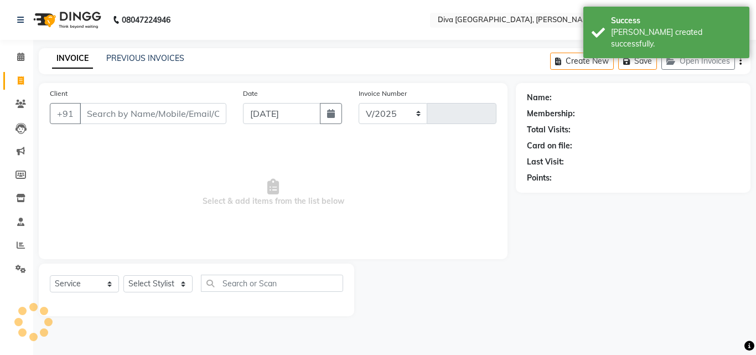
select select "671"
type input "1950"
click at [256, 118] on input "[DATE]" at bounding box center [281, 113] width 77 height 21
select select "9"
select select "2025"
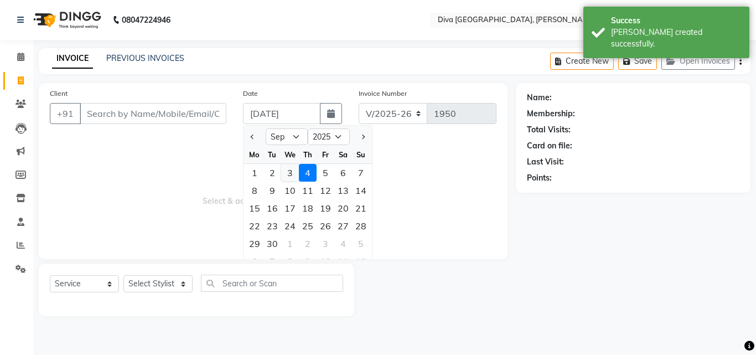
click at [287, 176] on div "3" at bounding box center [290, 173] width 18 height 18
type input "[DATE]"
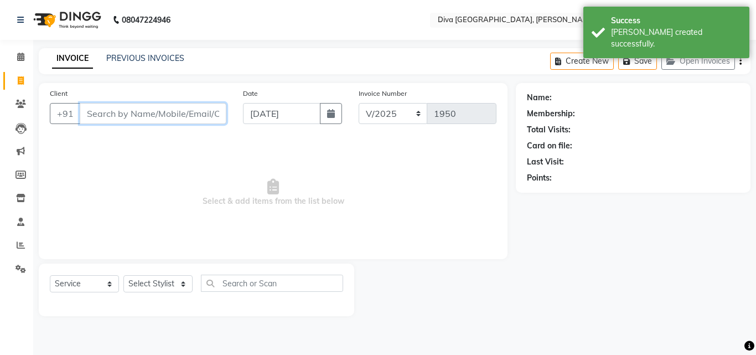
click at [105, 116] on input "Client" at bounding box center [153, 113] width 147 height 21
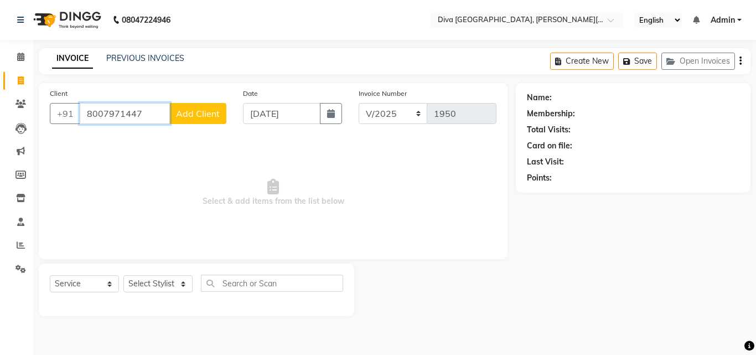
type input "8007971447"
click at [183, 117] on span "Add Client" at bounding box center [198, 113] width 44 height 11
select select "22"
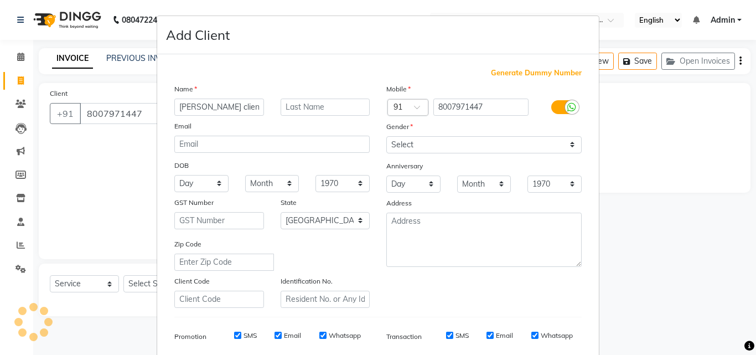
type input "[PERSON_NAME] client"
click at [395, 150] on select "Select [DEMOGRAPHIC_DATA] [DEMOGRAPHIC_DATA] Other Prefer Not To Say" at bounding box center [483, 144] width 195 height 17
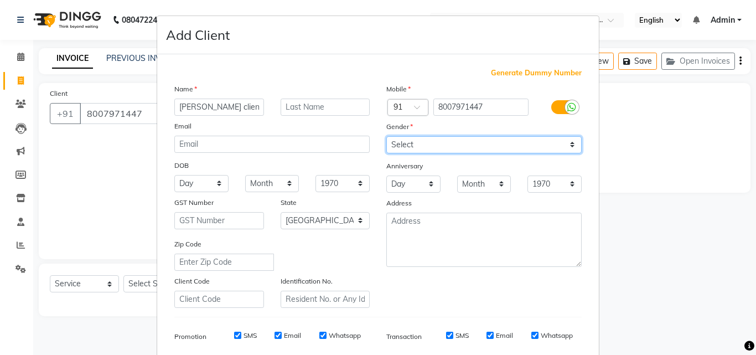
select select "[DEMOGRAPHIC_DATA]"
click at [386, 136] on select "Select [DEMOGRAPHIC_DATA] [DEMOGRAPHIC_DATA] Other Prefer Not To Say" at bounding box center [483, 144] width 195 height 17
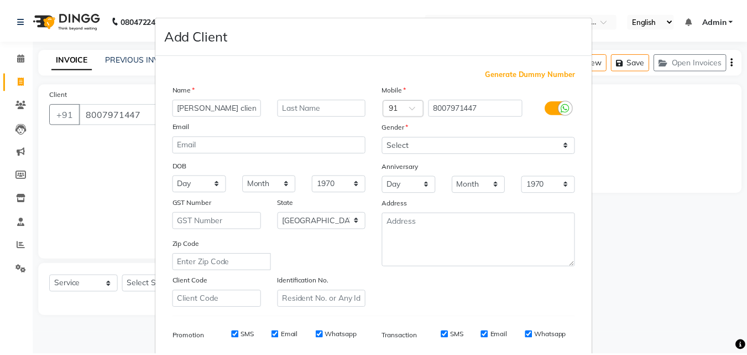
scroll to position [156, 0]
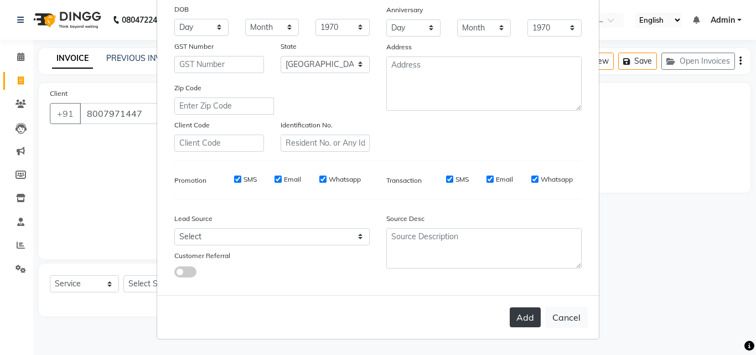
click at [516, 323] on button "Add" at bounding box center [525, 317] width 31 height 20
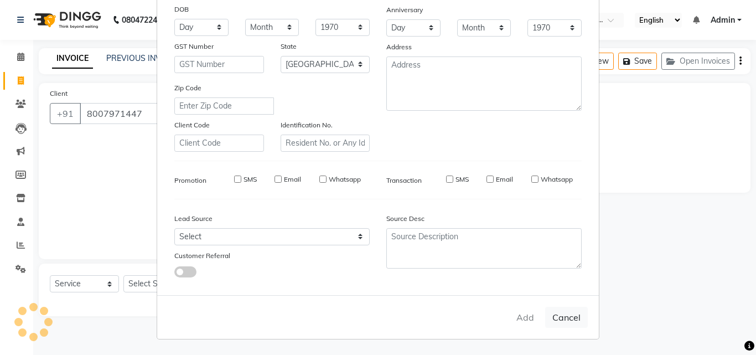
select select
select select "null"
select select
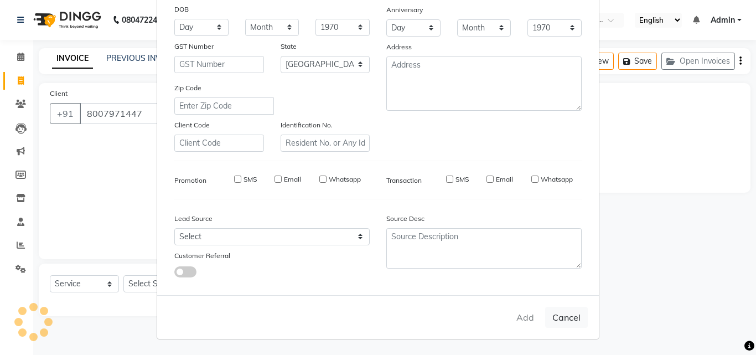
select select
checkbox input "false"
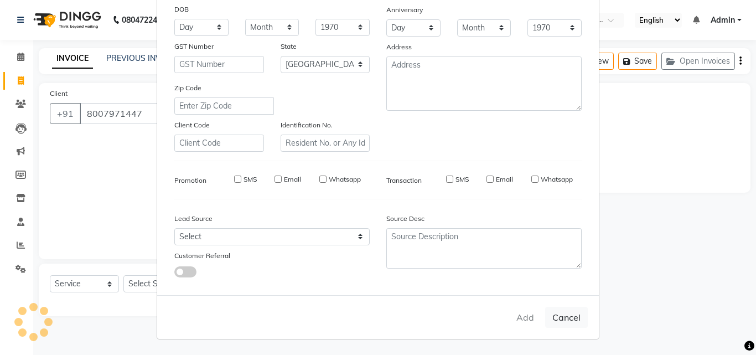
checkbox input "false"
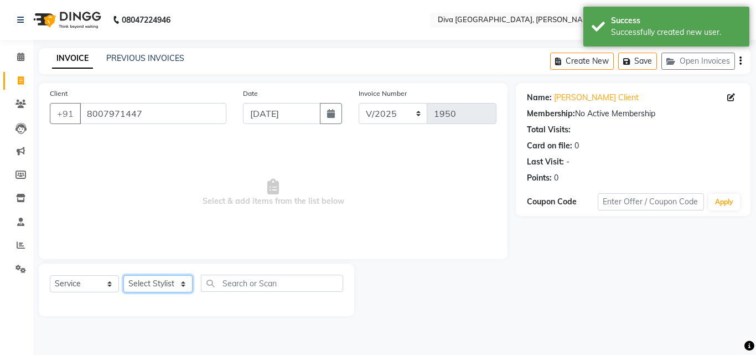
click at [139, 282] on select "Select Stylist Deepa Mam POOJA [PERSON_NAME]" at bounding box center [157, 283] width 69 height 17
select select "25942"
click at [123, 275] on select "Select Stylist Deepa Mam POOJA [PERSON_NAME]" at bounding box center [157, 283] width 69 height 17
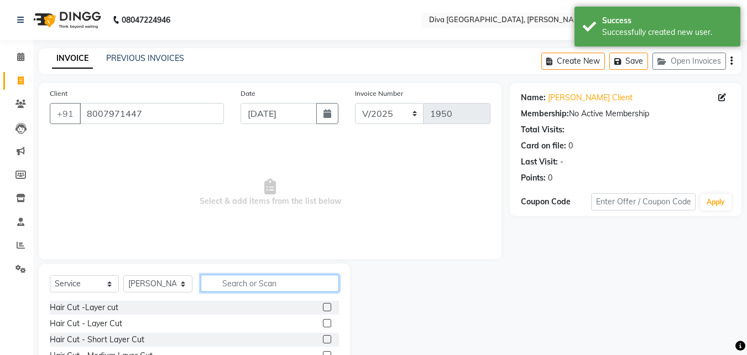
click at [223, 284] on input "text" at bounding box center [270, 282] width 138 height 17
type input "th"
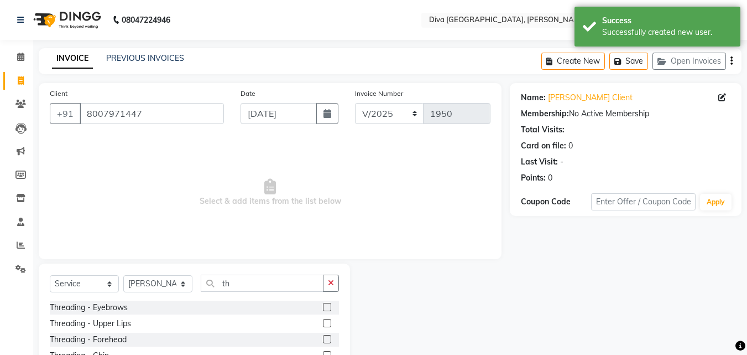
click at [323, 307] on label at bounding box center [327, 307] width 8 height 8
click at [323, 307] on input "checkbox" at bounding box center [326, 307] width 7 height 7
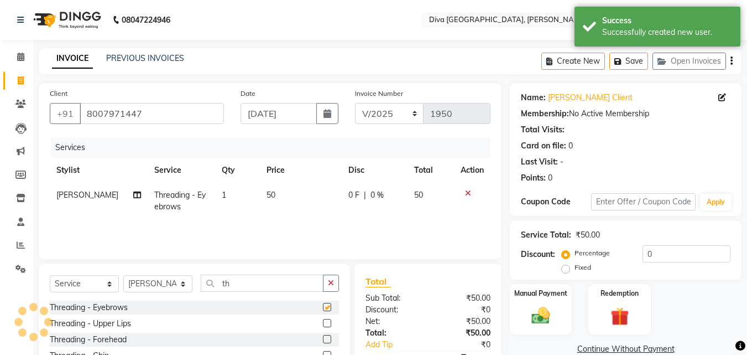
checkbox input "false"
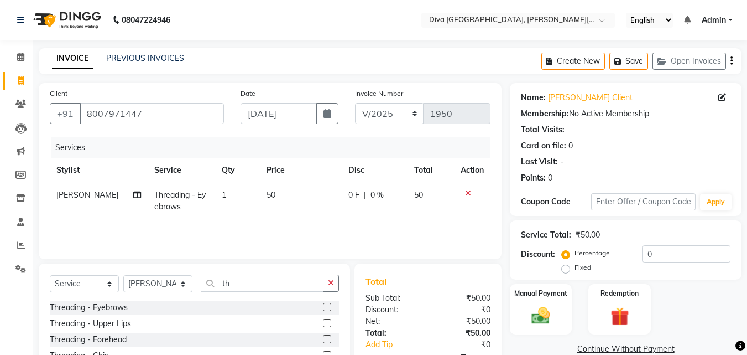
click at [323, 322] on label at bounding box center [327, 323] width 8 height 8
click at [323, 322] on input "checkbox" at bounding box center [326, 323] width 7 height 7
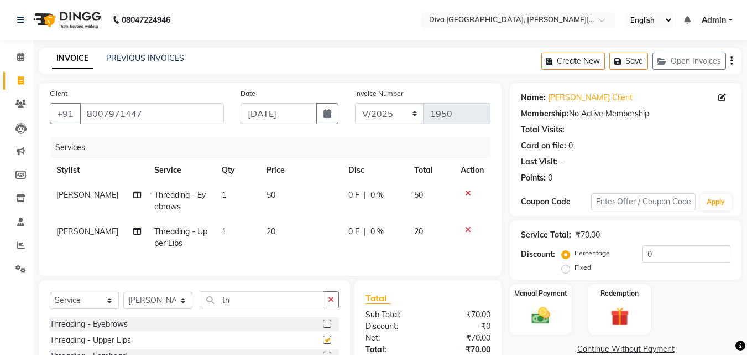
checkbox input "false"
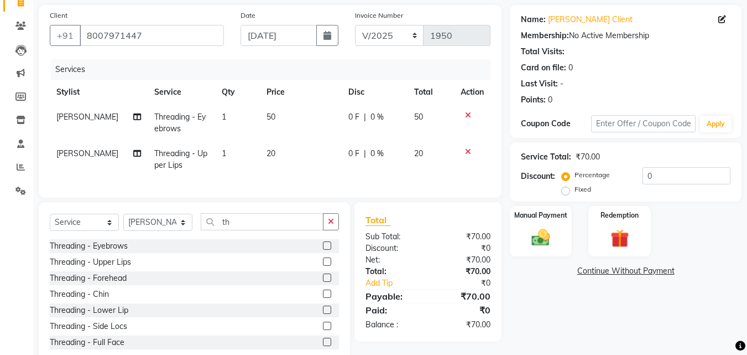
scroll to position [113, 0]
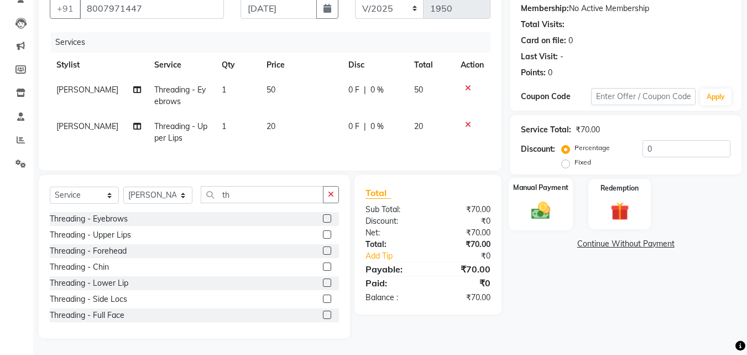
click at [542, 213] on img at bounding box center [541, 210] width 31 height 22
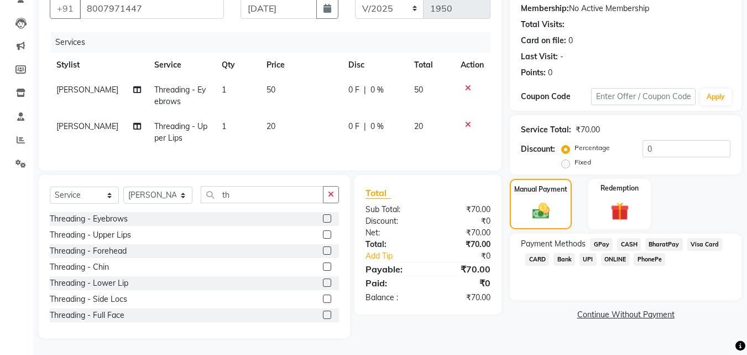
click at [600, 238] on span "GPay" at bounding box center [601, 244] width 23 height 13
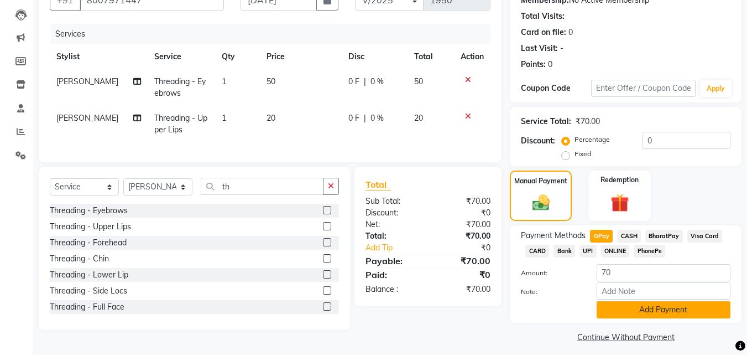
click at [633, 318] on button "Add Payment" at bounding box center [664, 309] width 134 height 17
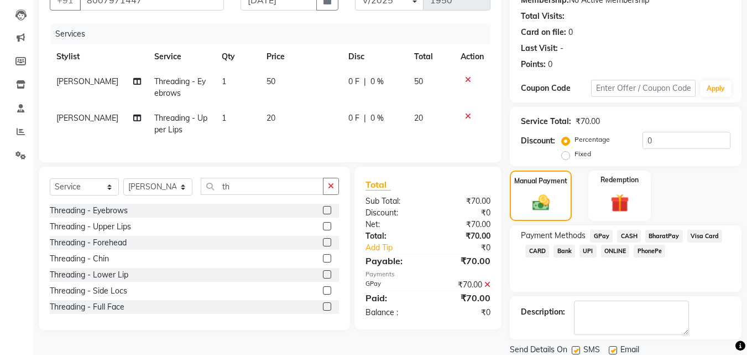
scroll to position [152, 0]
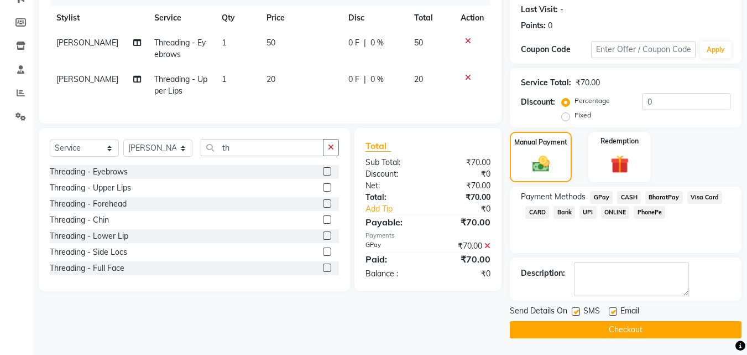
click at [699, 337] on button "Checkout" at bounding box center [626, 329] width 232 height 17
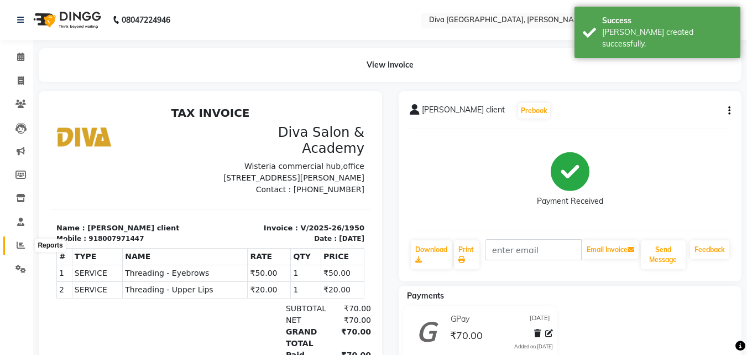
click at [20, 247] on icon at bounding box center [21, 245] width 8 height 8
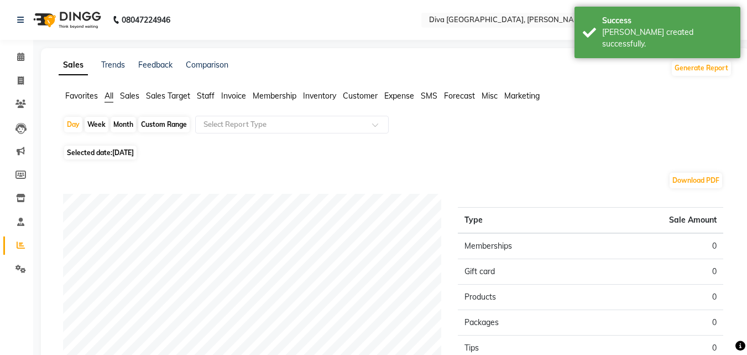
click at [115, 152] on span "[DATE]" at bounding box center [123, 152] width 22 height 8
select select "9"
select select "2025"
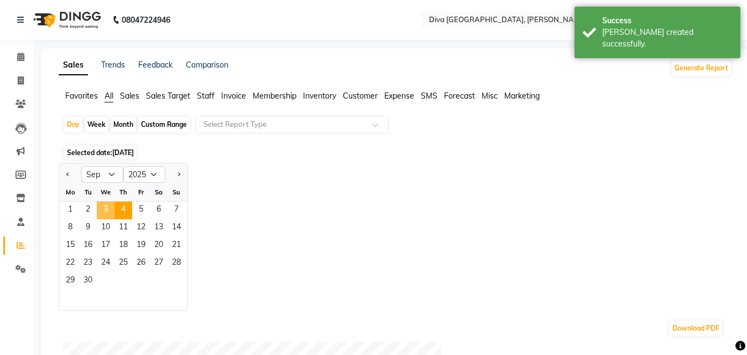
click at [100, 208] on span "3" at bounding box center [106, 210] width 18 height 18
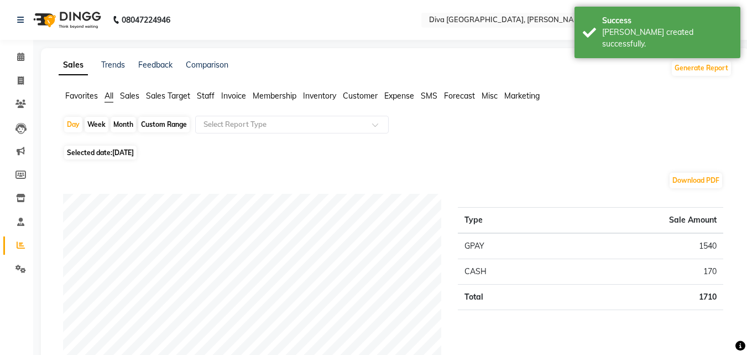
scroll to position [310, 0]
